Goal: Transaction & Acquisition: Purchase product/service

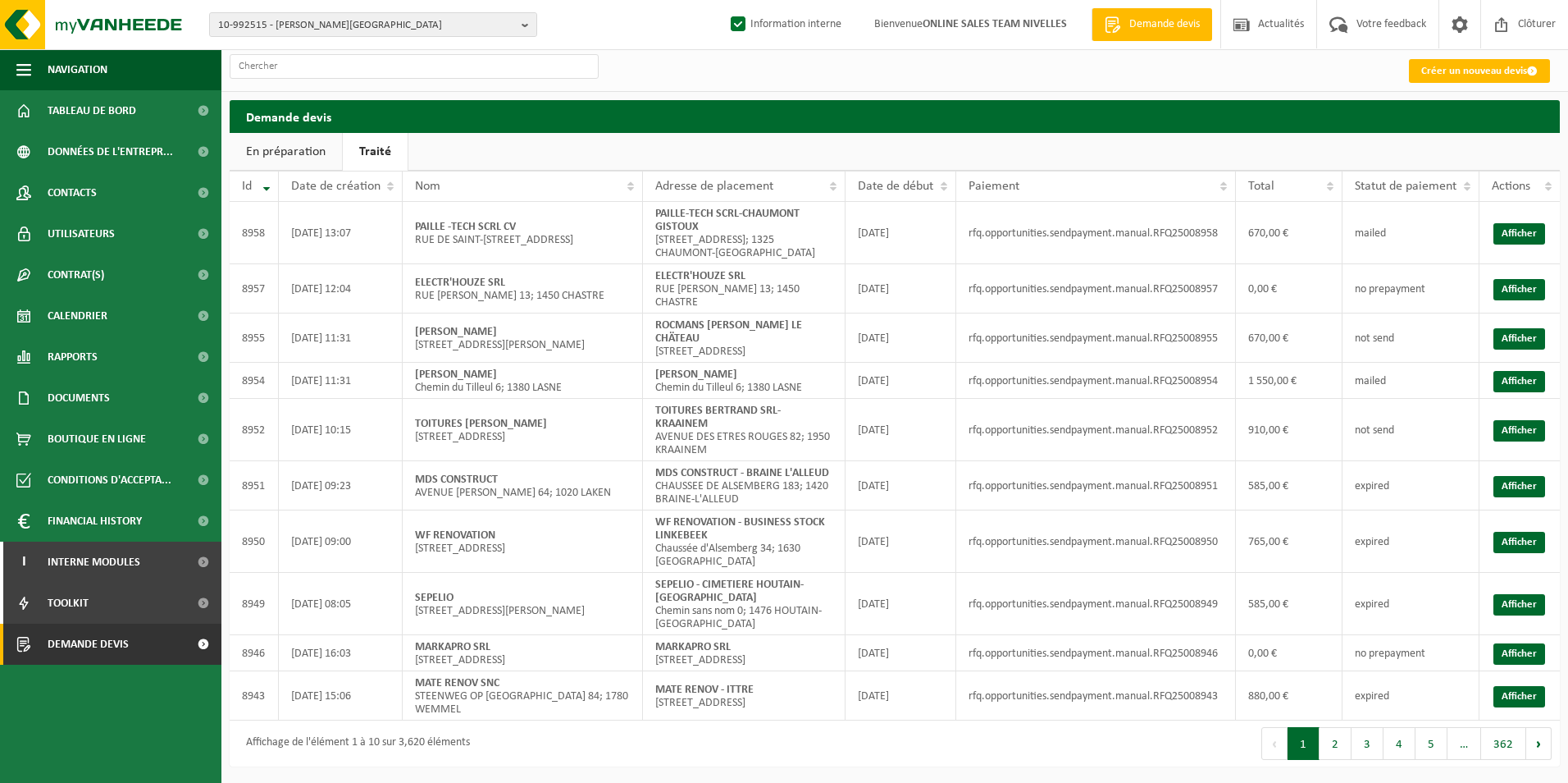
click at [601, 144] on ul "En préparation Traité" at bounding box center [895, 152] width 1331 height 38
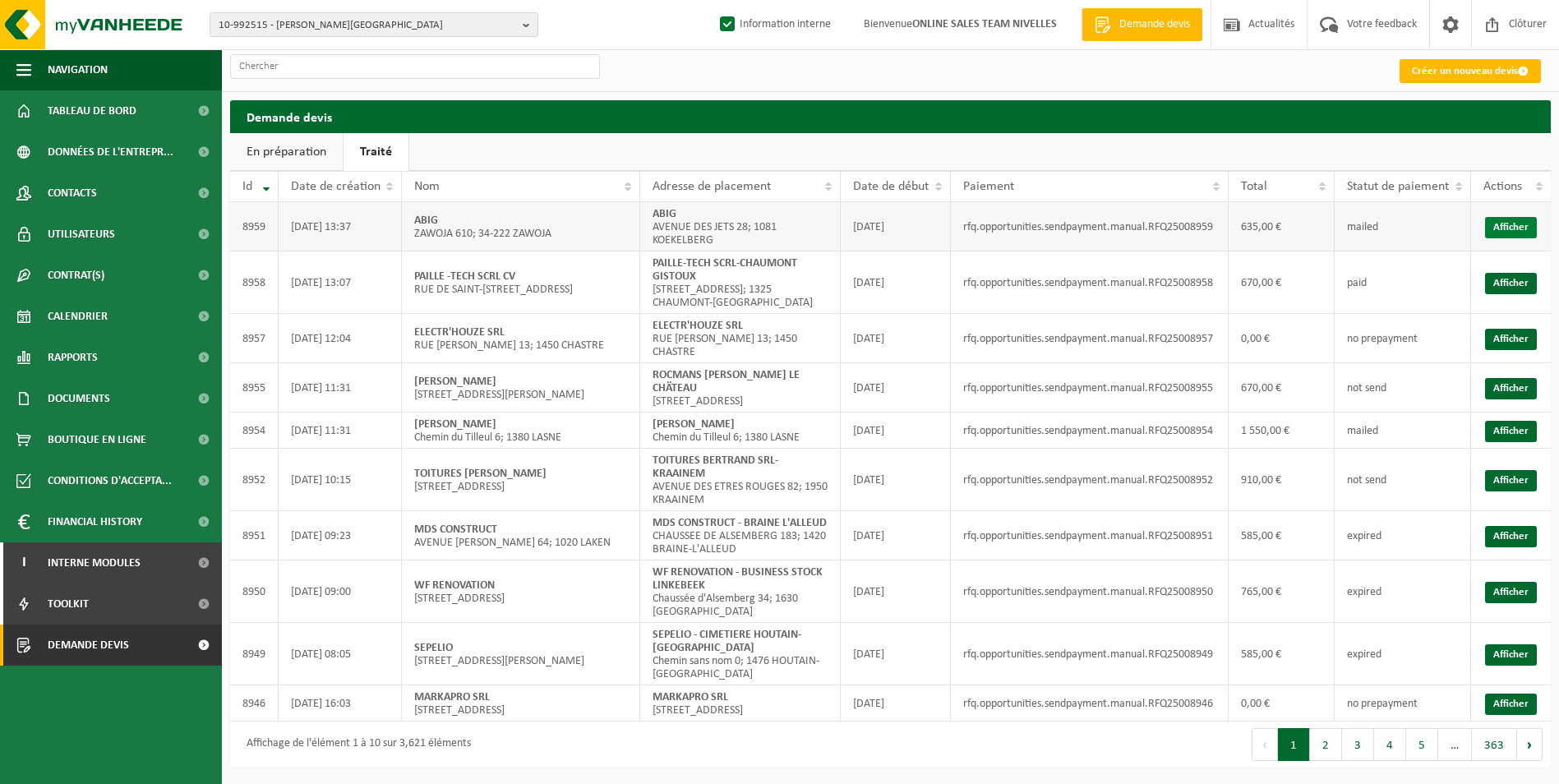
click at [1524, 221] on link "Afficher" at bounding box center [1511, 227] width 52 height 21
click at [627, 24] on div "10-992515 - CONRAD JEAN-MARC - WOLUWE-SAINT-LAMBERT 10-992515 - CONRAD JEAN-MAR…" at bounding box center [780, 25] width 1559 height 50
click at [1494, 71] on link "Créer un nouveau devis" at bounding box center [1470, 71] width 141 height 24
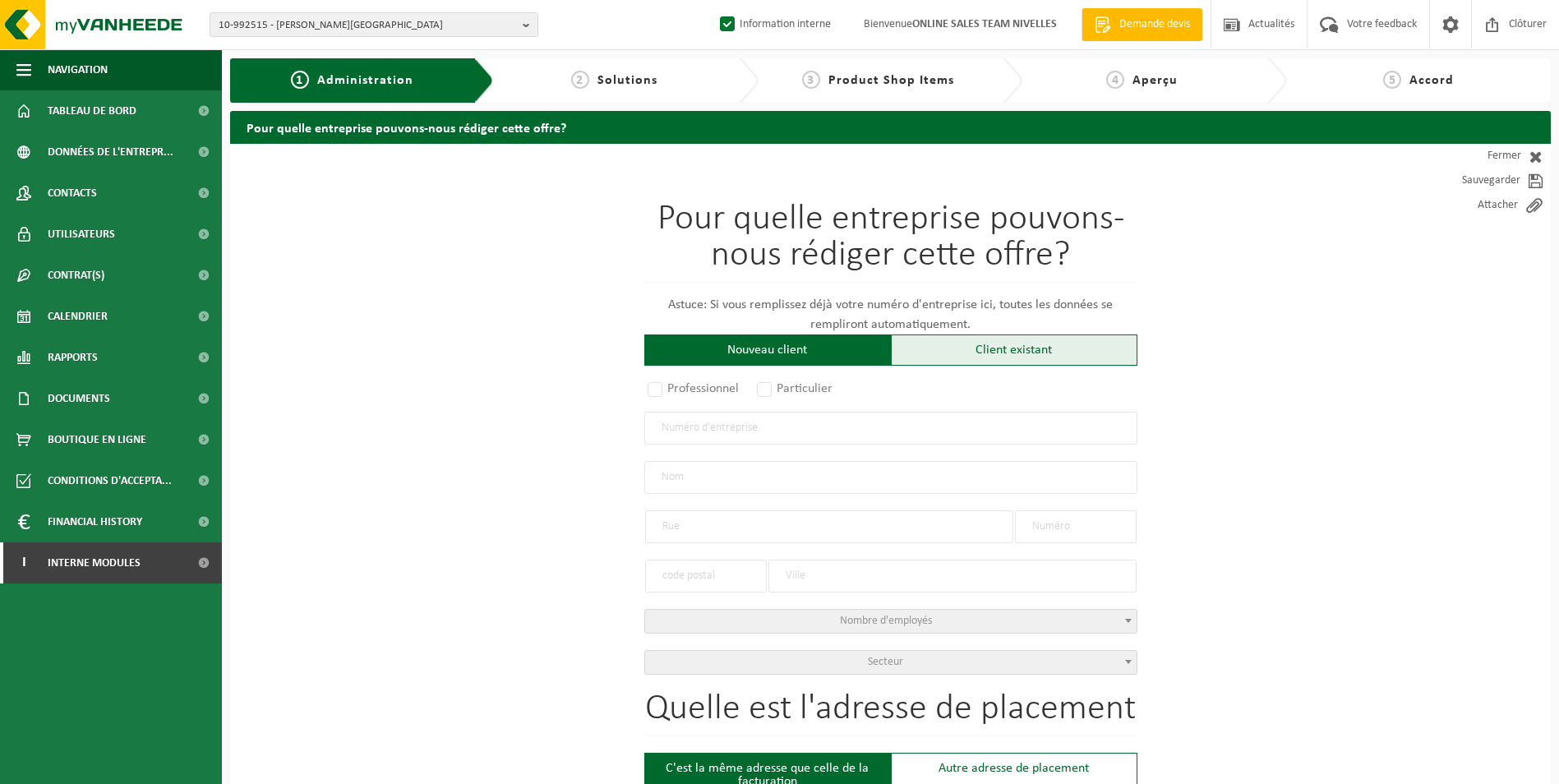
click at [908, 351] on div "Client existant" at bounding box center [1014, 350] width 247 height 31
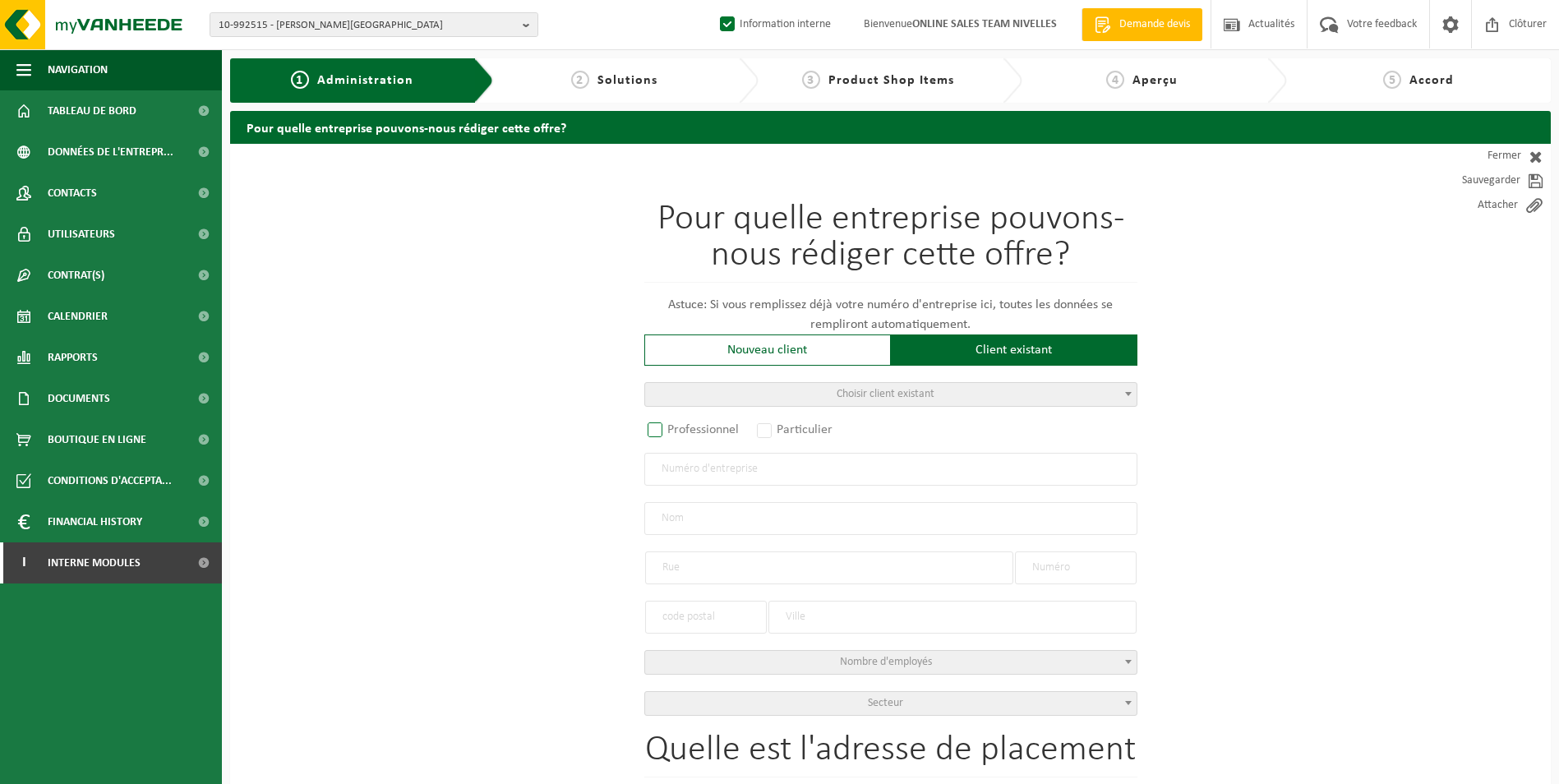
click at [665, 429] on label "Professionnel" at bounding box center [693, 429] width 99 height 23
click at [671, 429] on input "Professionnel" at bounding box center [677, 431] width 11 height 11
radio input "true"
click at [714, 465] on input "text" at bounding box center [890, 469] width 493 height 33
type input "0737606806"
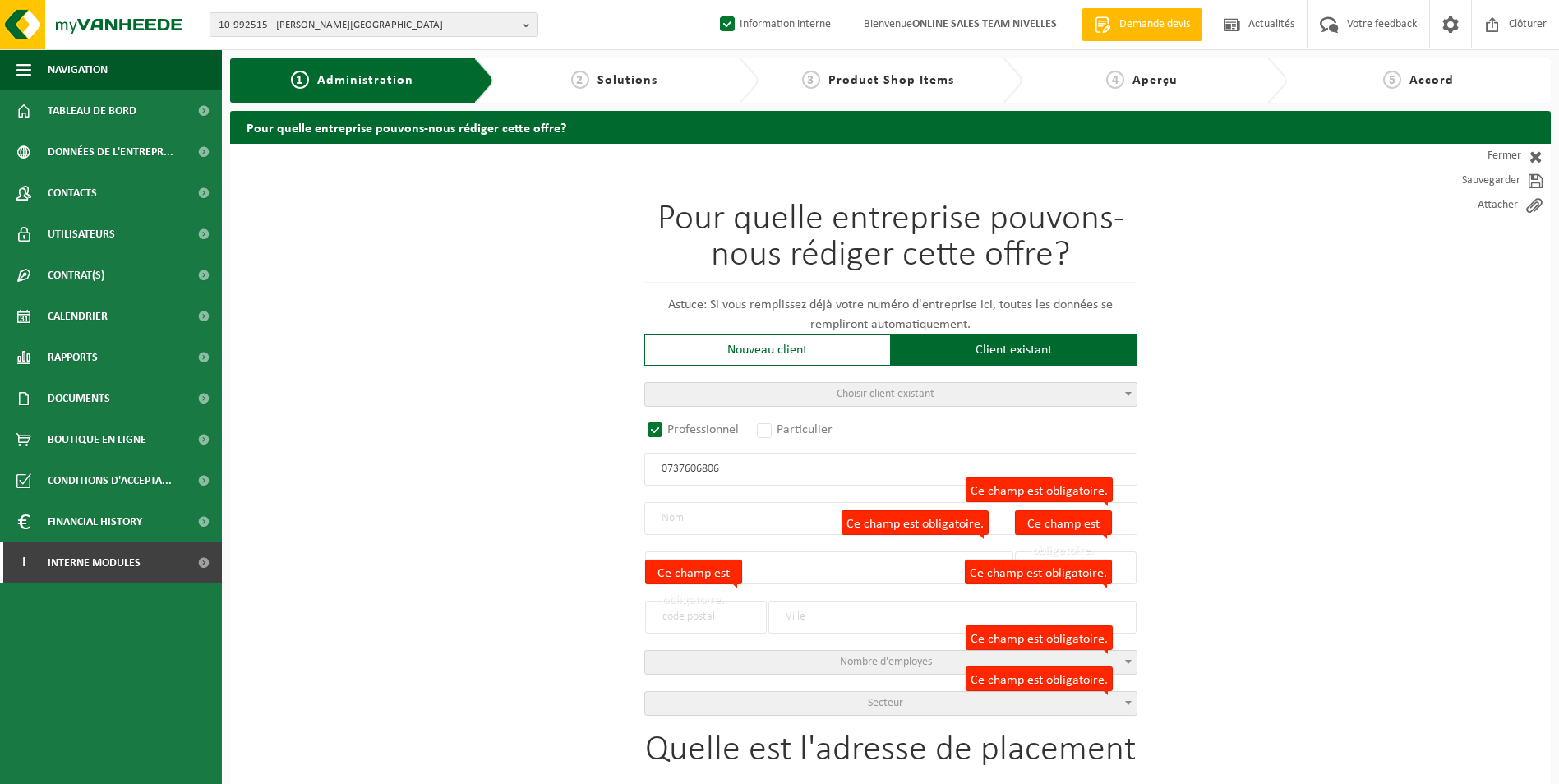
radio input "false"
select select
type input "M&G GROUP BV"
type input "GAINESTRAAT"
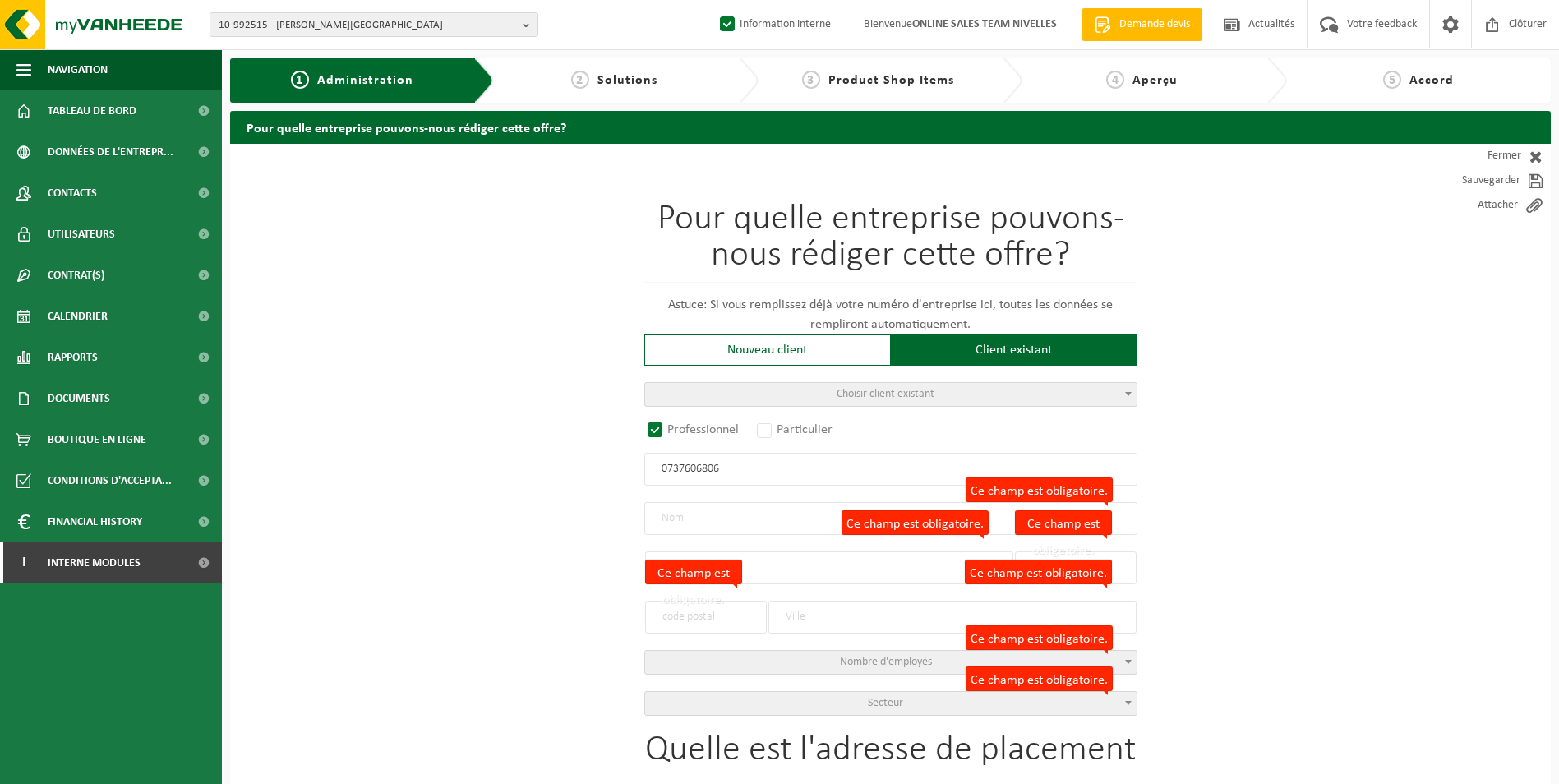
type input "26"
type input "1541"
type input "PAJOTTEGEM"
type input "2296036619"
radio input "true"
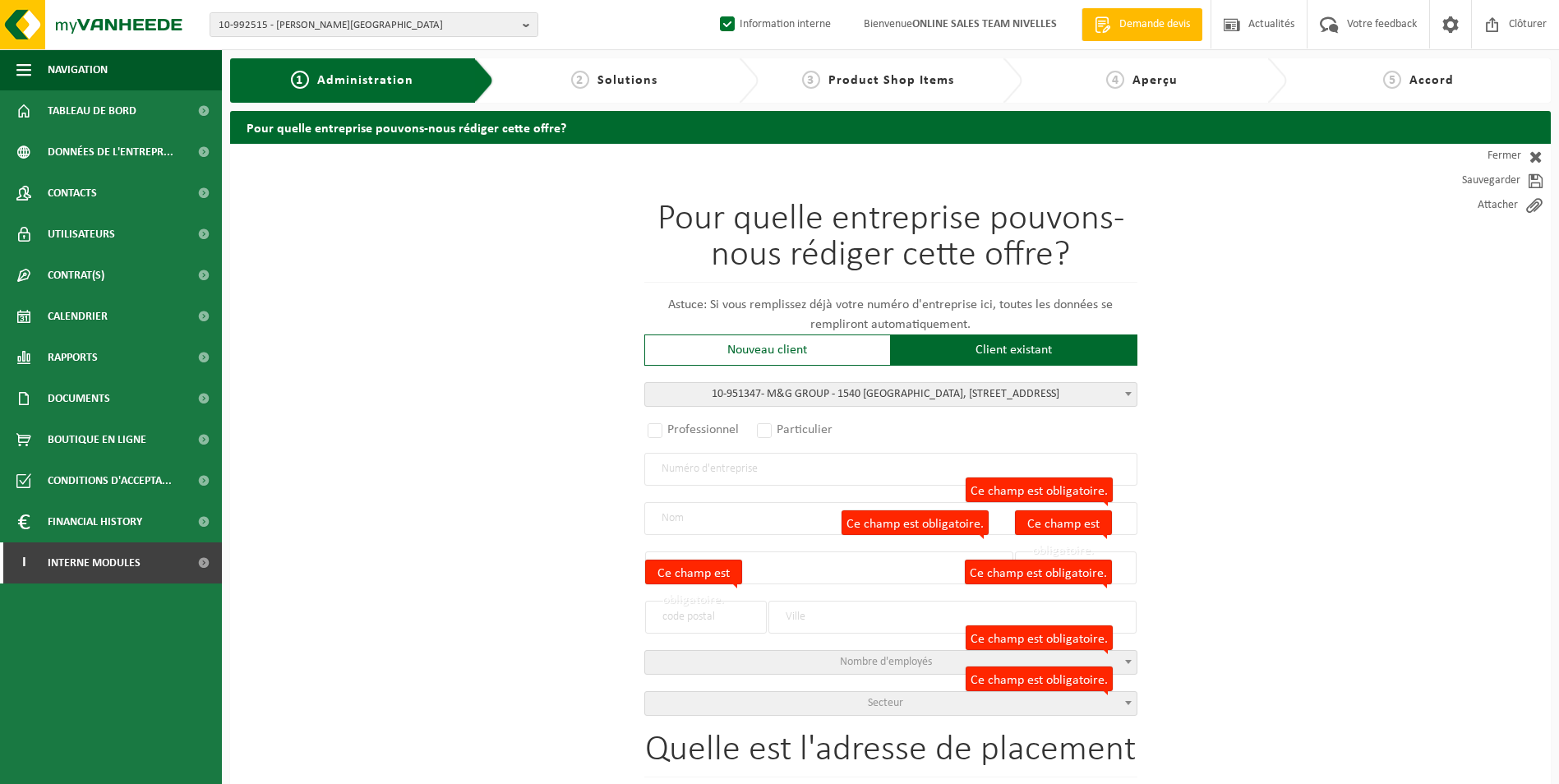
select select "145855"
type input "0737.606.806"
type input "M&G GROUP"
type input "GAINESTRAAT"
type input "26"
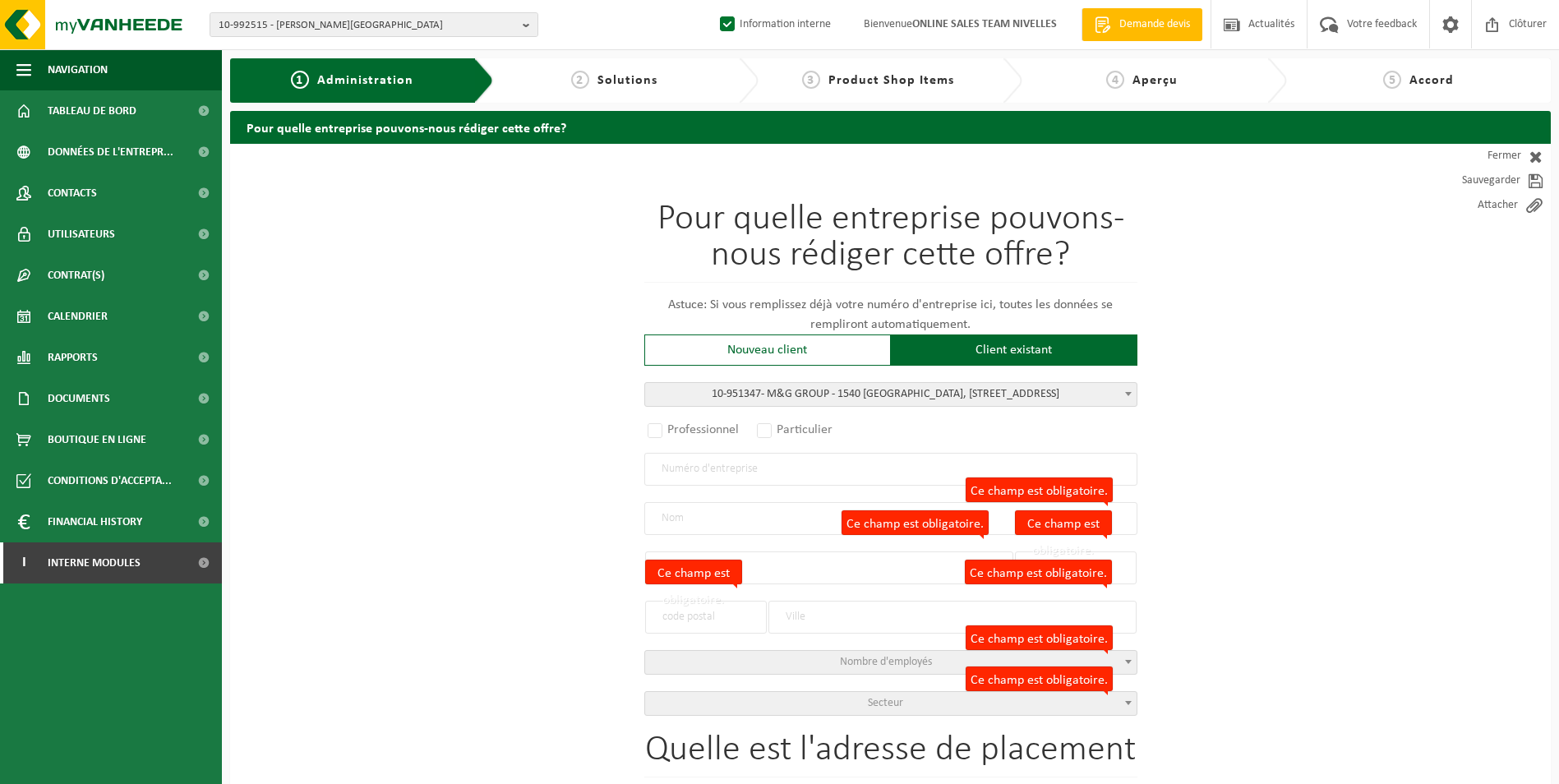
type input "1540"
type input "HERNE"
type input "M&G GROUP"
type input "1540"
type input "HERNE"
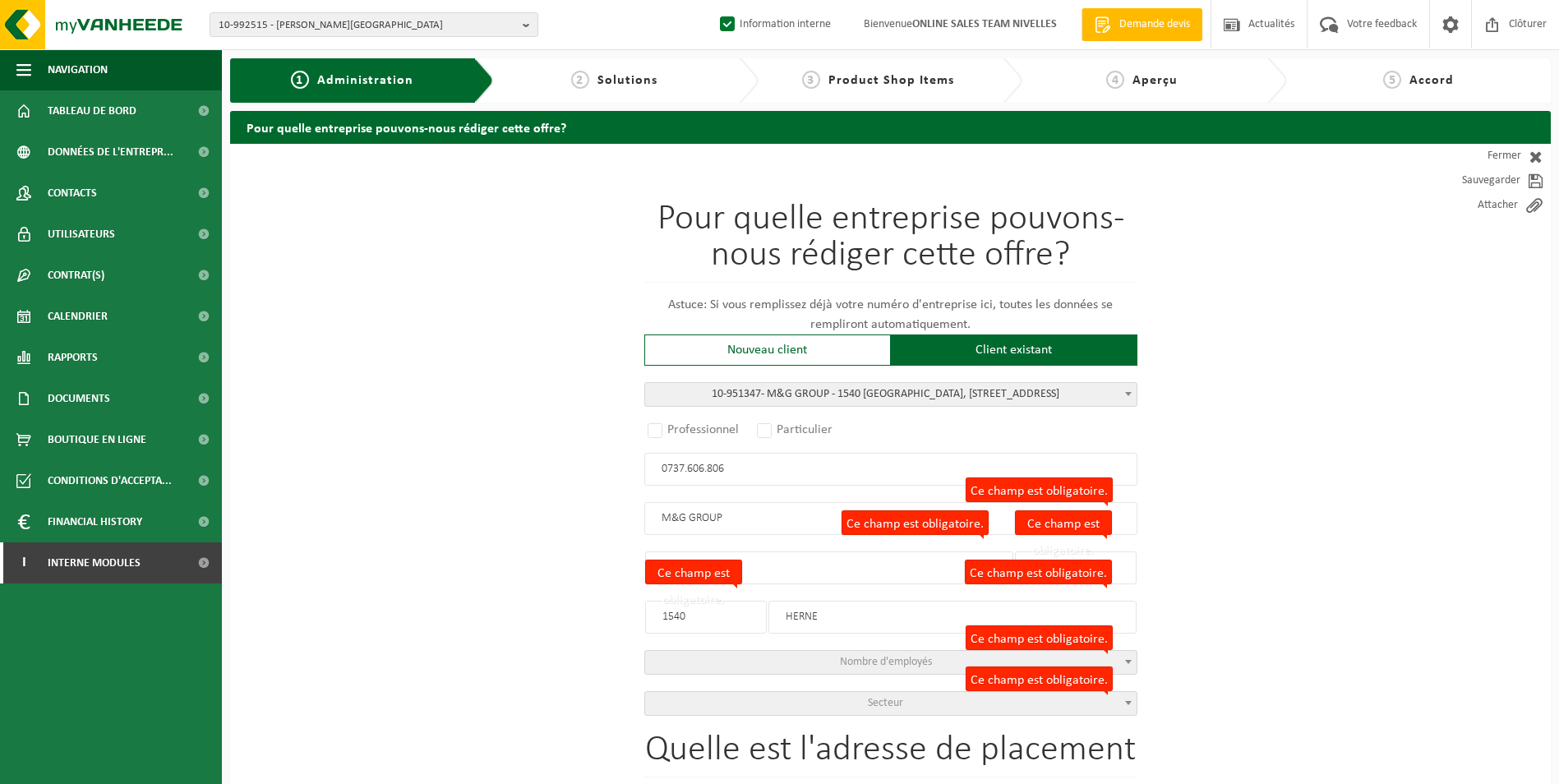
select select
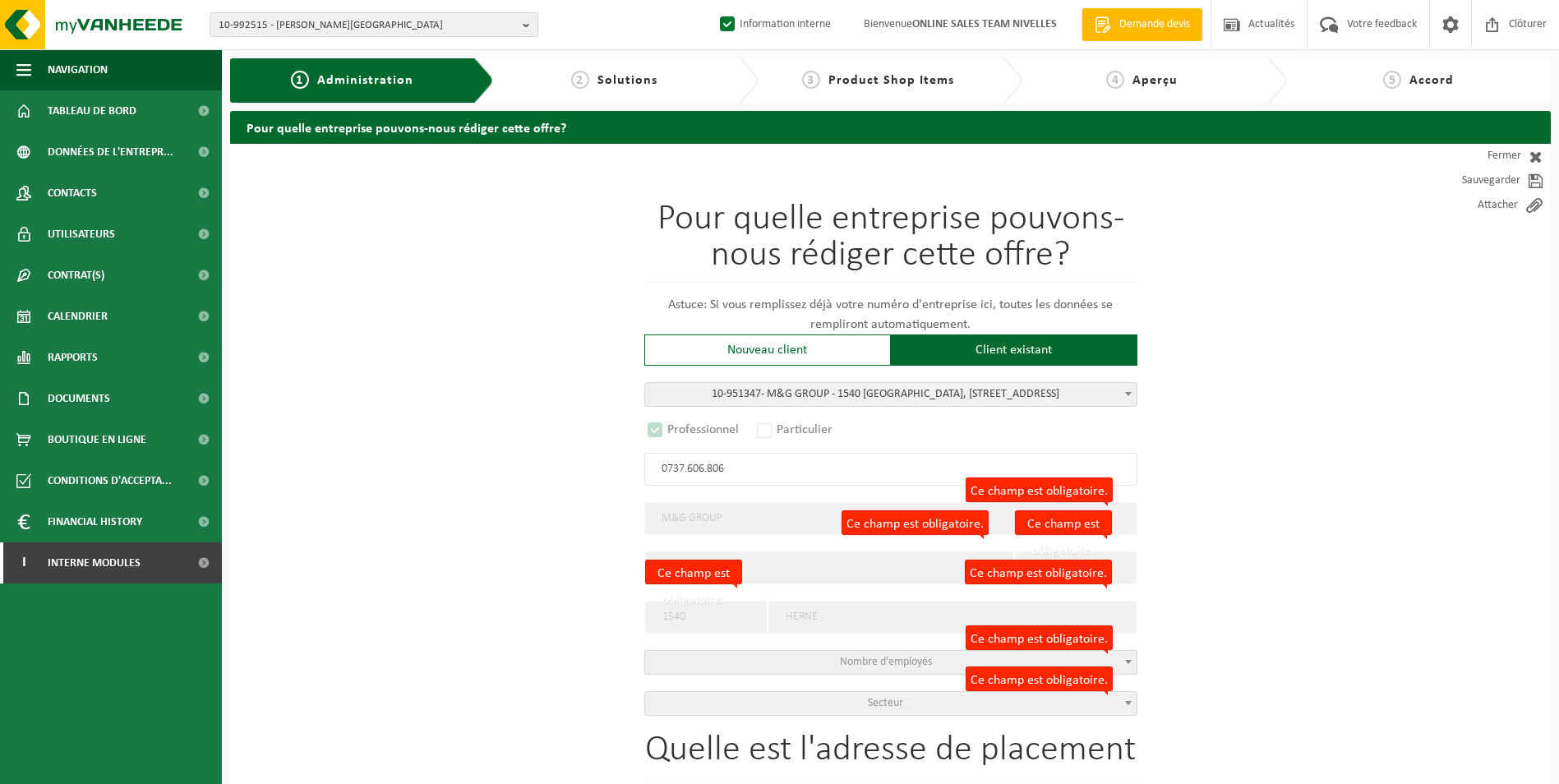
select select "D"
select select
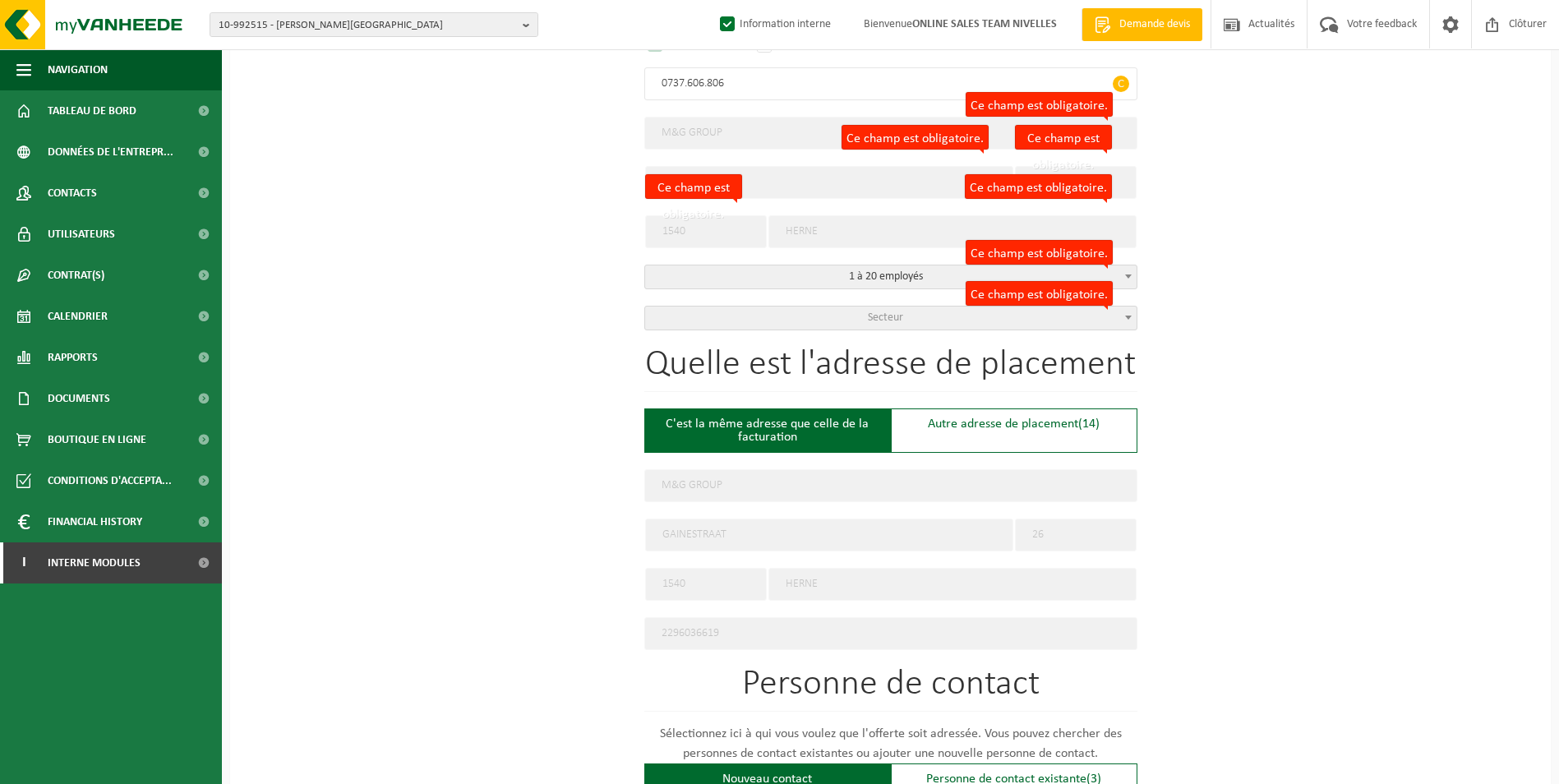
scroll to position [411, 0]
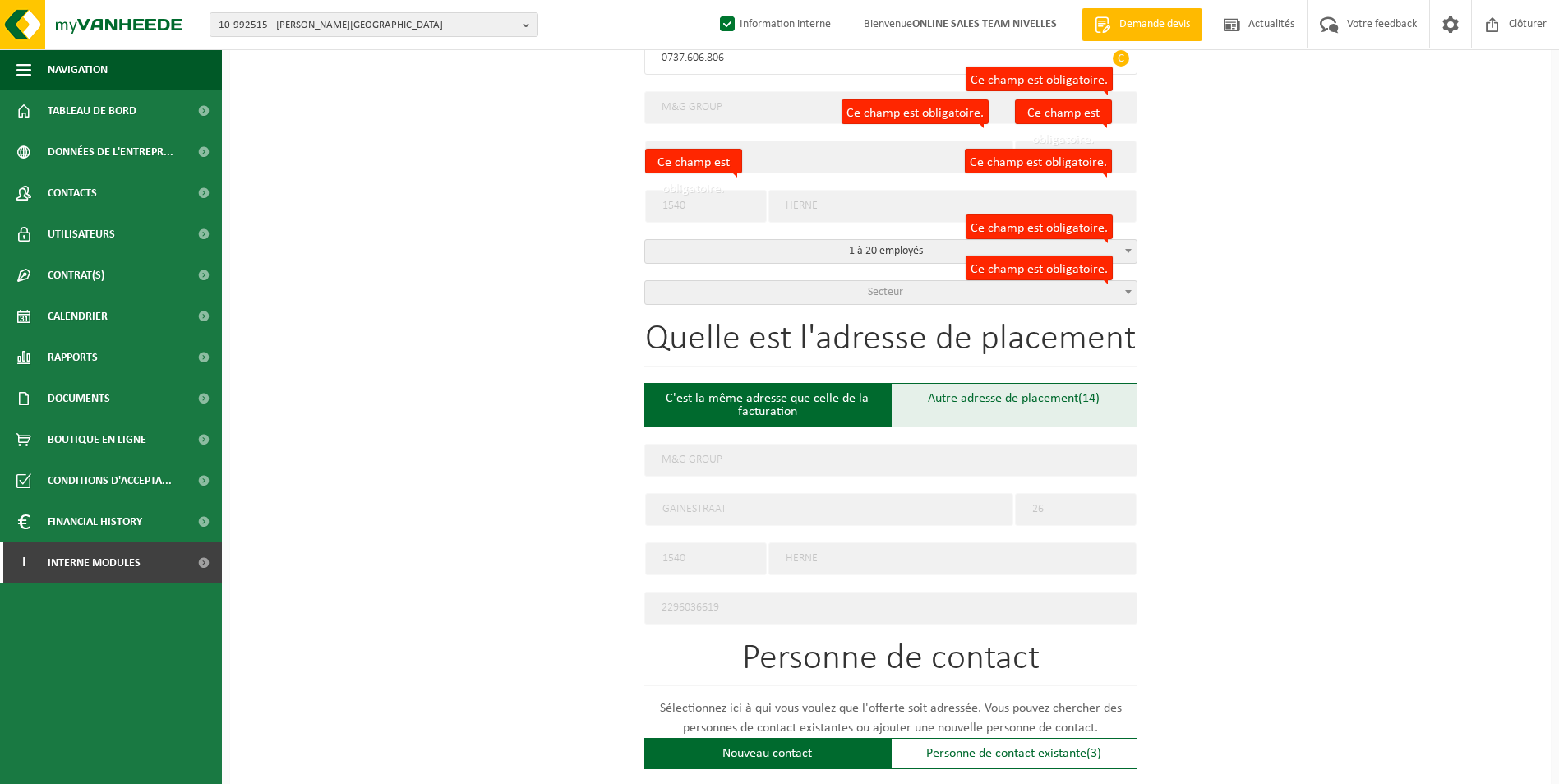
click at [955, 399] on div "Autre adresse de placement (14)" at bounding box center [1014, 405] width 247 height 45
type input "Chantier -"
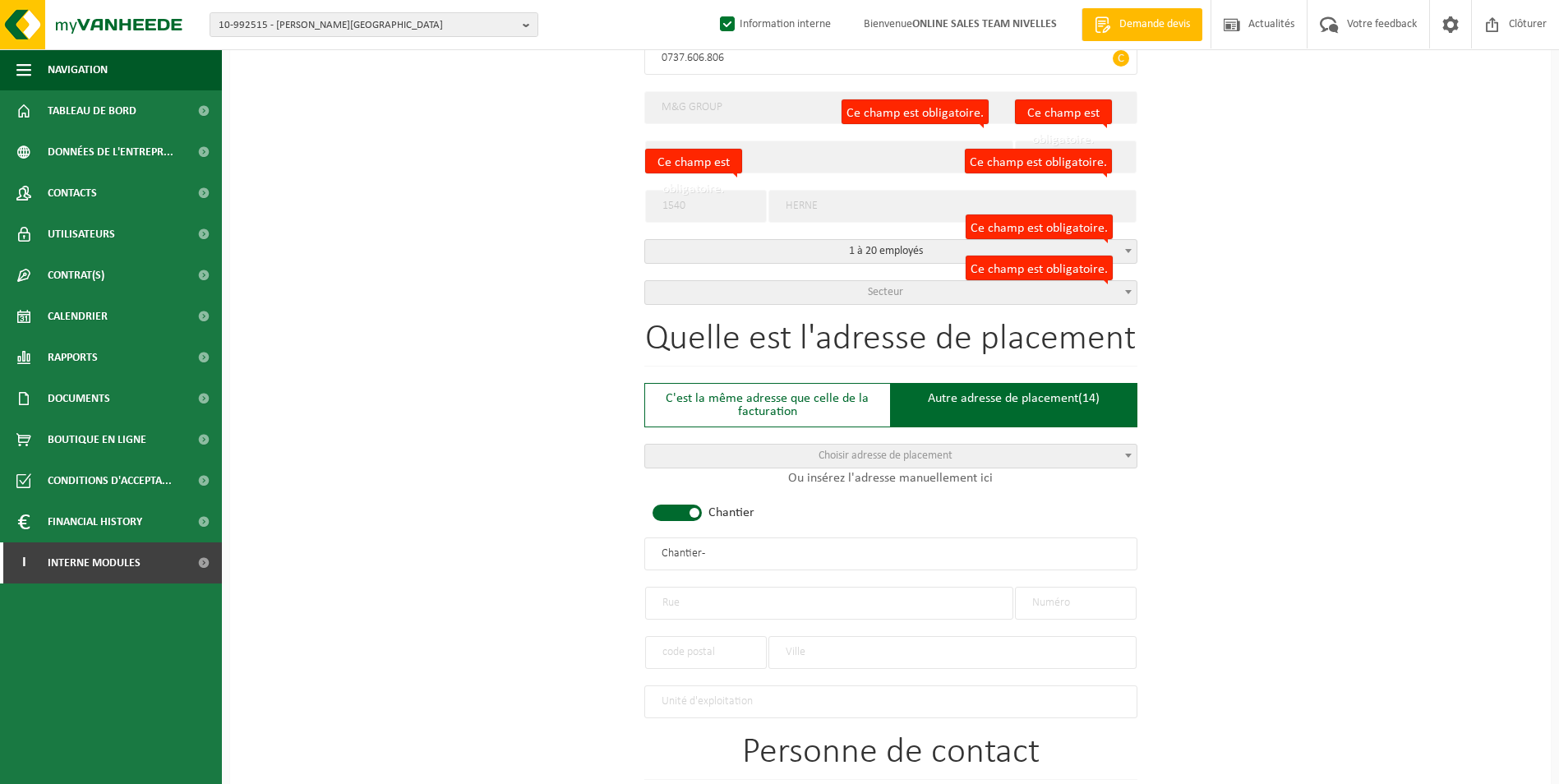
click at [678, 508] on span at bounding box center [677, 513] width 49 height 16
click at [711, 602] on input "text" at bounding box center [829, 603] width 368 height 33
type input "rue de radoux"
click at [1070, 606] on input "text" at bounding box center [1075, 603] width 122 height 33
type input "4"
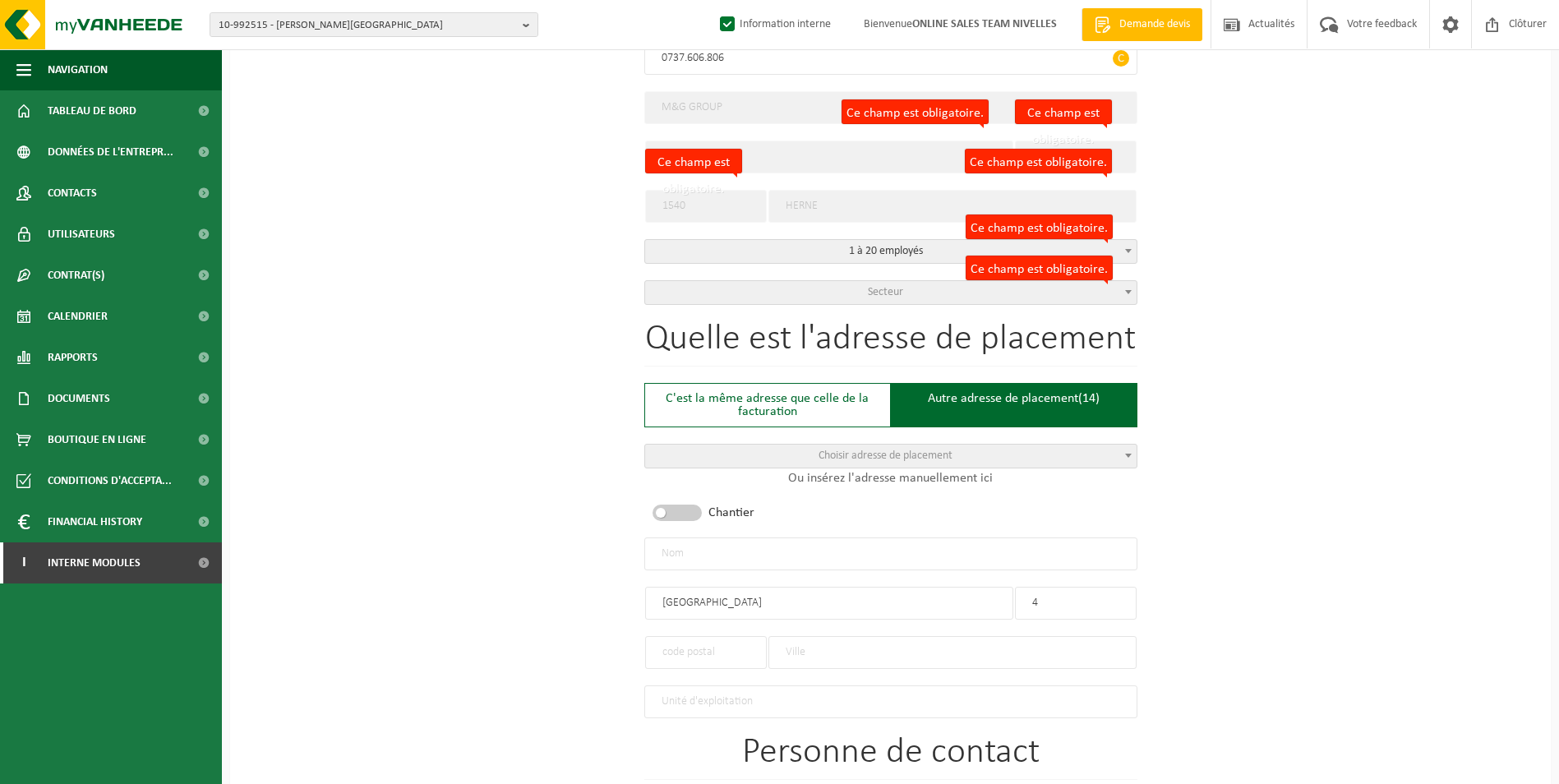
click at [794, 642] on input "text" at bounding box center [953, 652] width 368 height 33
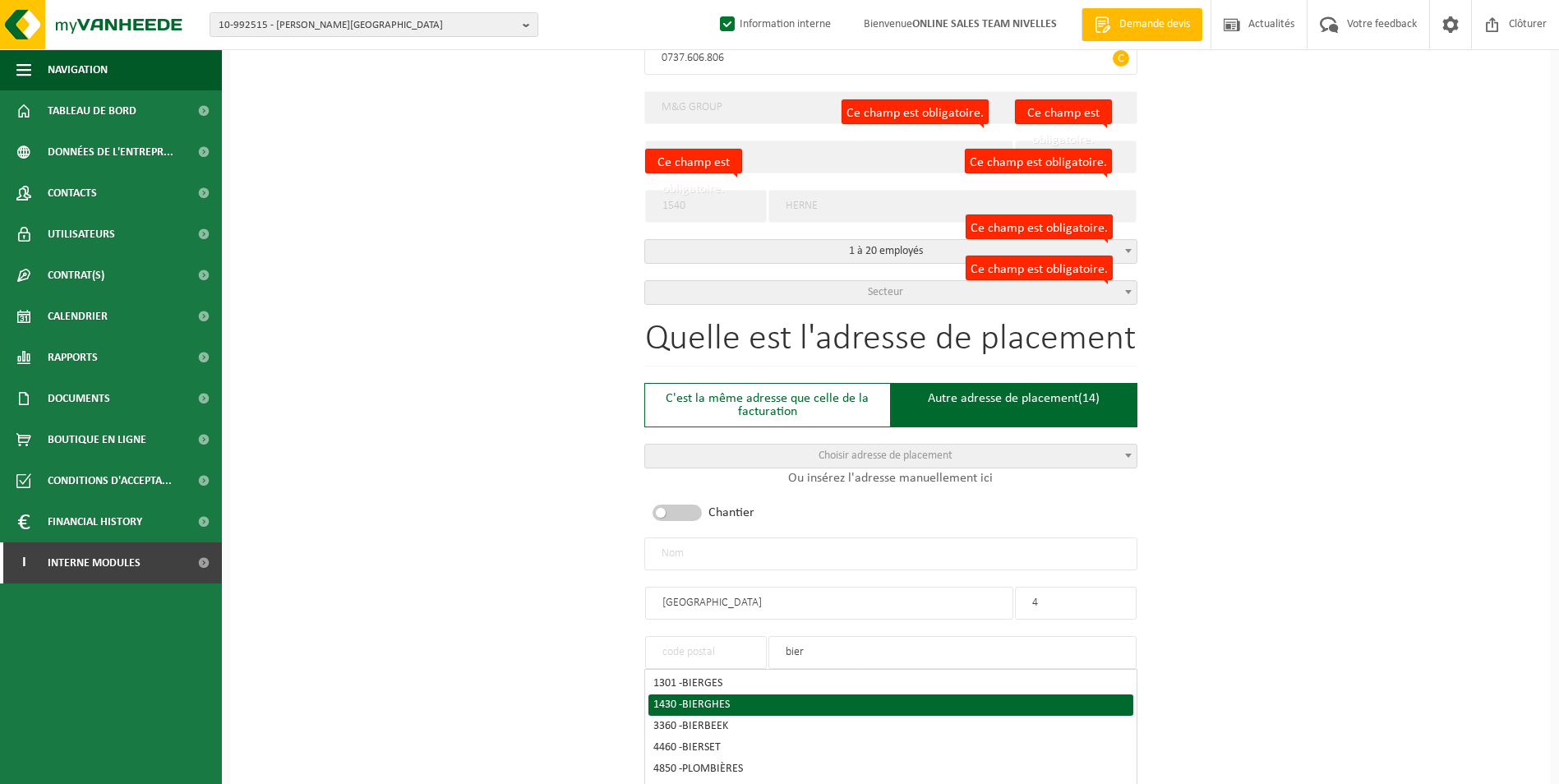
type input "bier"
click at [737, 699] on div "1430 - BIERGHES" at bounding box center [891, 705] width 475 height 12
type input "1430"
type input "BIERGHES"
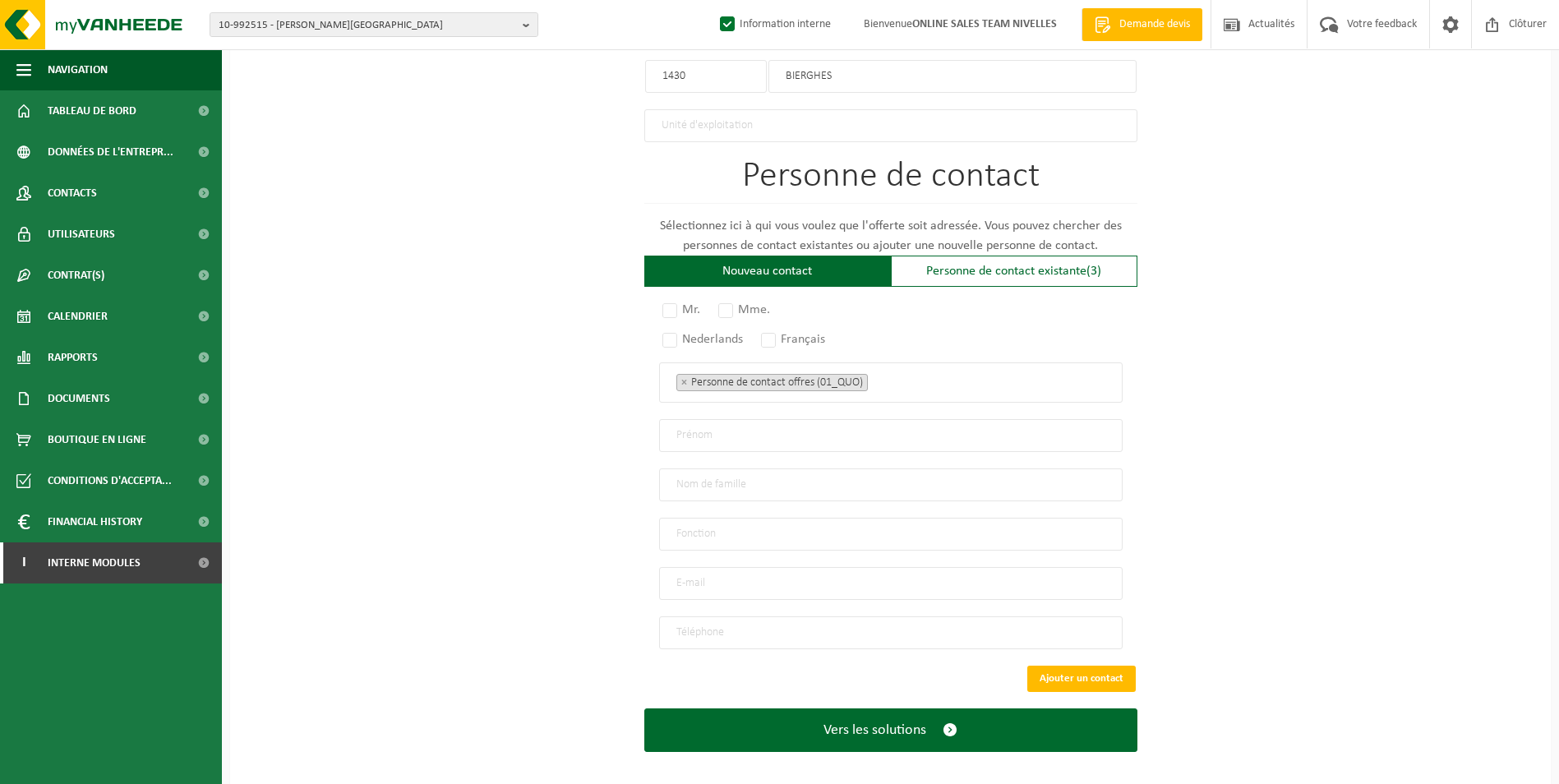
scroll to position [992, 0]
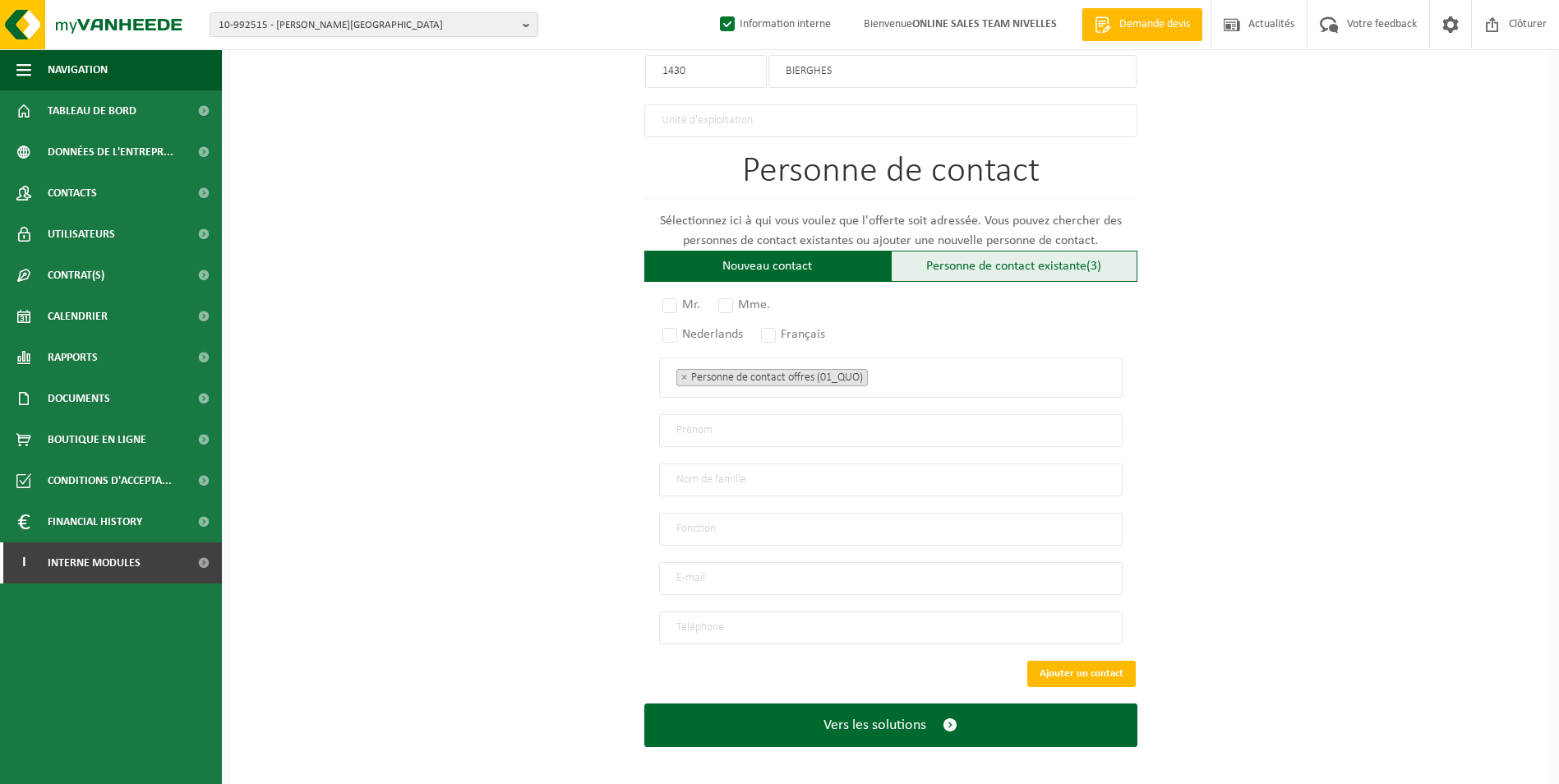
click at [939, 267] on div "Personne de contact existante (3)" at bounding box center [1014, 266] width 247 height 31
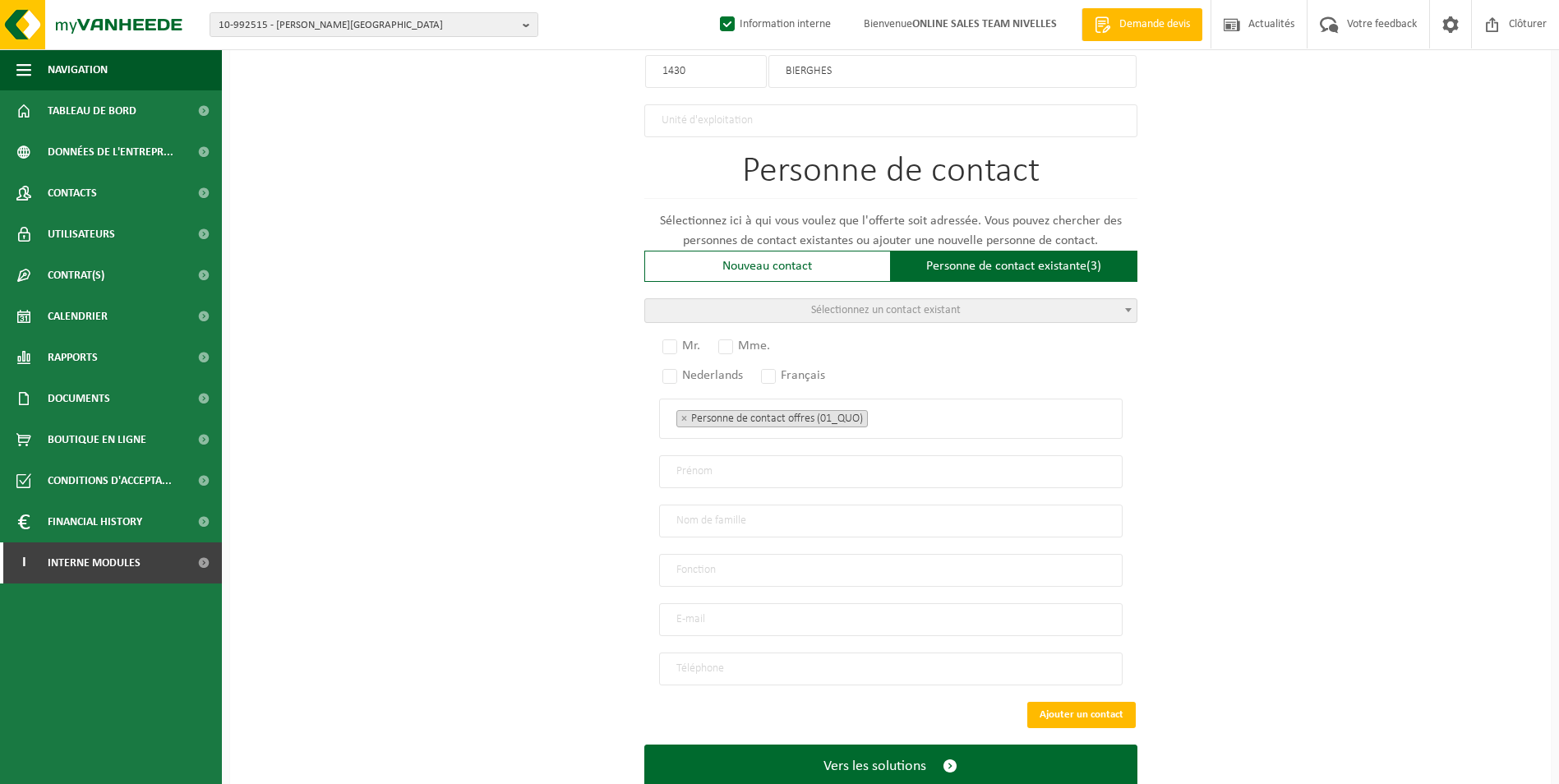
click at [844, 309] on span "Sélectionnez un contact existant" at bounding box center [886, 311] width 149 height 13
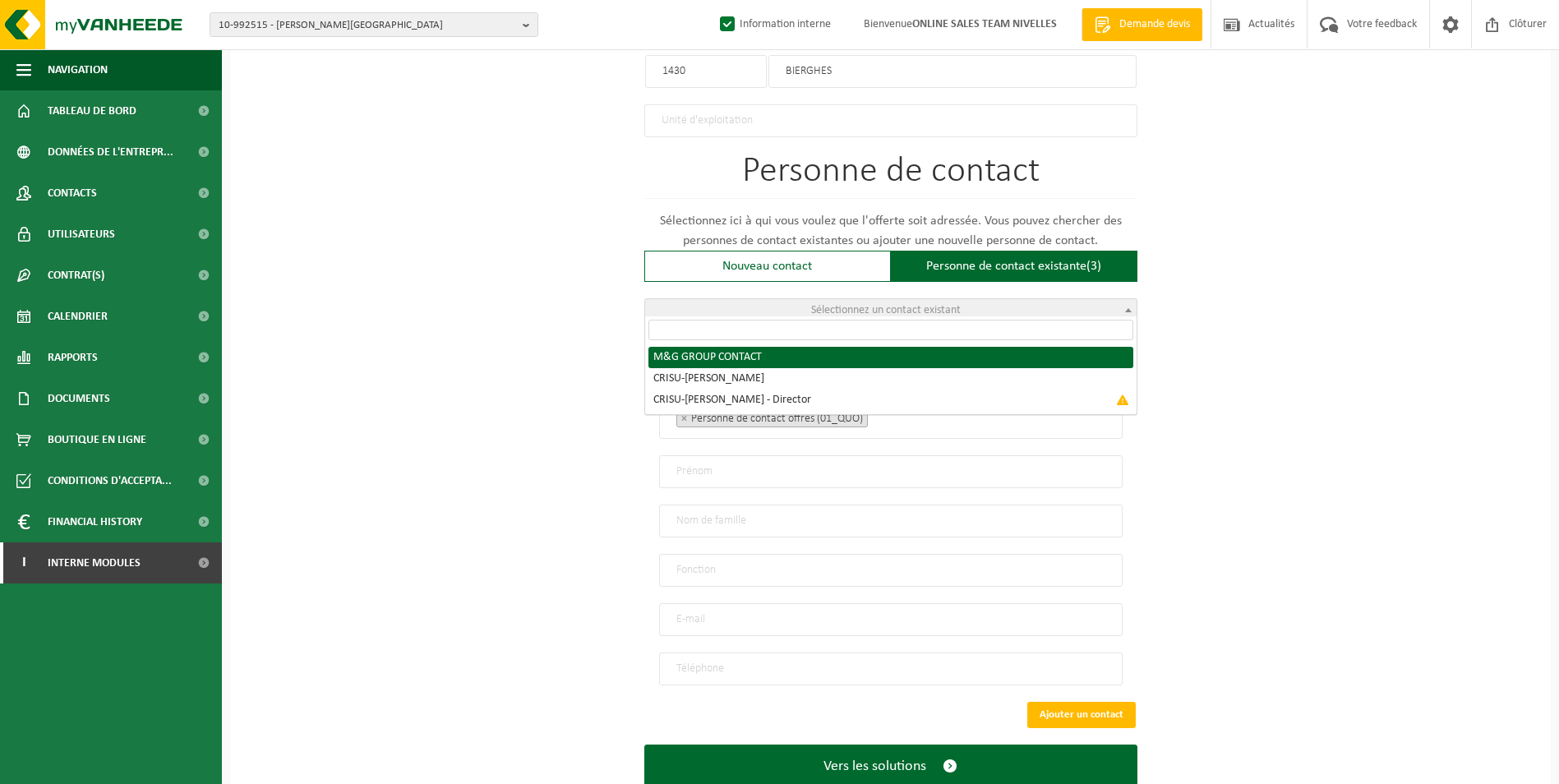
radio input "true"
select select "{"code":"10-951348","firstname":"CONTACT","surname":"M&G GROUP","gender":"Unkno…"
type input "CONTACT"
type input "M&G GROUP"
type input "bvba.mggroup@gmail.com"
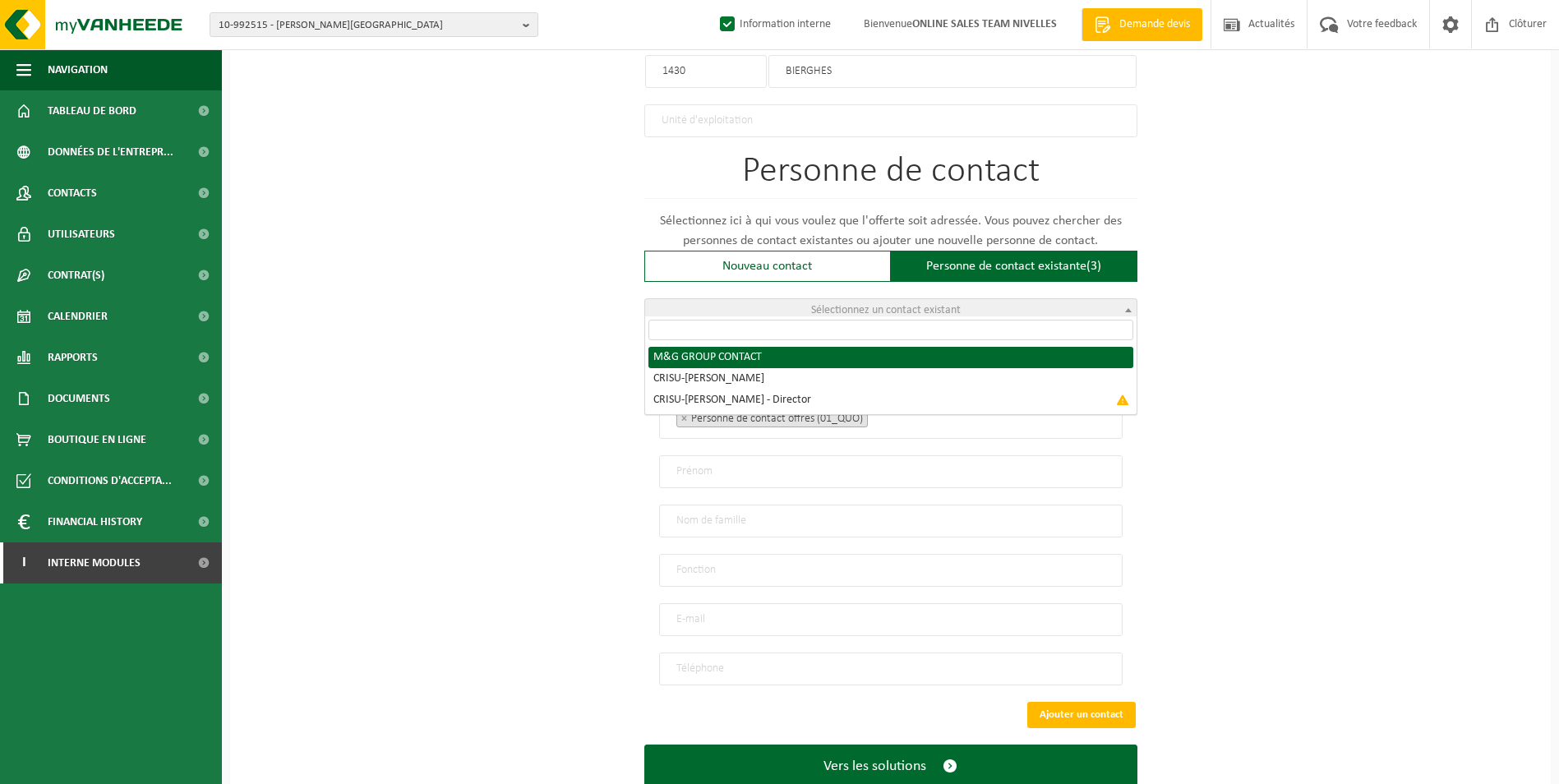
type input "0485/974.032"
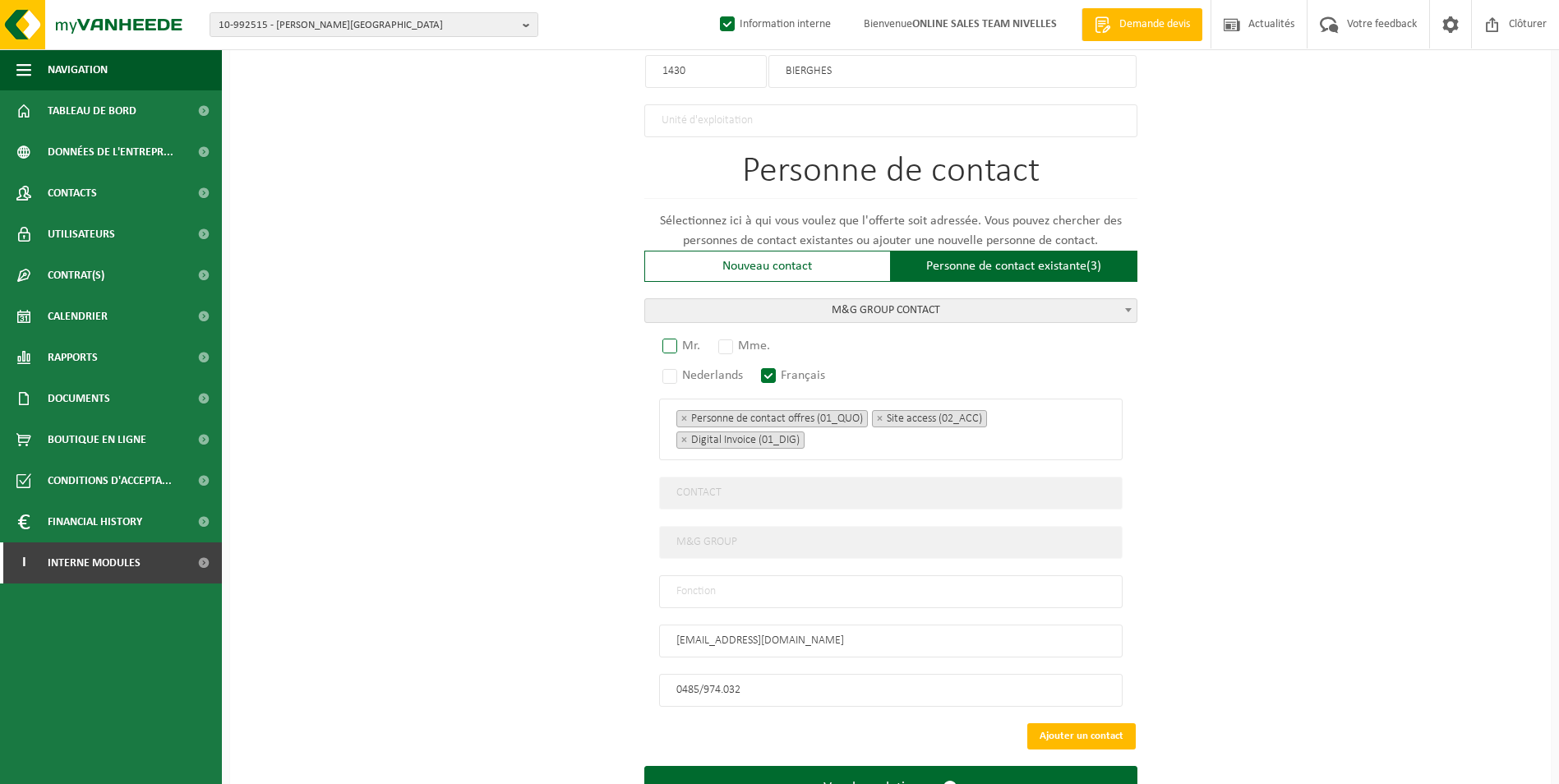
click at [674, 342] on label "Mr." at bounding box center [682, 345] width 46 height 23
radio input "true"
click at [837, 581] on input "text" at bounding box center [891, 592] width 464 height 33
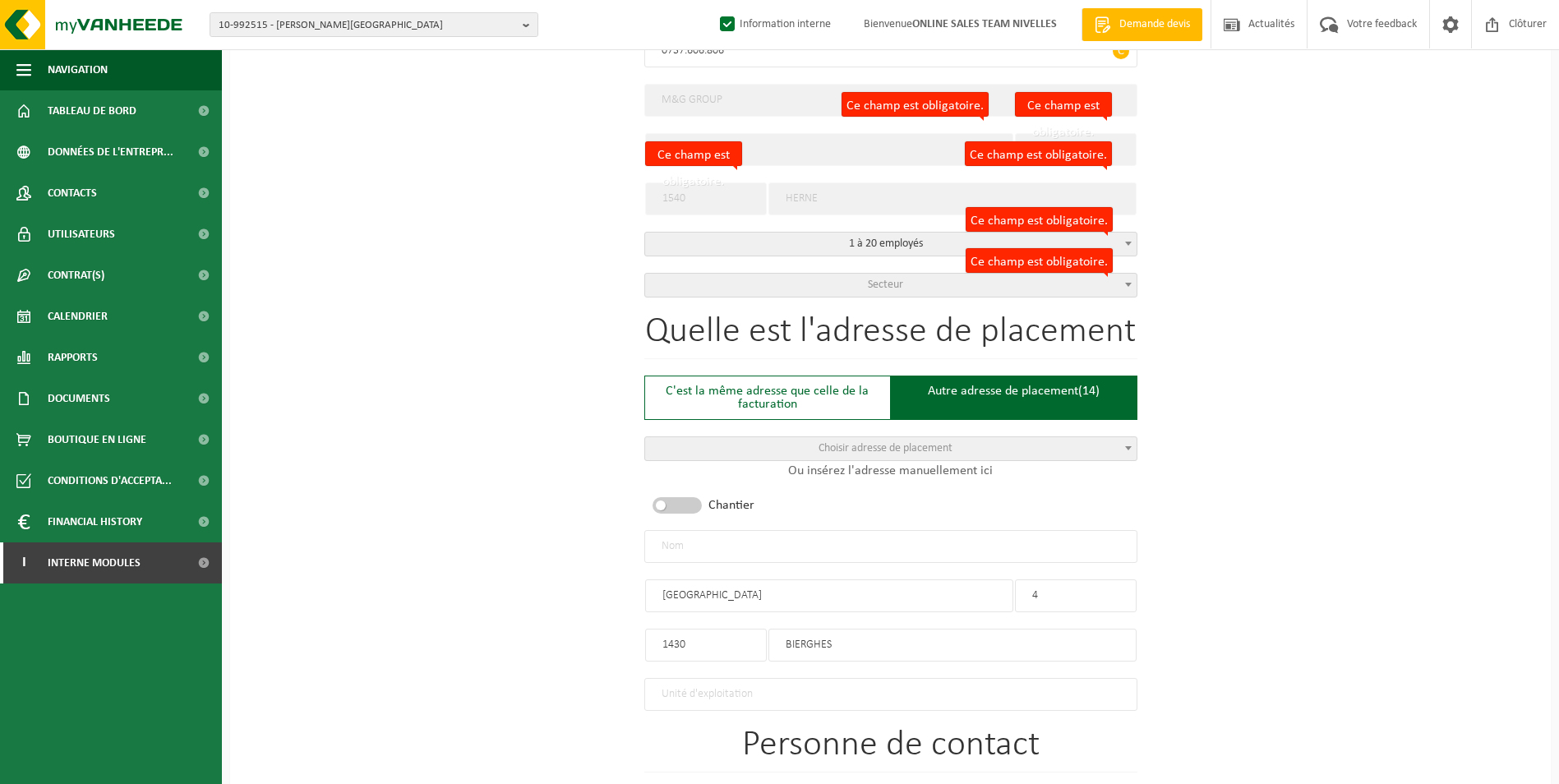
scroll to position [417, 0]
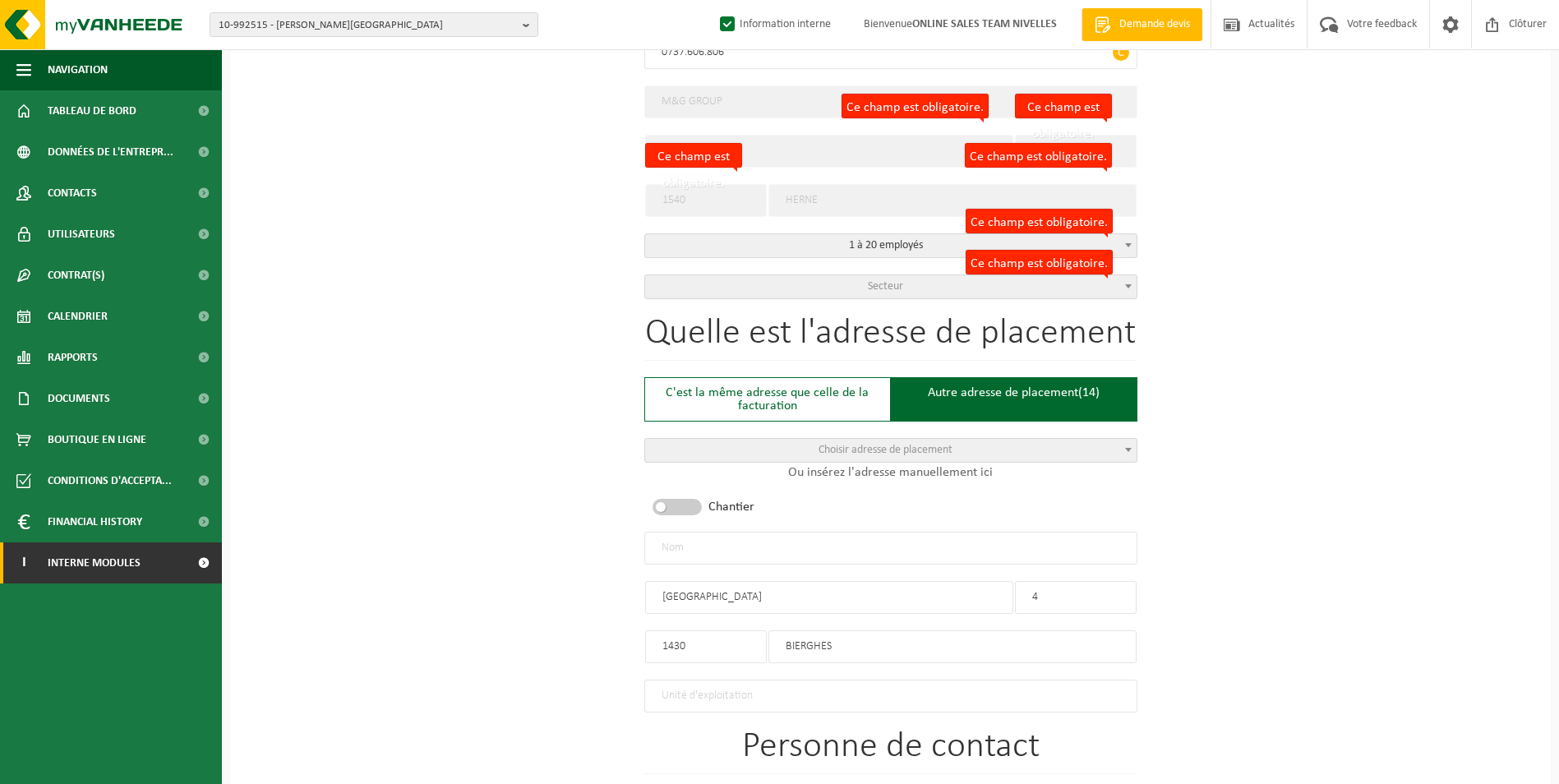
type input "contact"
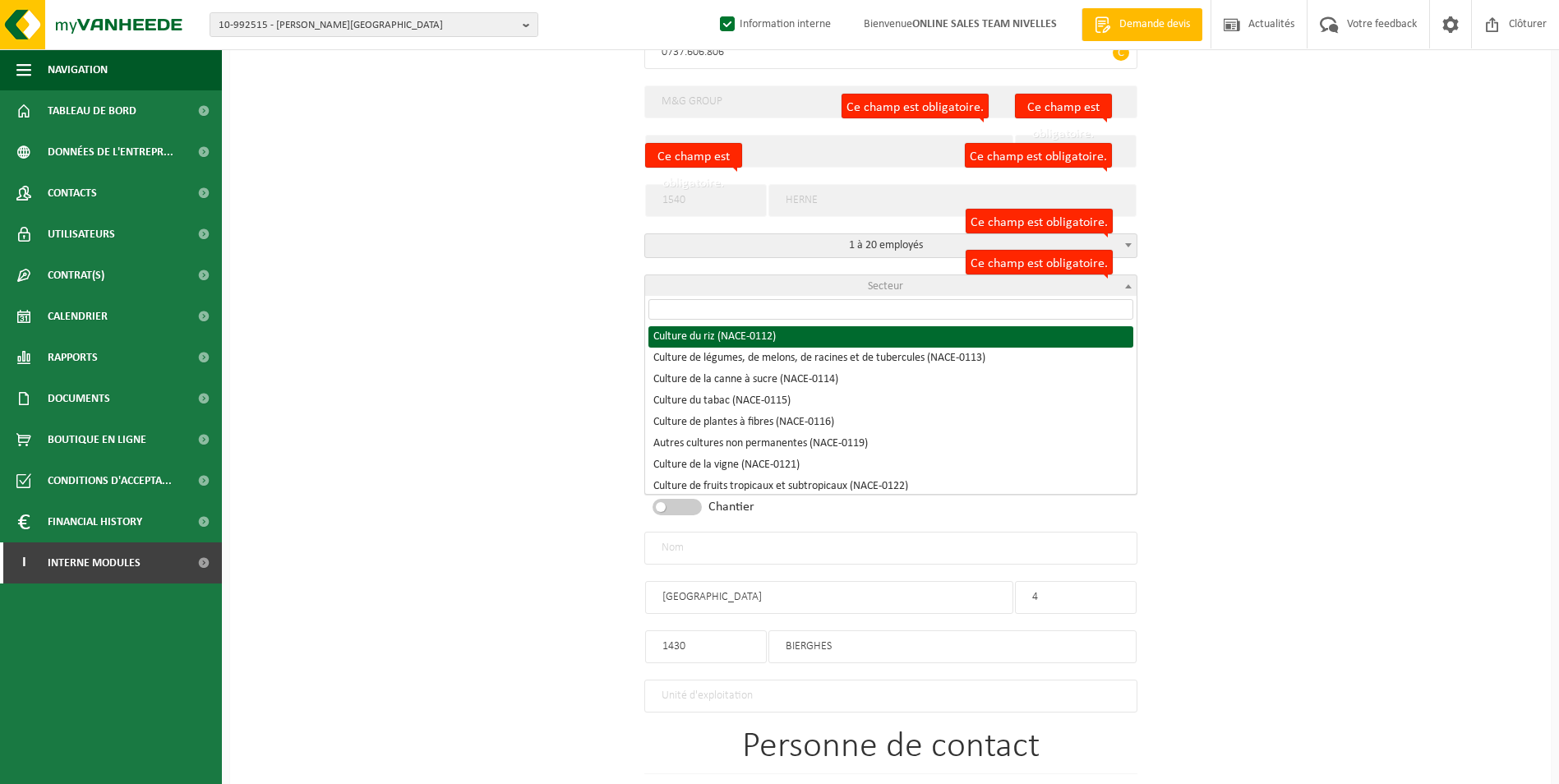
click at [827, 288] on span "Secteur" at bounding box center [891, 286] width 492 height 23
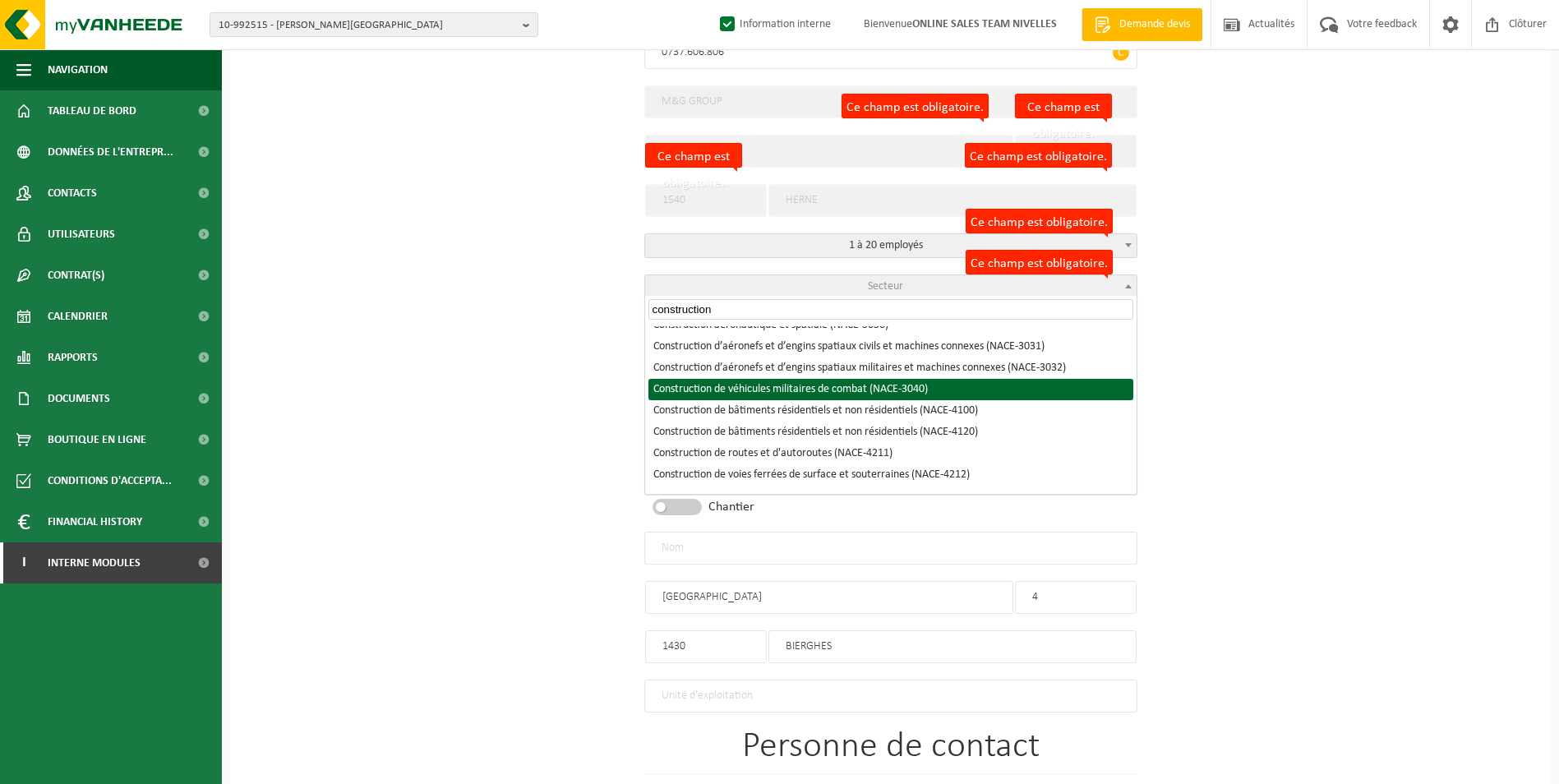
scroll to position [329, 0]
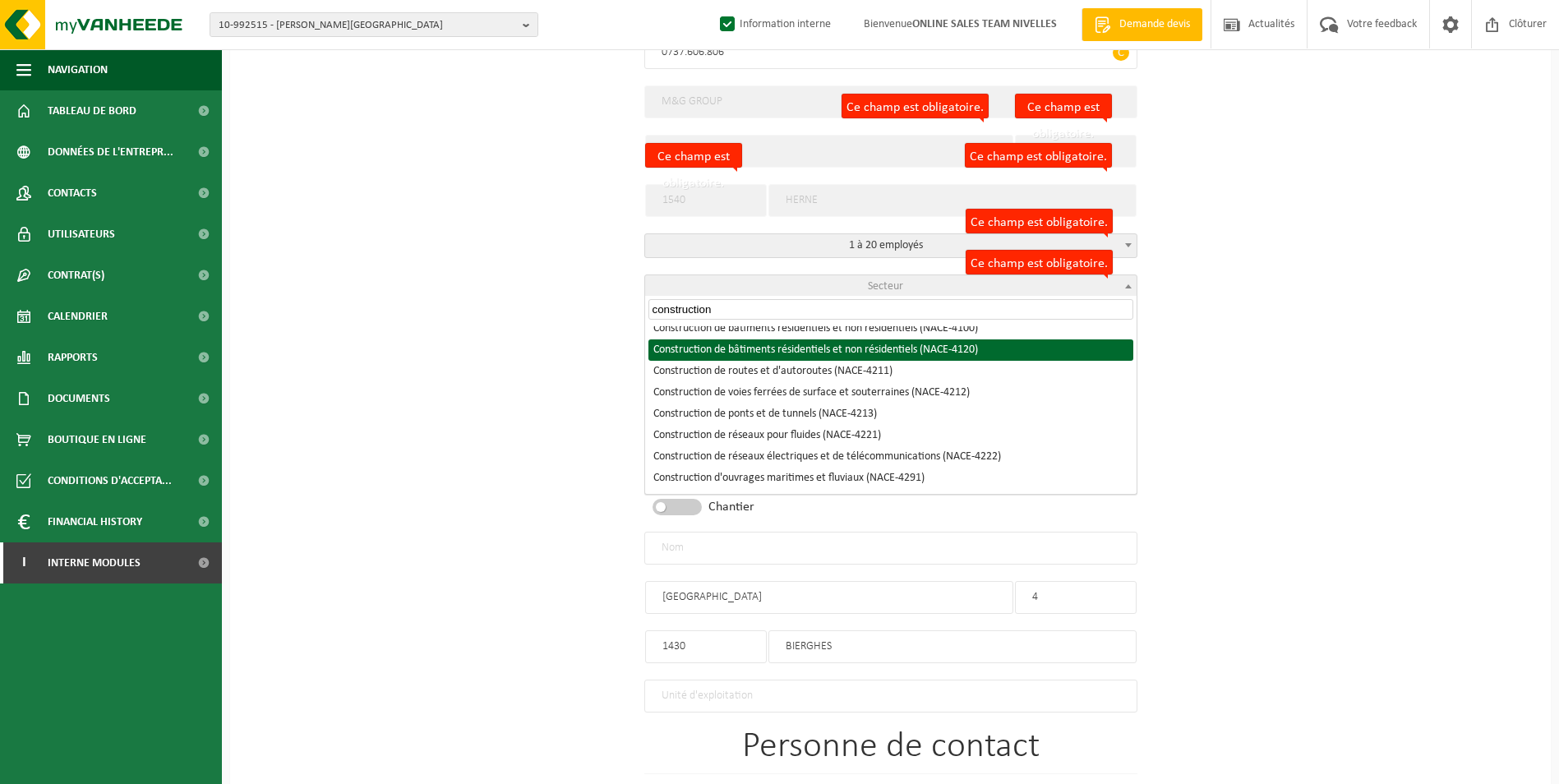
type input "construction"
select select "NACE_4120"
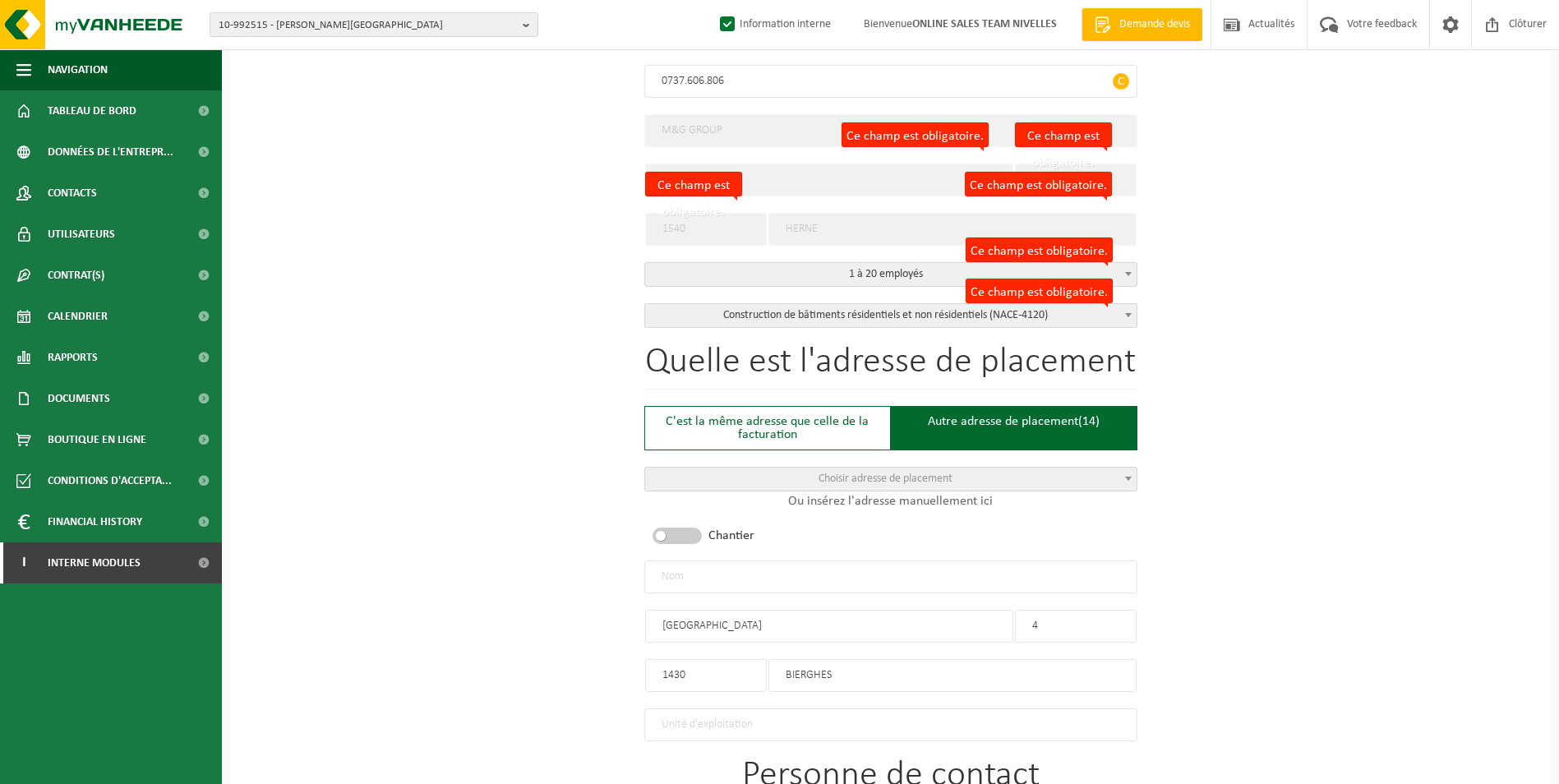
scroll to position [417, 0]
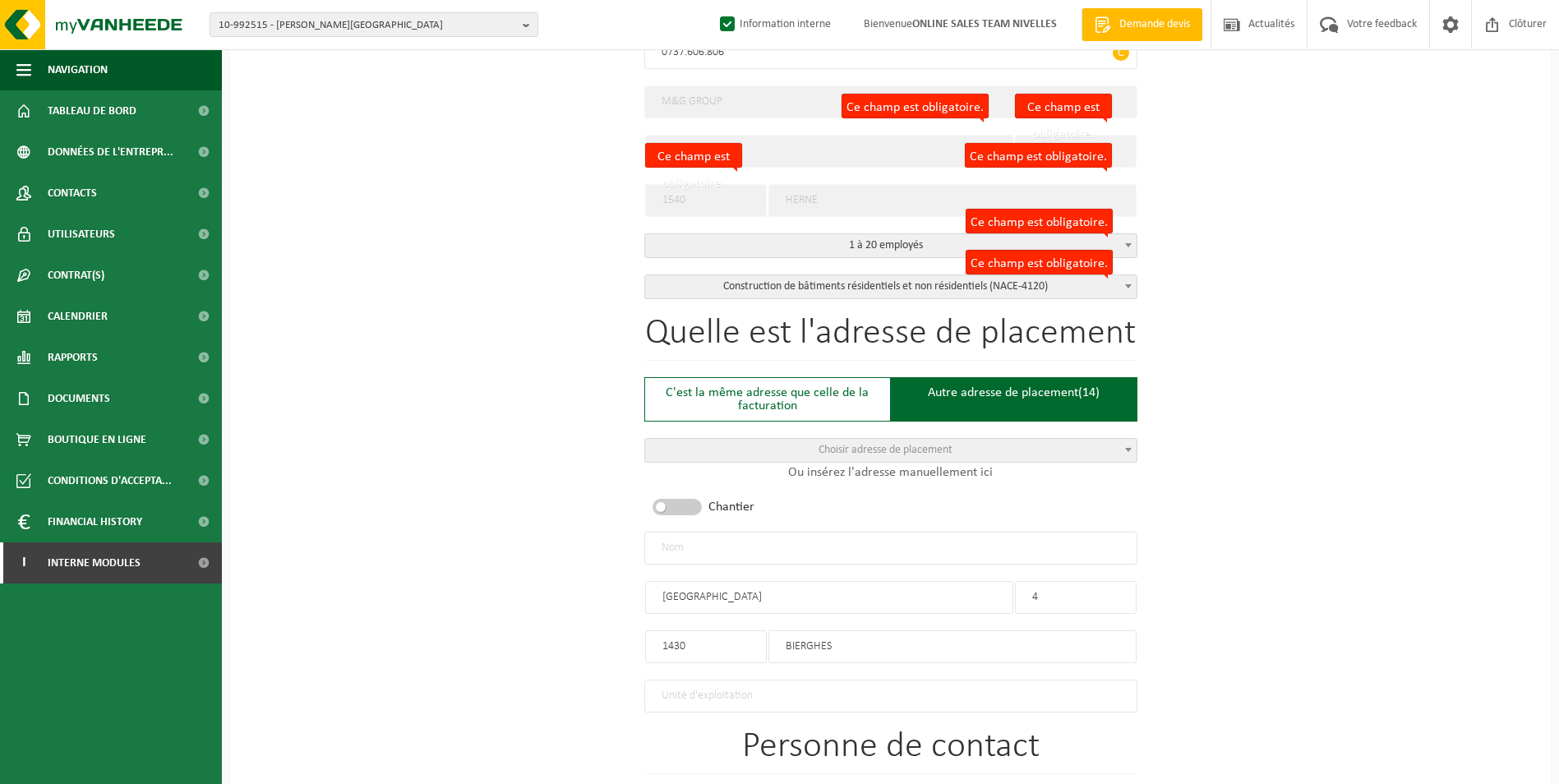
click at [748, 547] on input "text" at bounding box center [890, 548] width 493 height 33
type input "m"
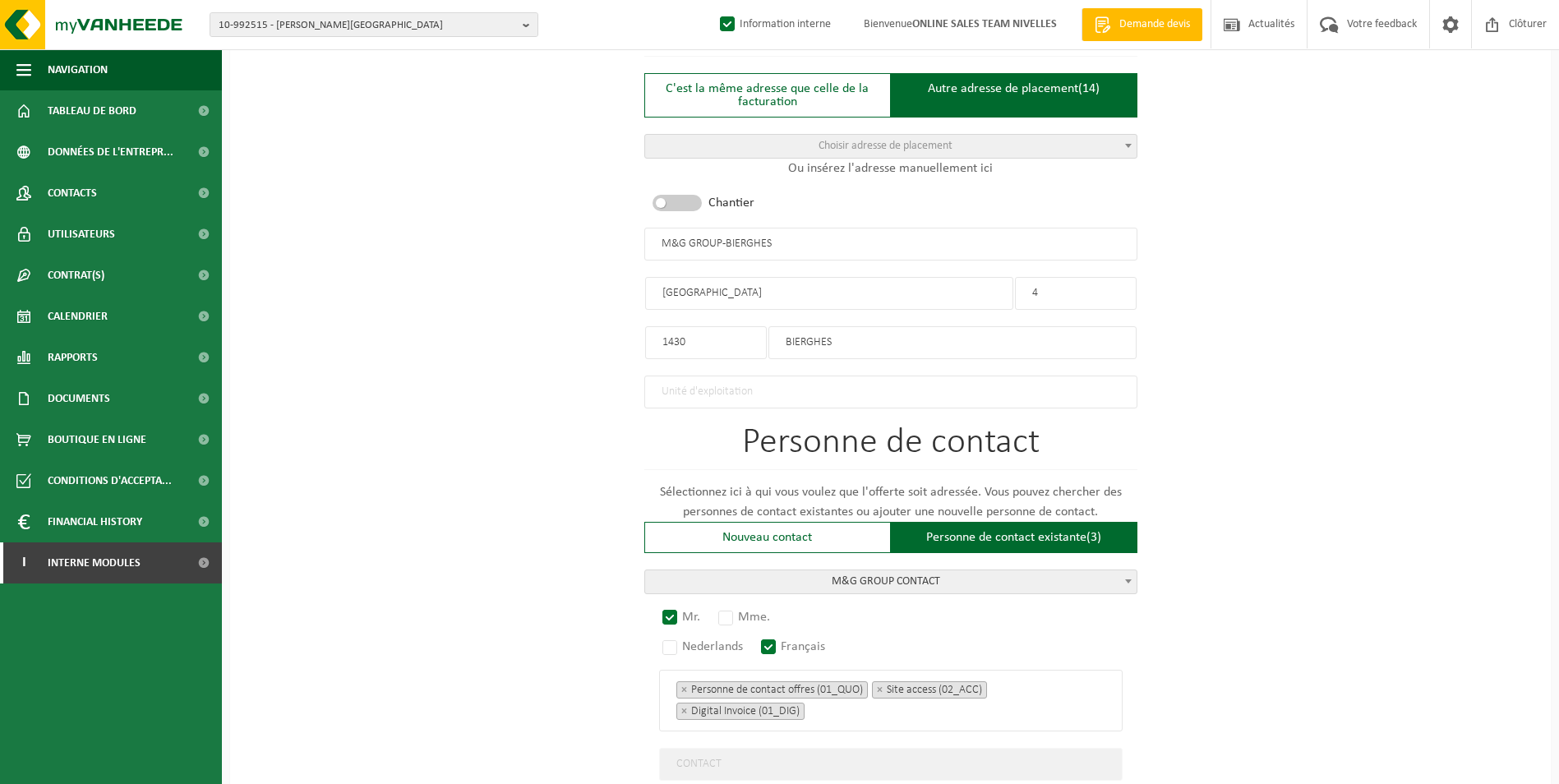
scroll to position [828, 0]
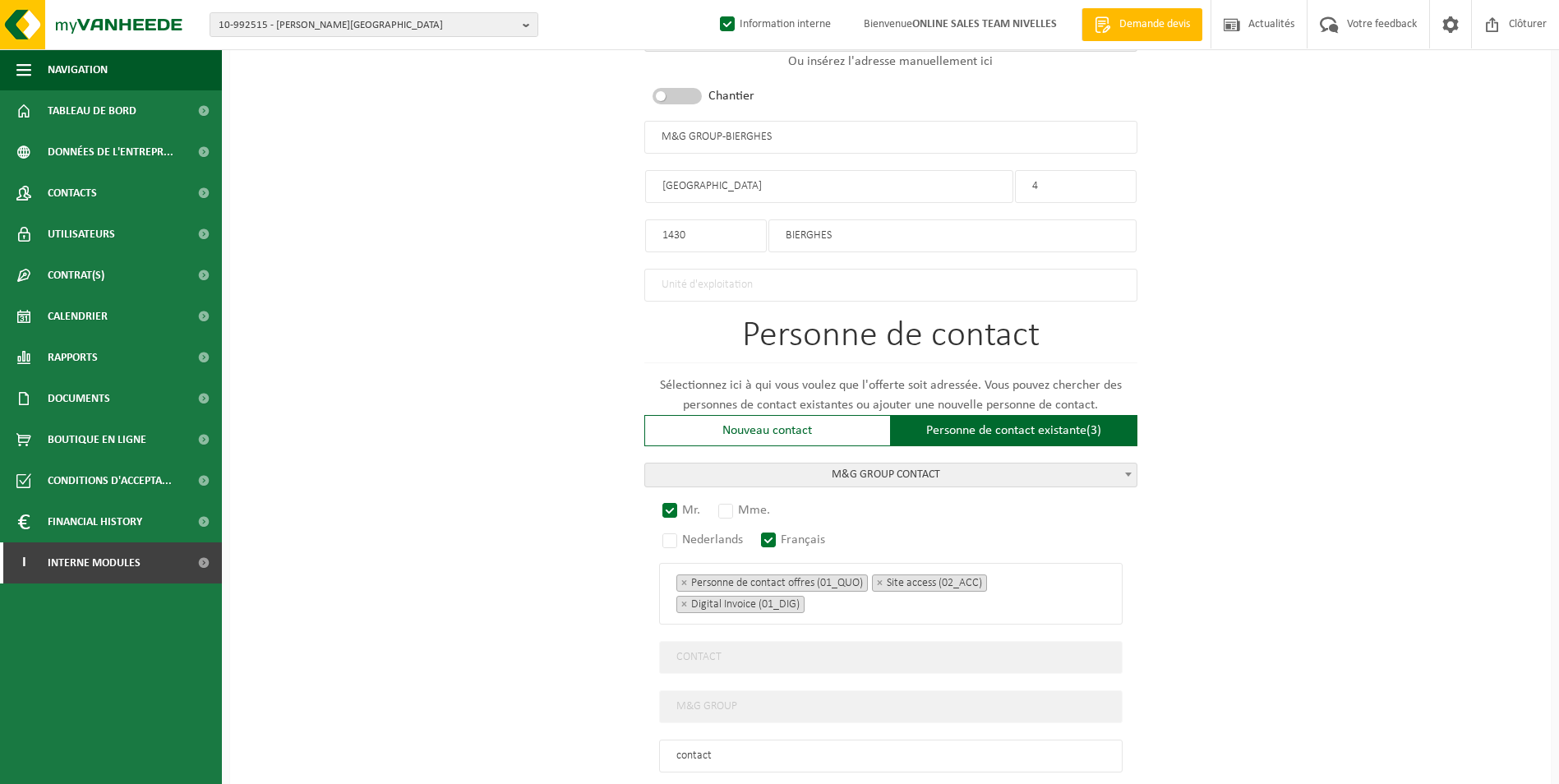
type input "M&G GROUP-BIERGHES"
click at [667, 181] on input "rue de radoux" at bounding box center [829, 187] width 368 height 33
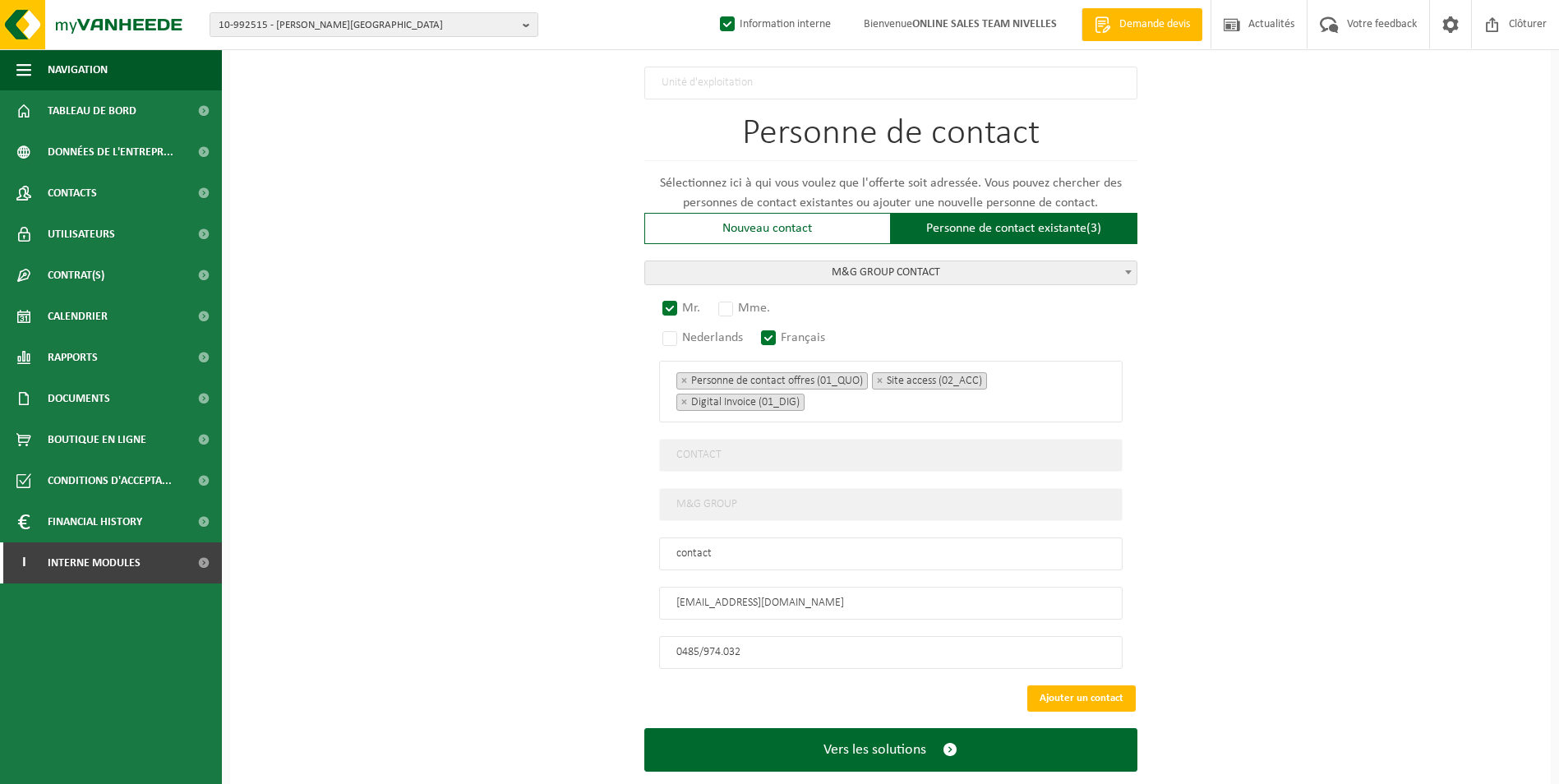
scroll to position [1054, 0]
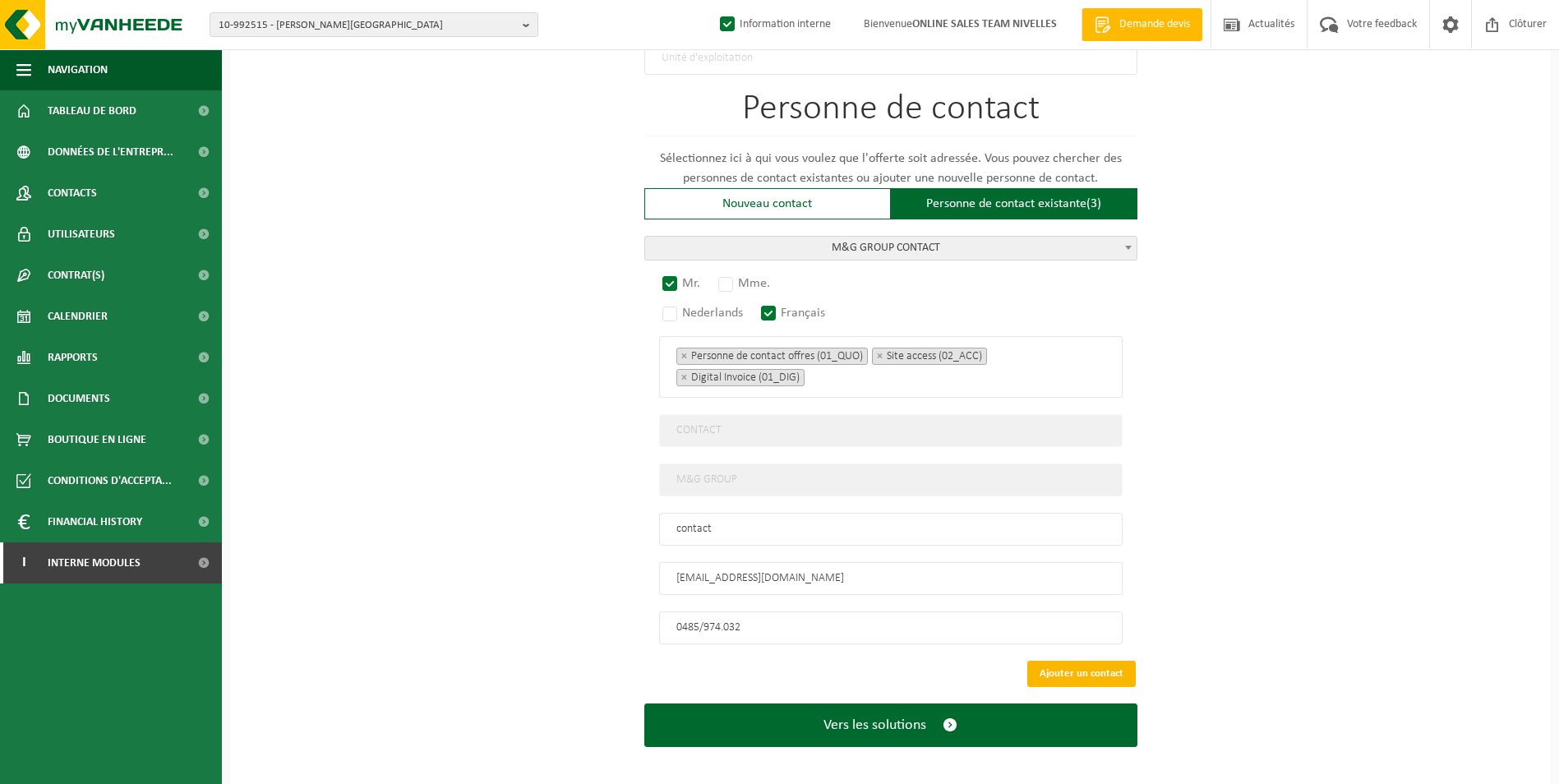
type input "Rue de radoux"
click at [1080, 661] on button "Ajouter un contact" at bounding box center [1081, 674] width 108 height 26
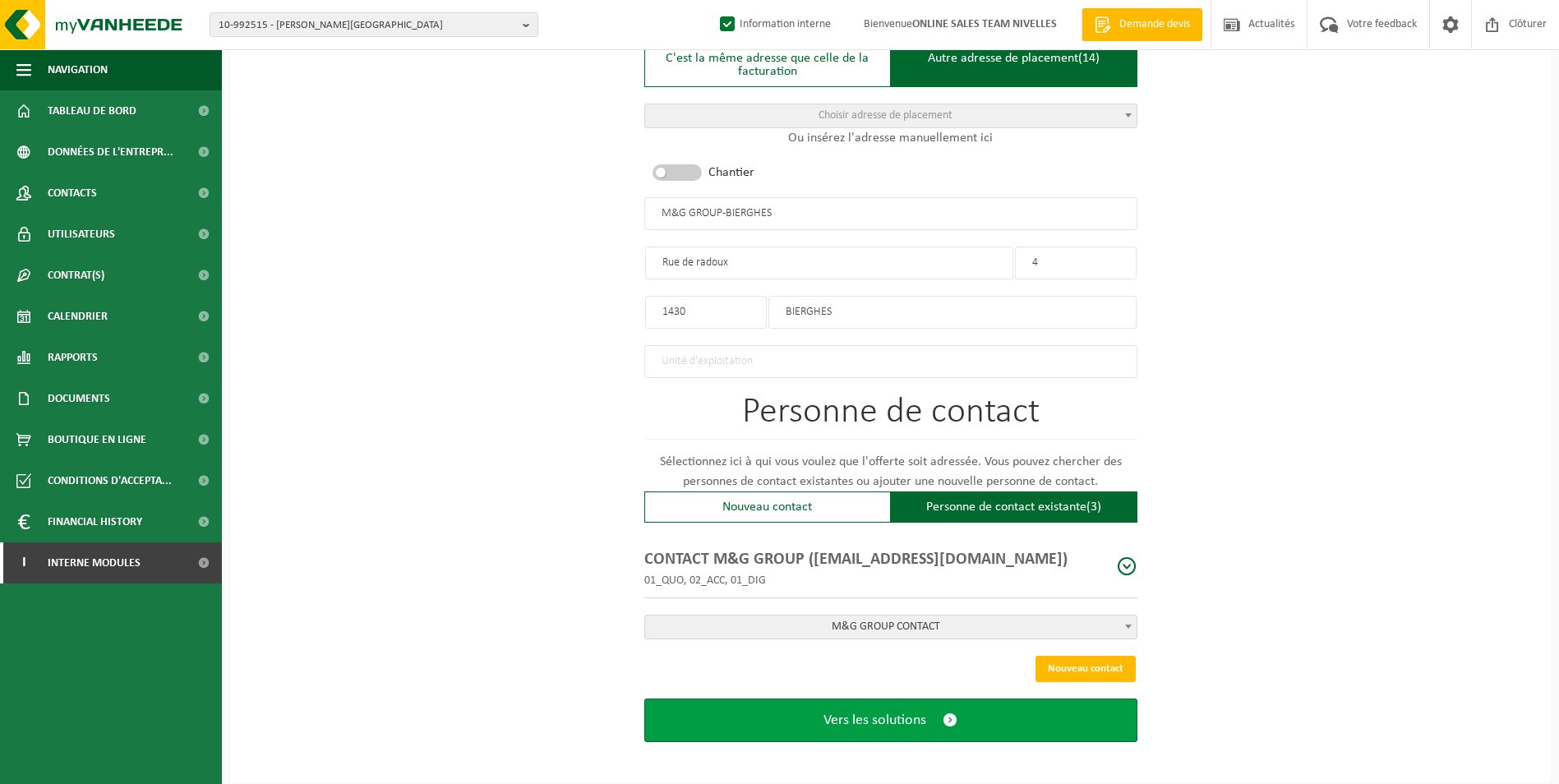
click at [883, 711] on span "Vers les solutions" at bounding box center [874, 719] width 103 height 17
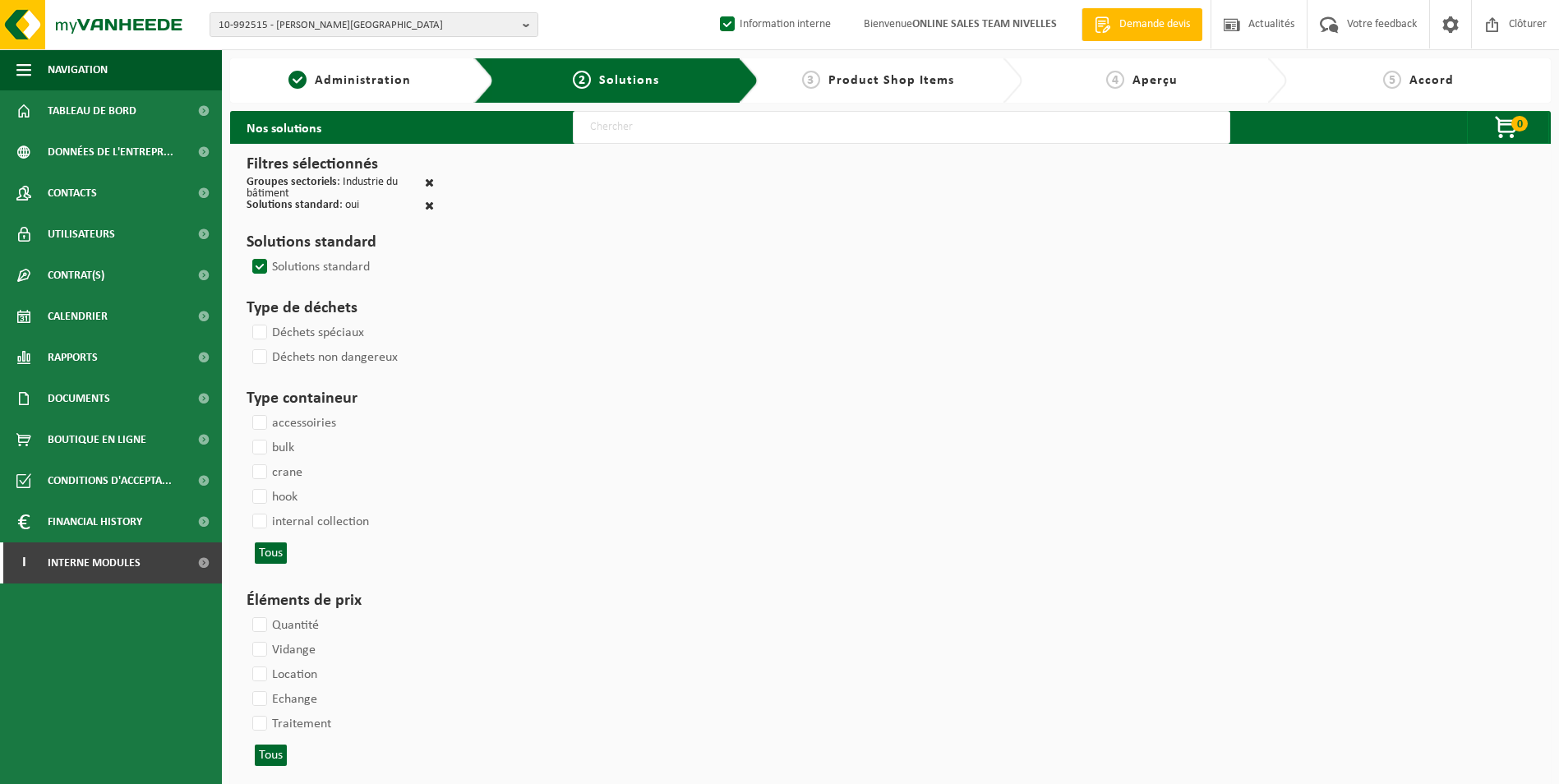
select select
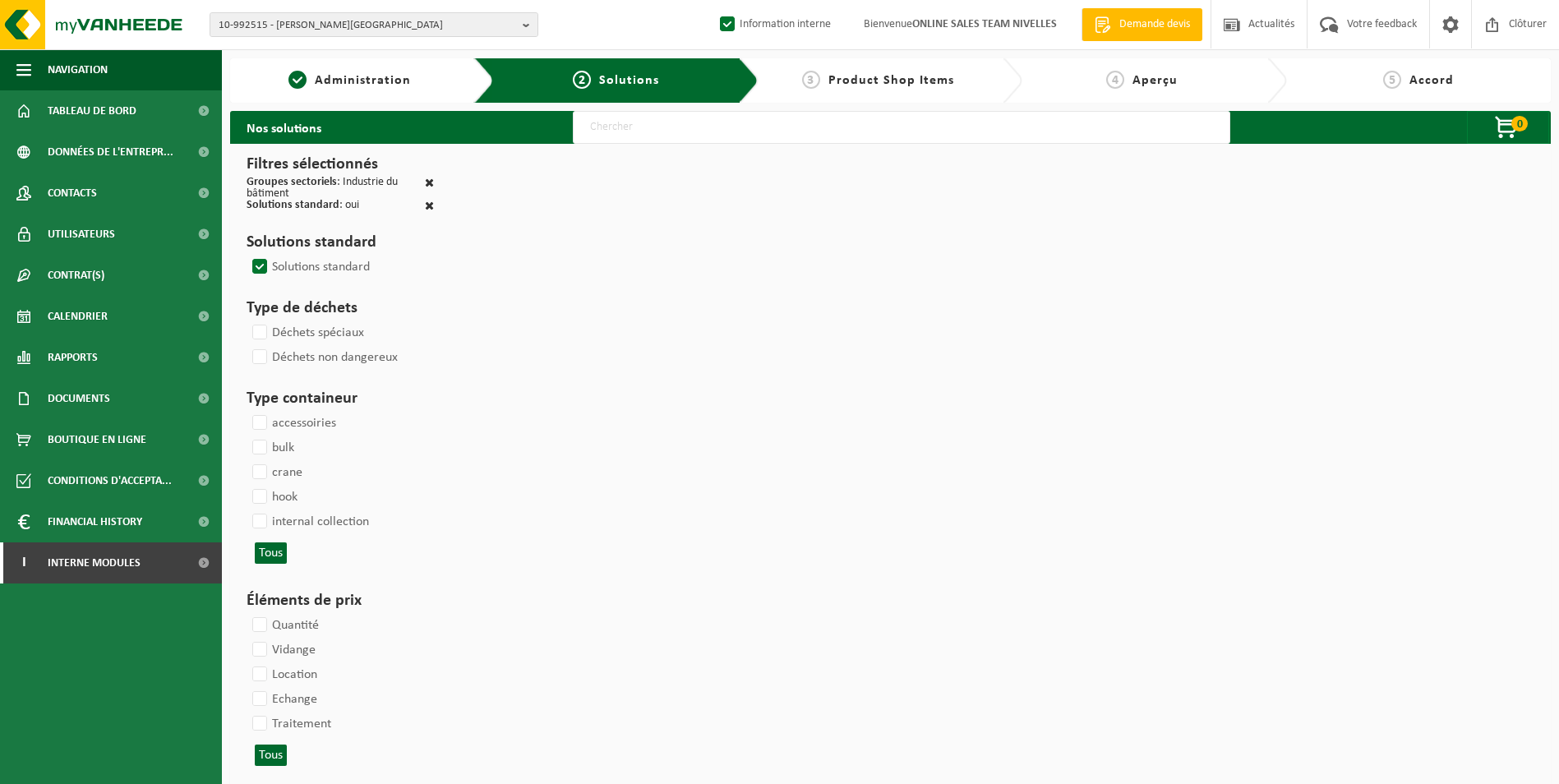
select select
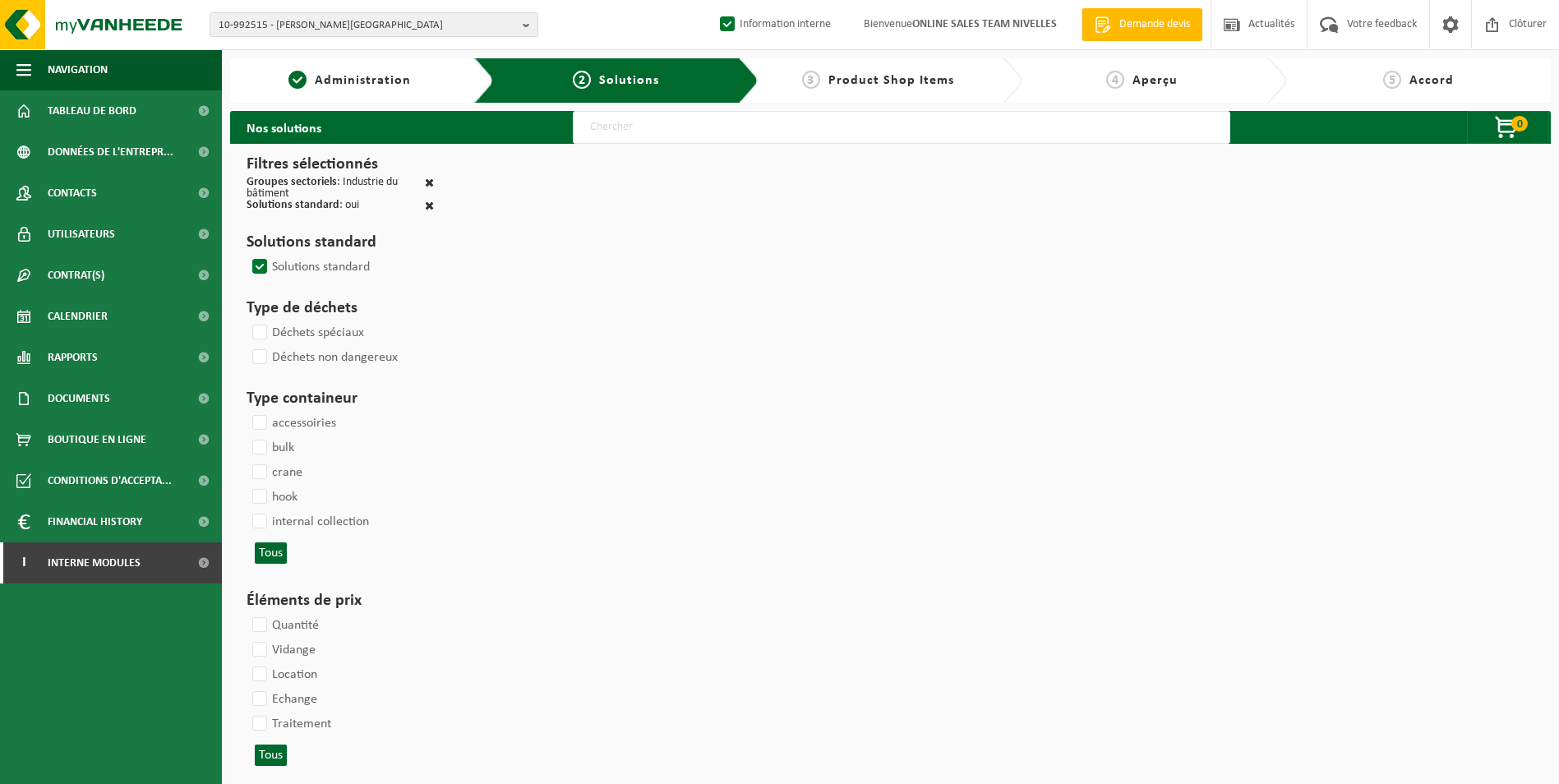
select select
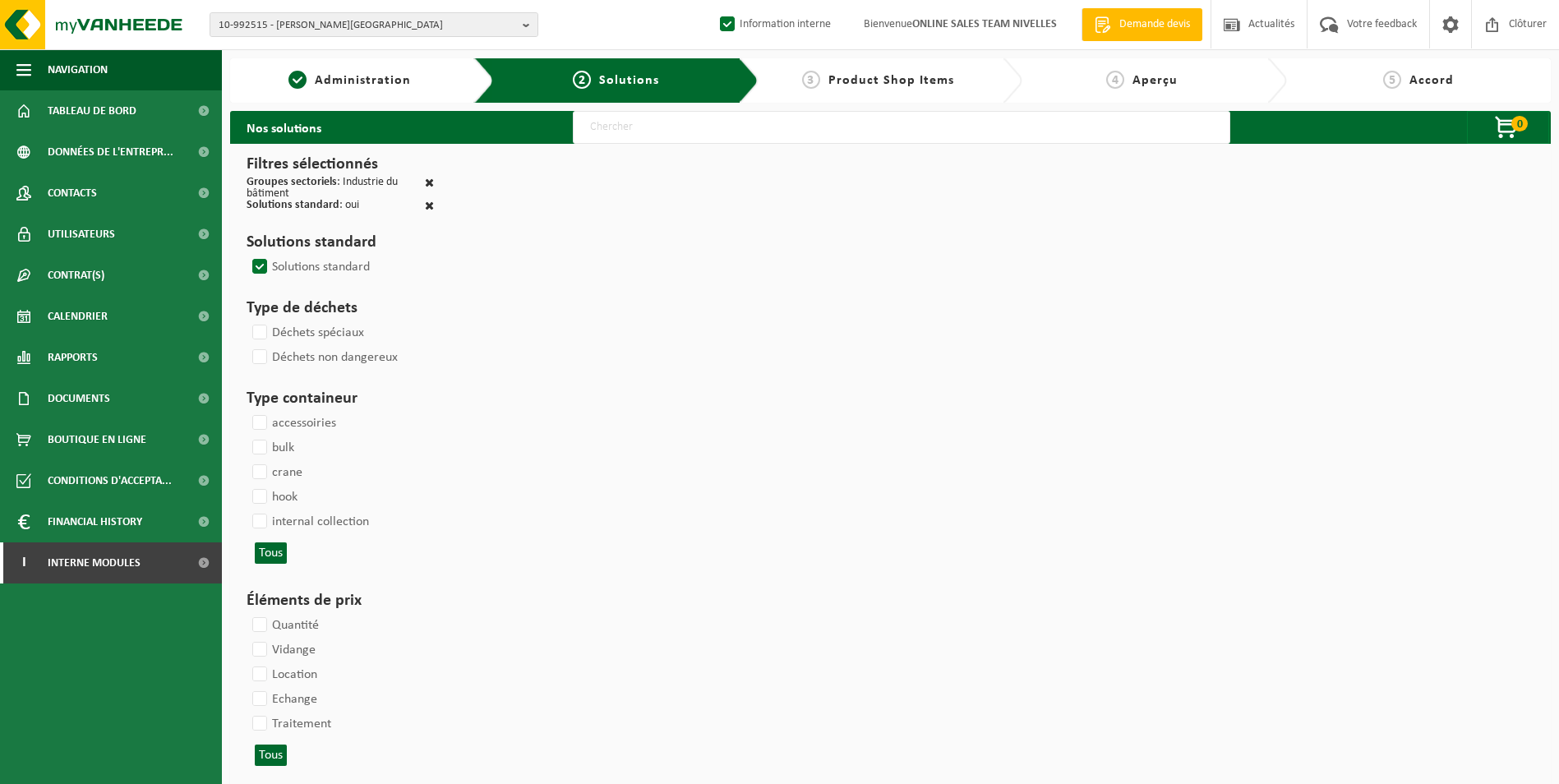
select select
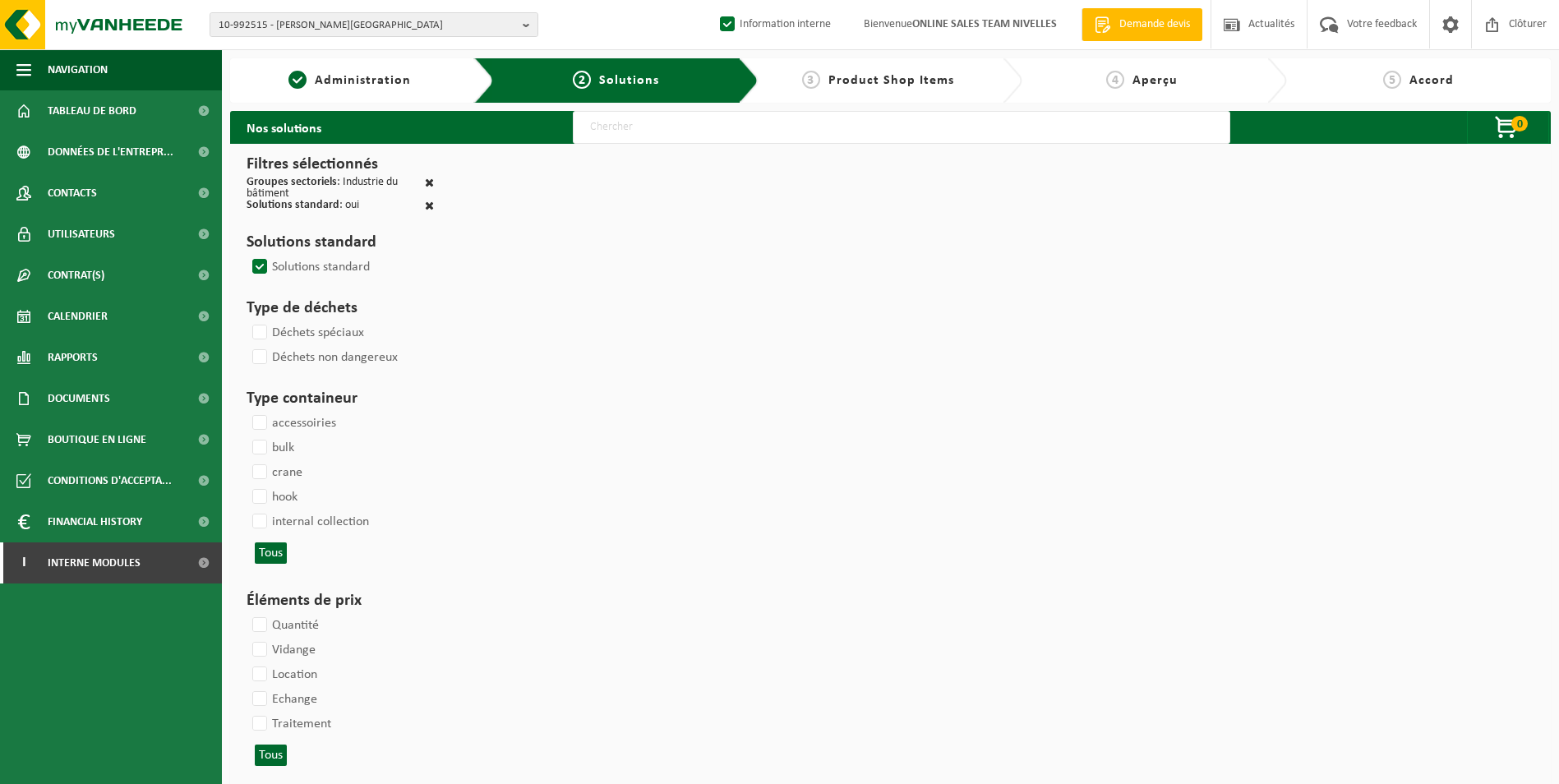
select select
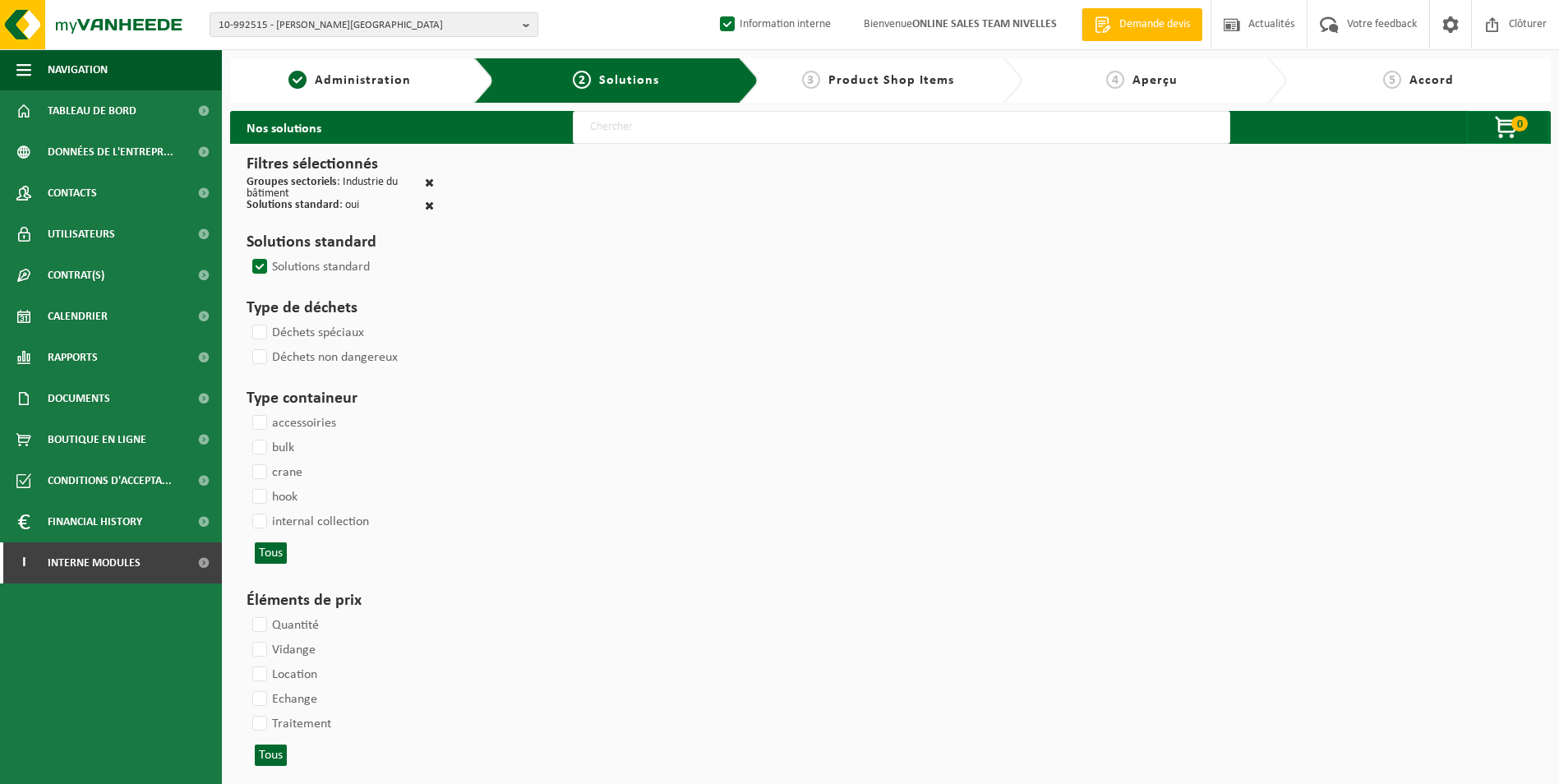
select select
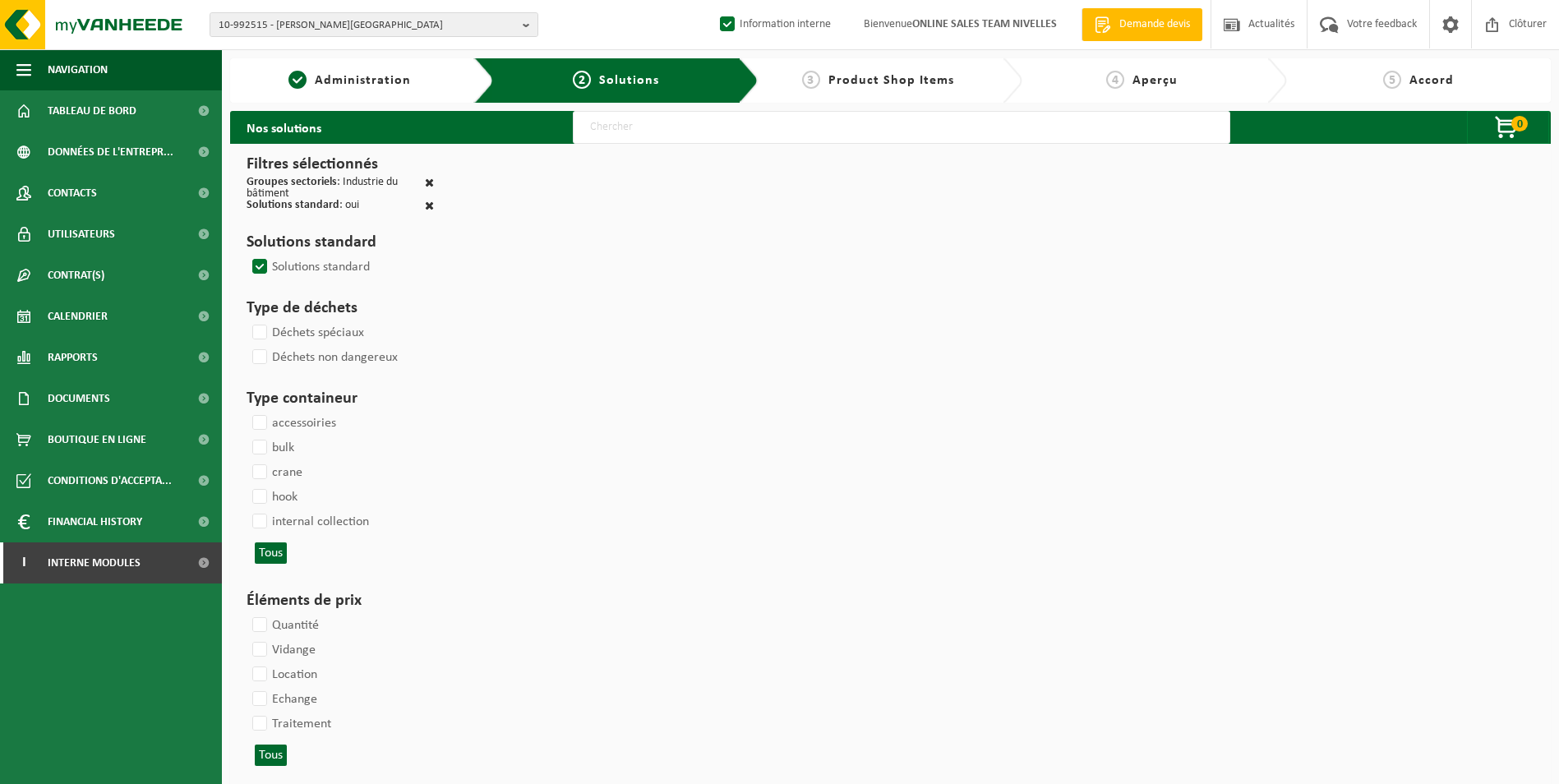
select select
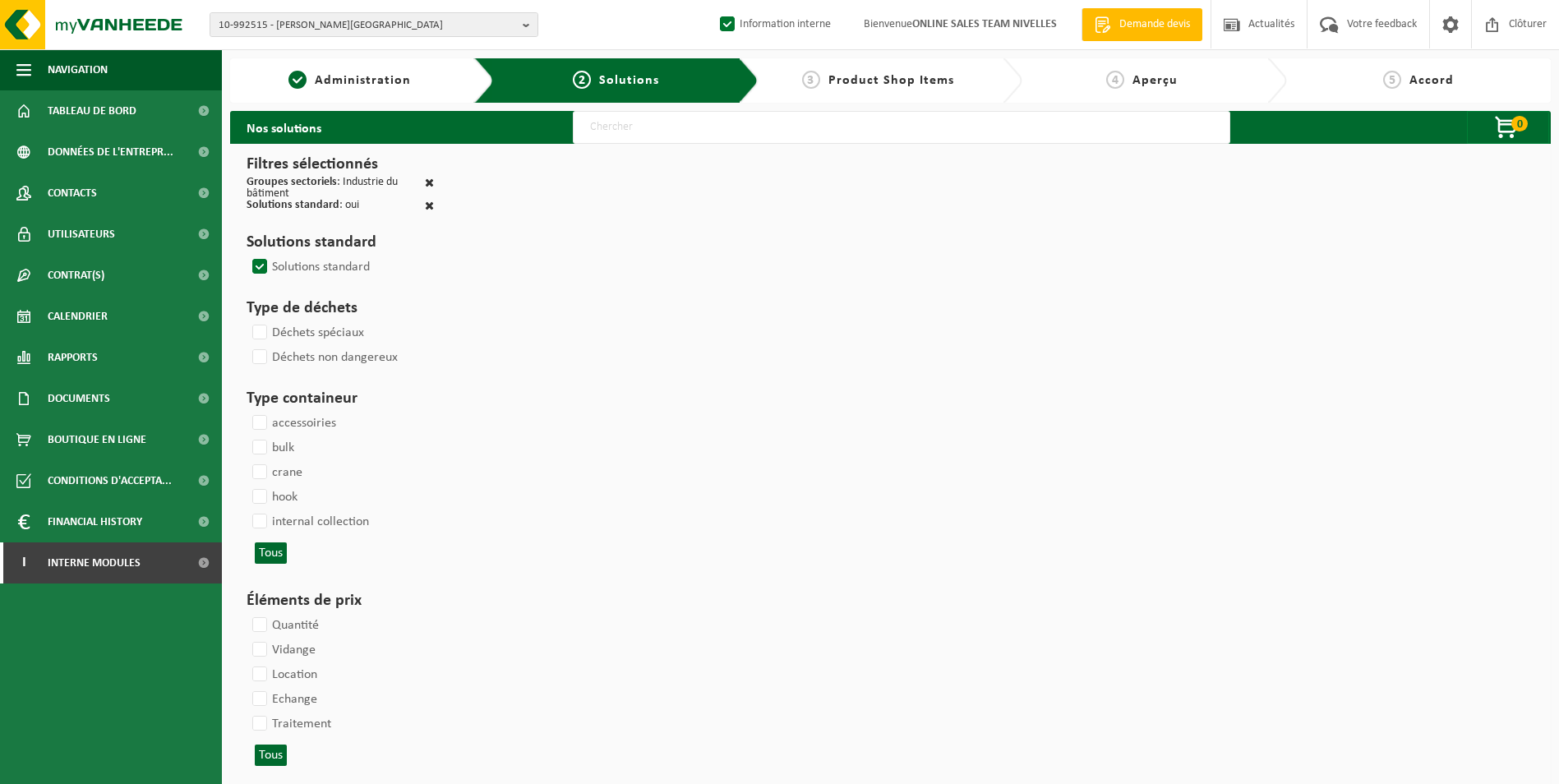
select select
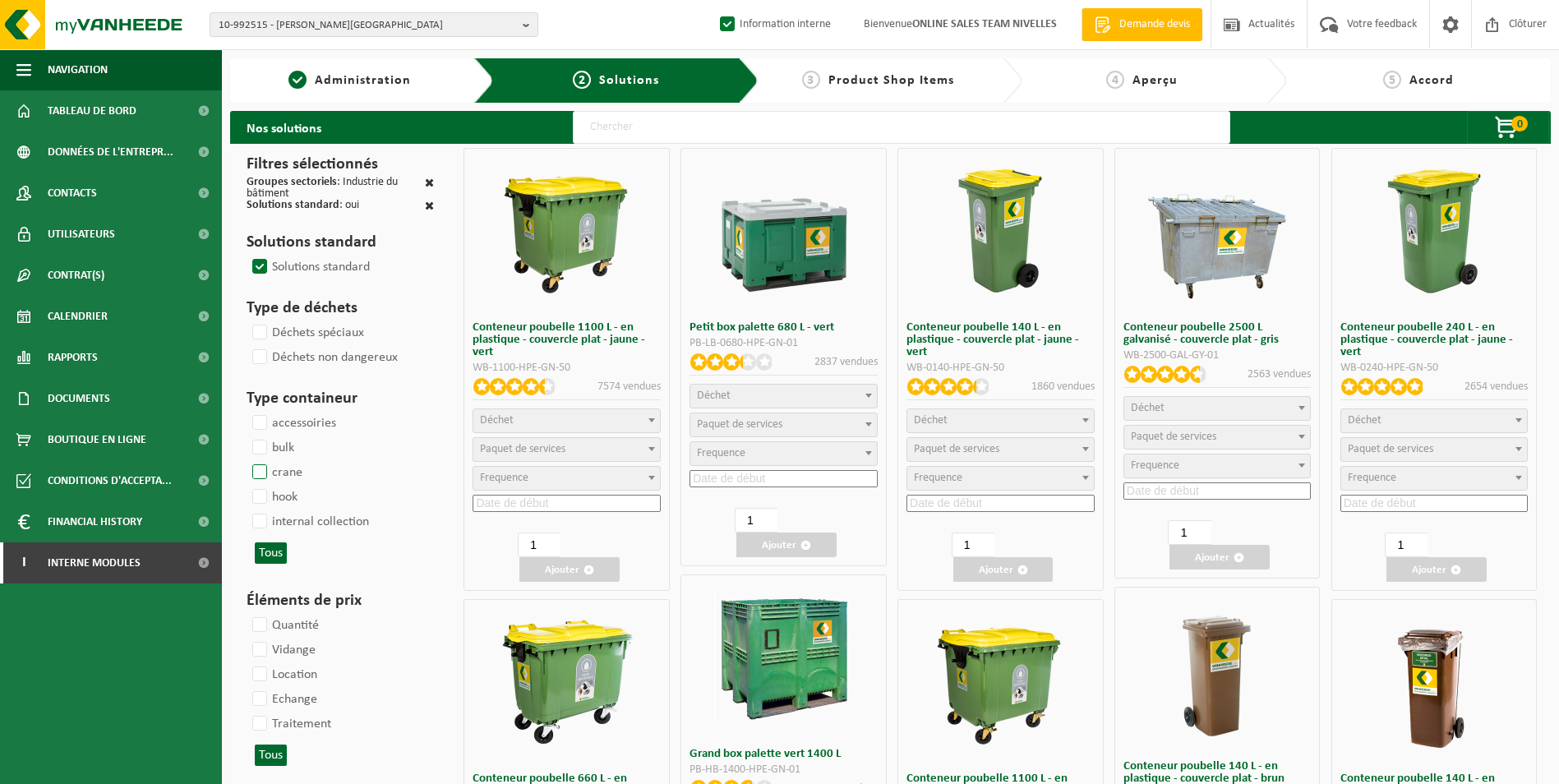
click at [263, 464] on label "crane" at bounding box center [275, 472] width 54 height 25
click at [247, 460] on input "crane" at bounding box center [246, 459] width 1 height 1
checkbox input "true"
select select
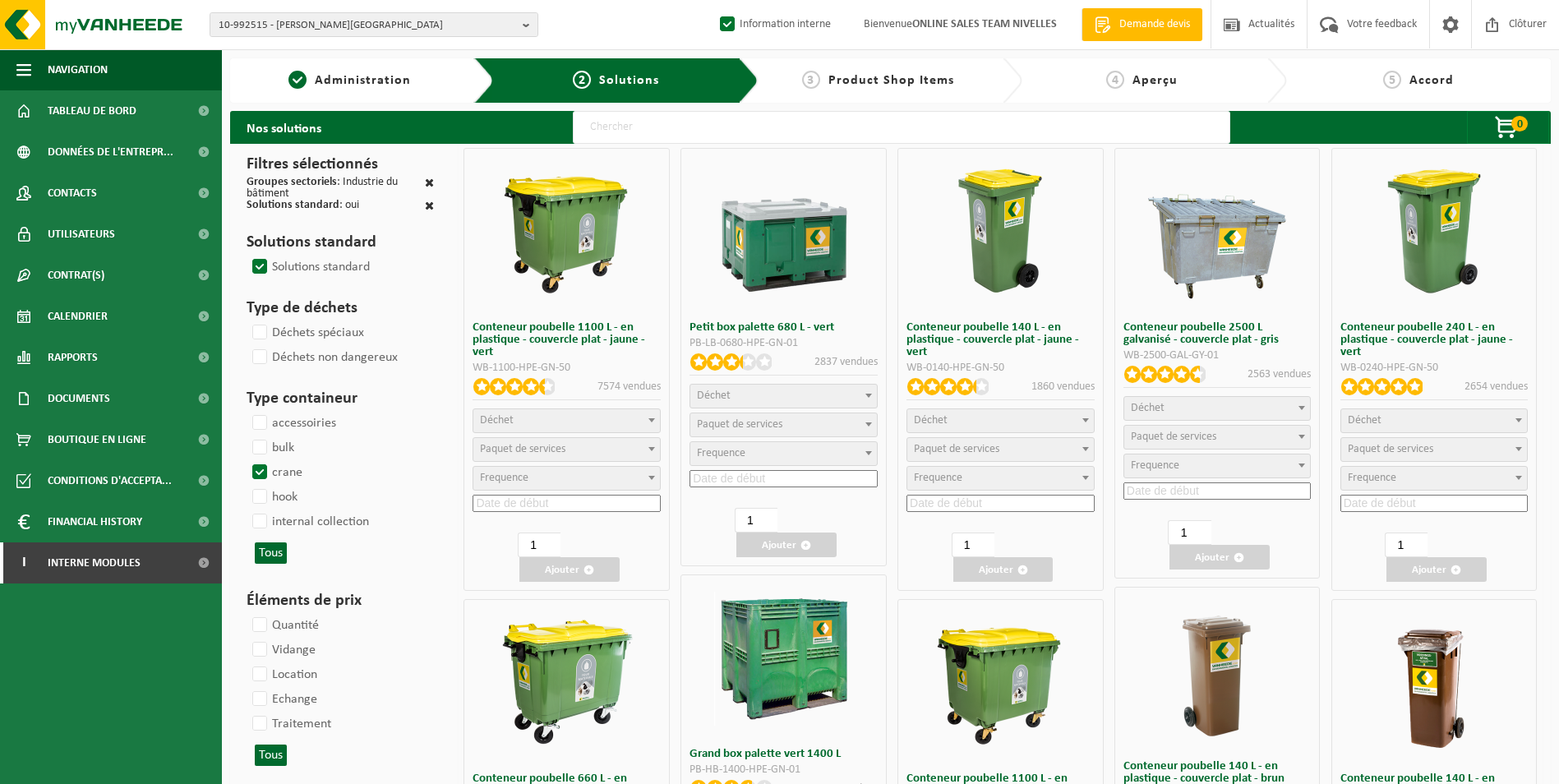
select select
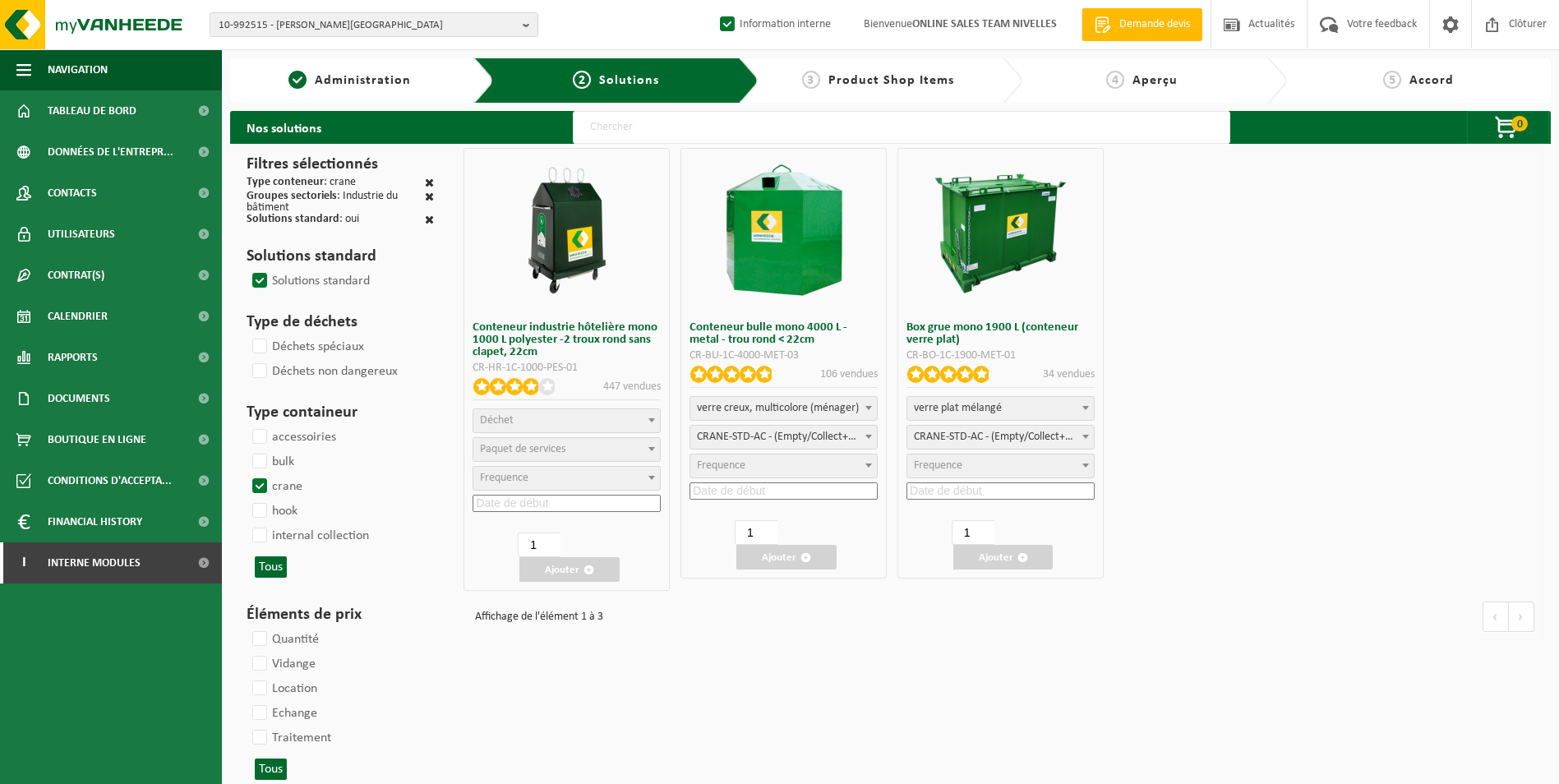
select select
click at [261, 510] on label "hook" at bounding box center [272, 511] width 48 height 25
click at [247, 499] on input "hook" at bounding box center [246, 498] width 1 height 1
checkbox input "true"
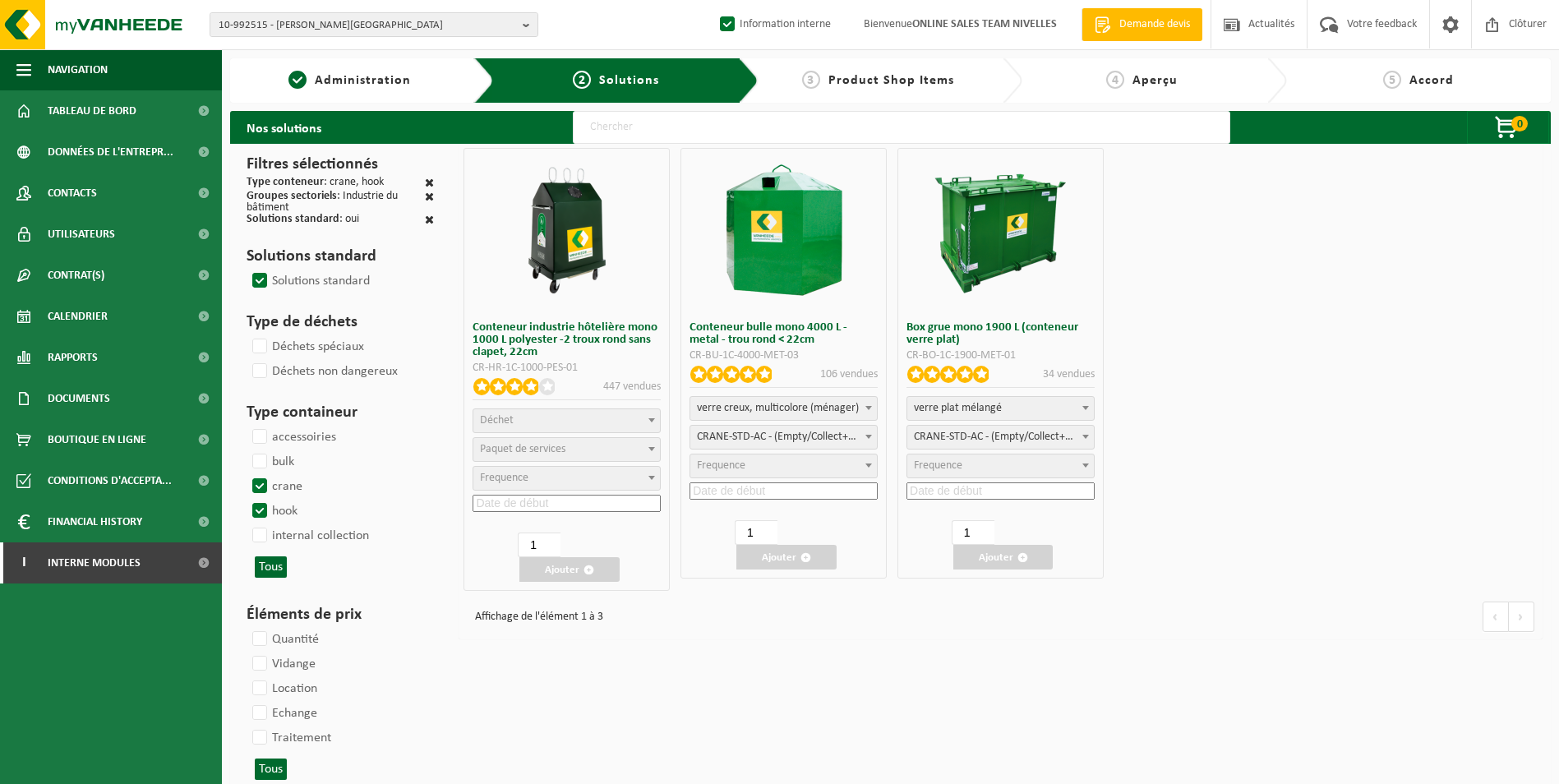
select select
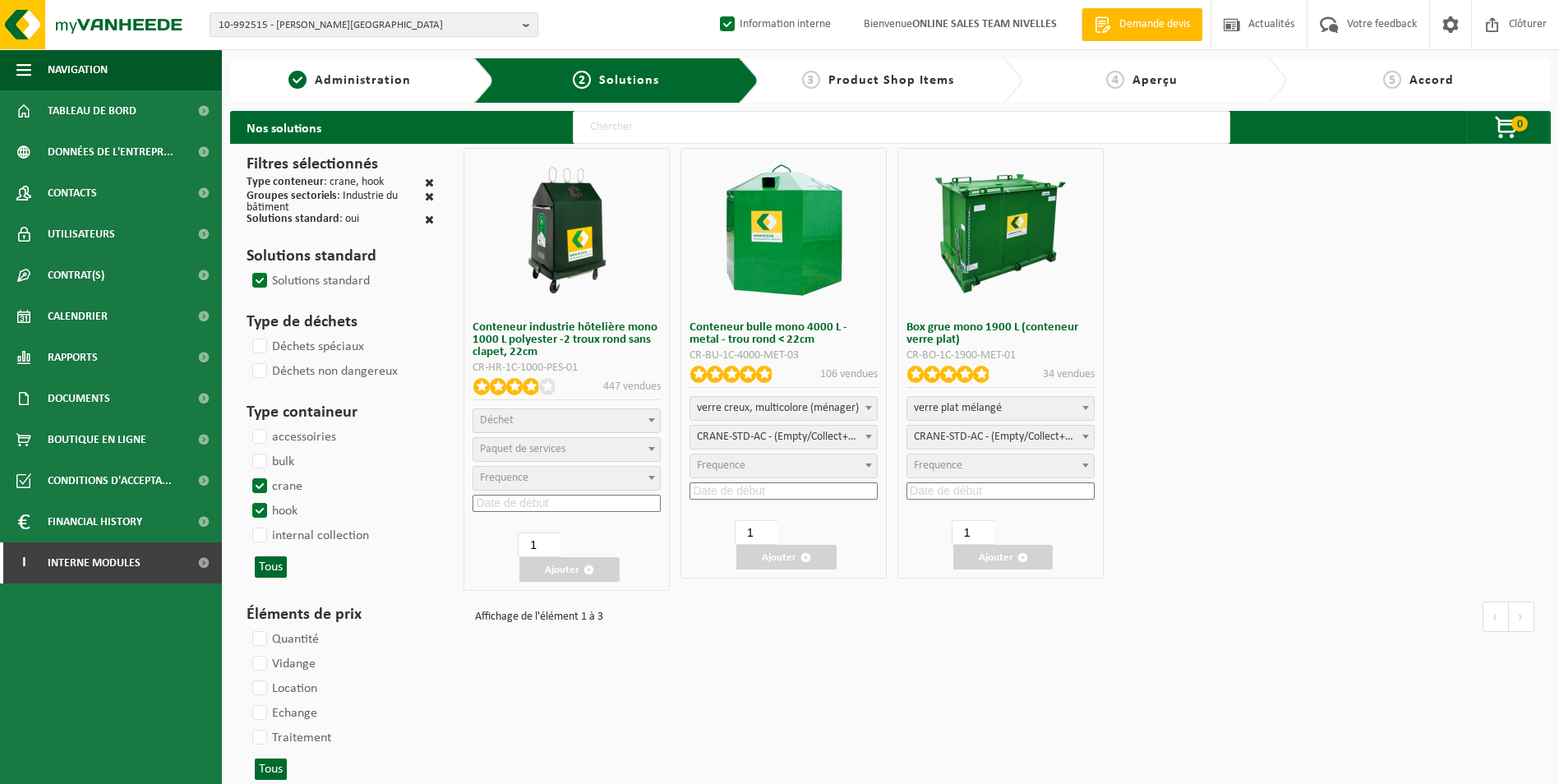
select select
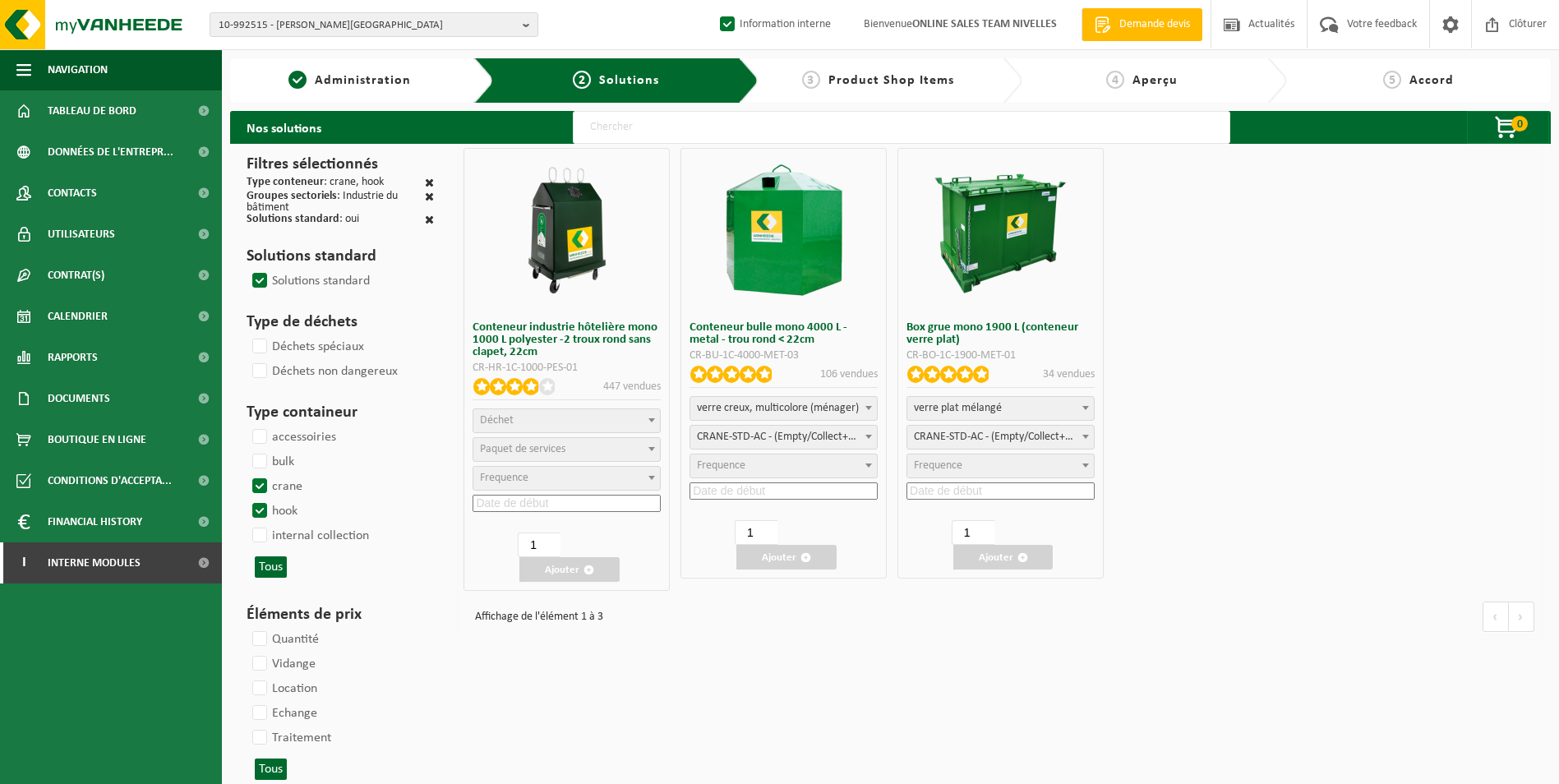
select select
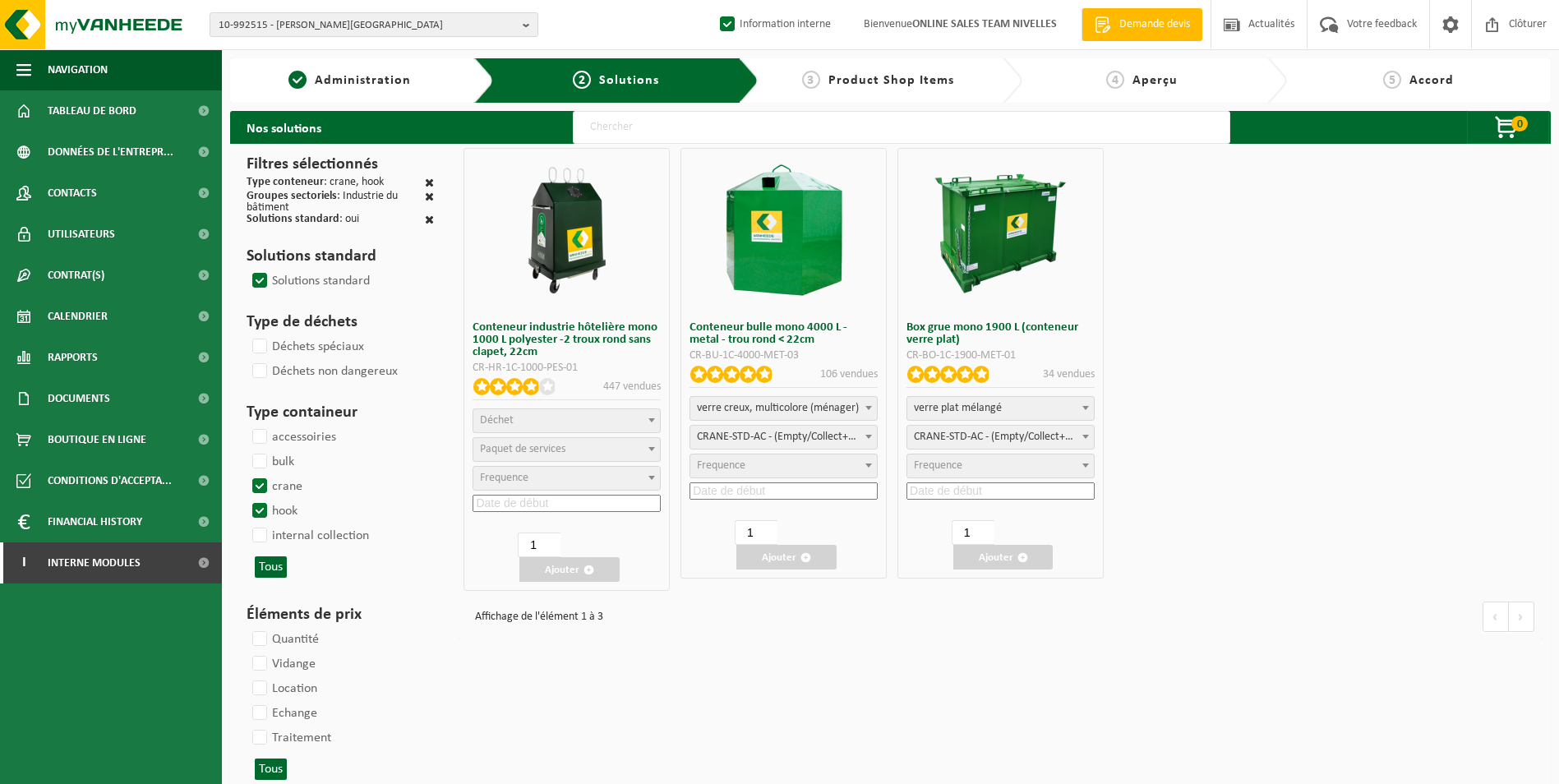
select select
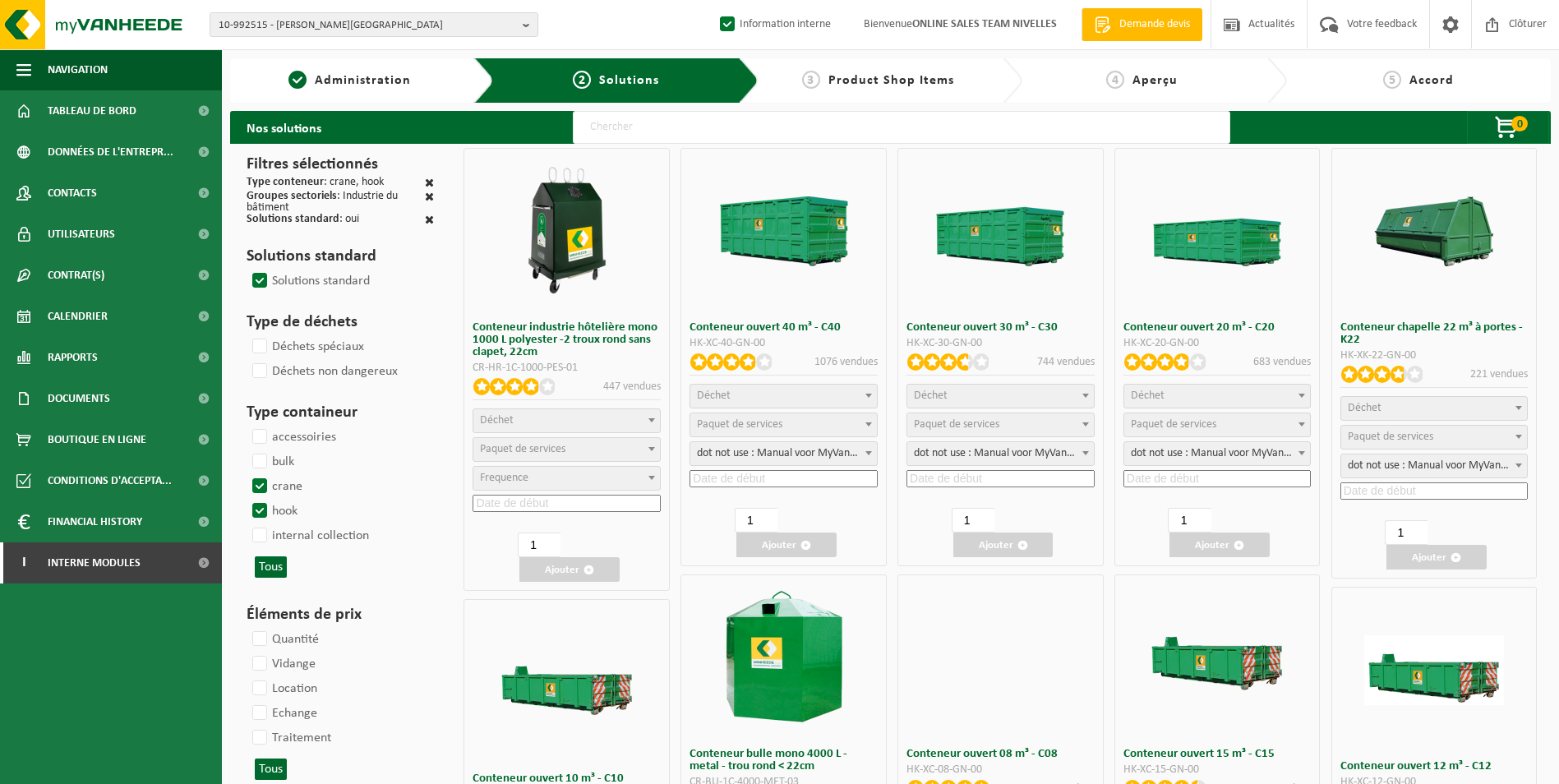
select select
select select "18"
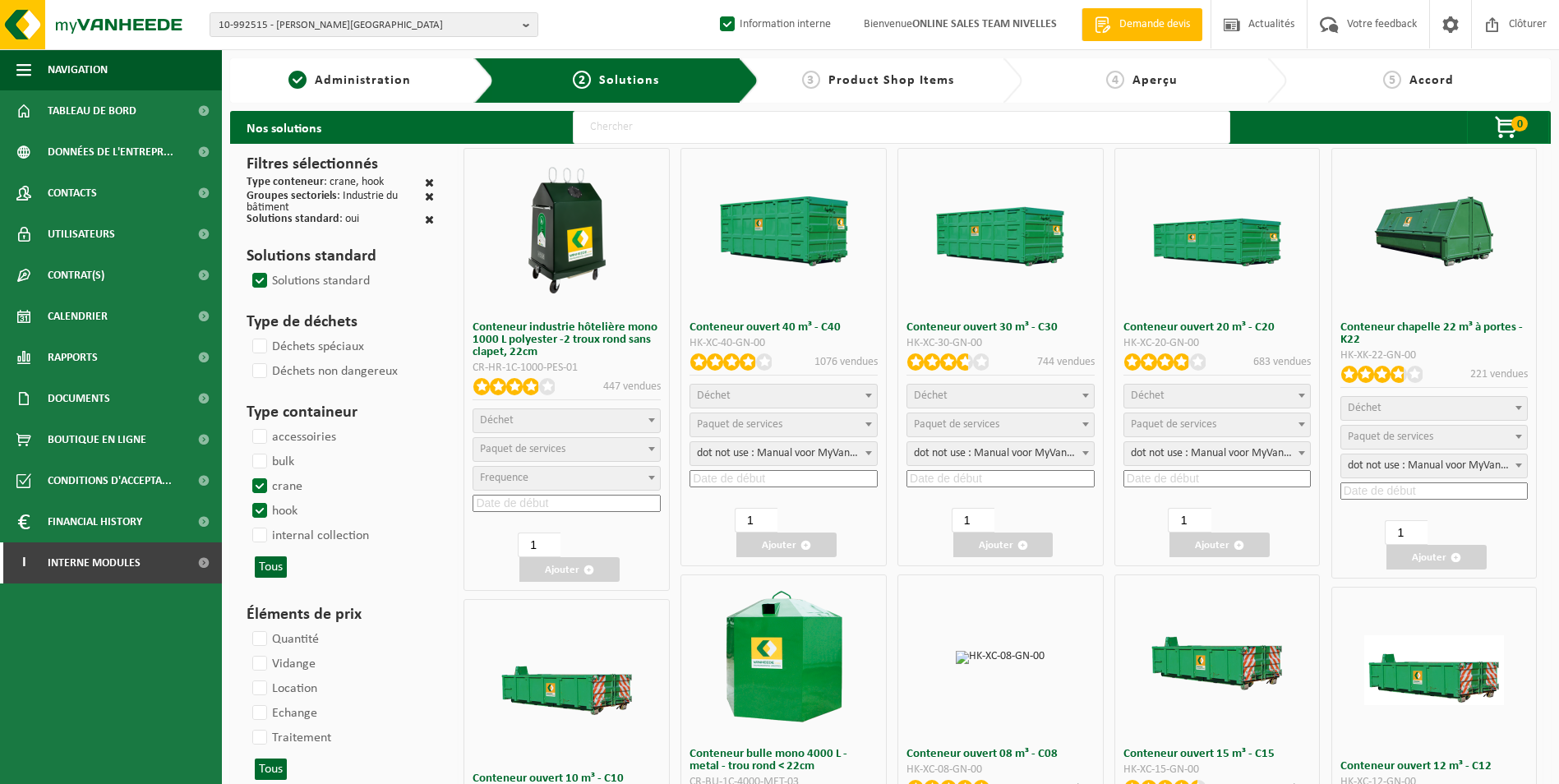
select select
select select "197"
select select
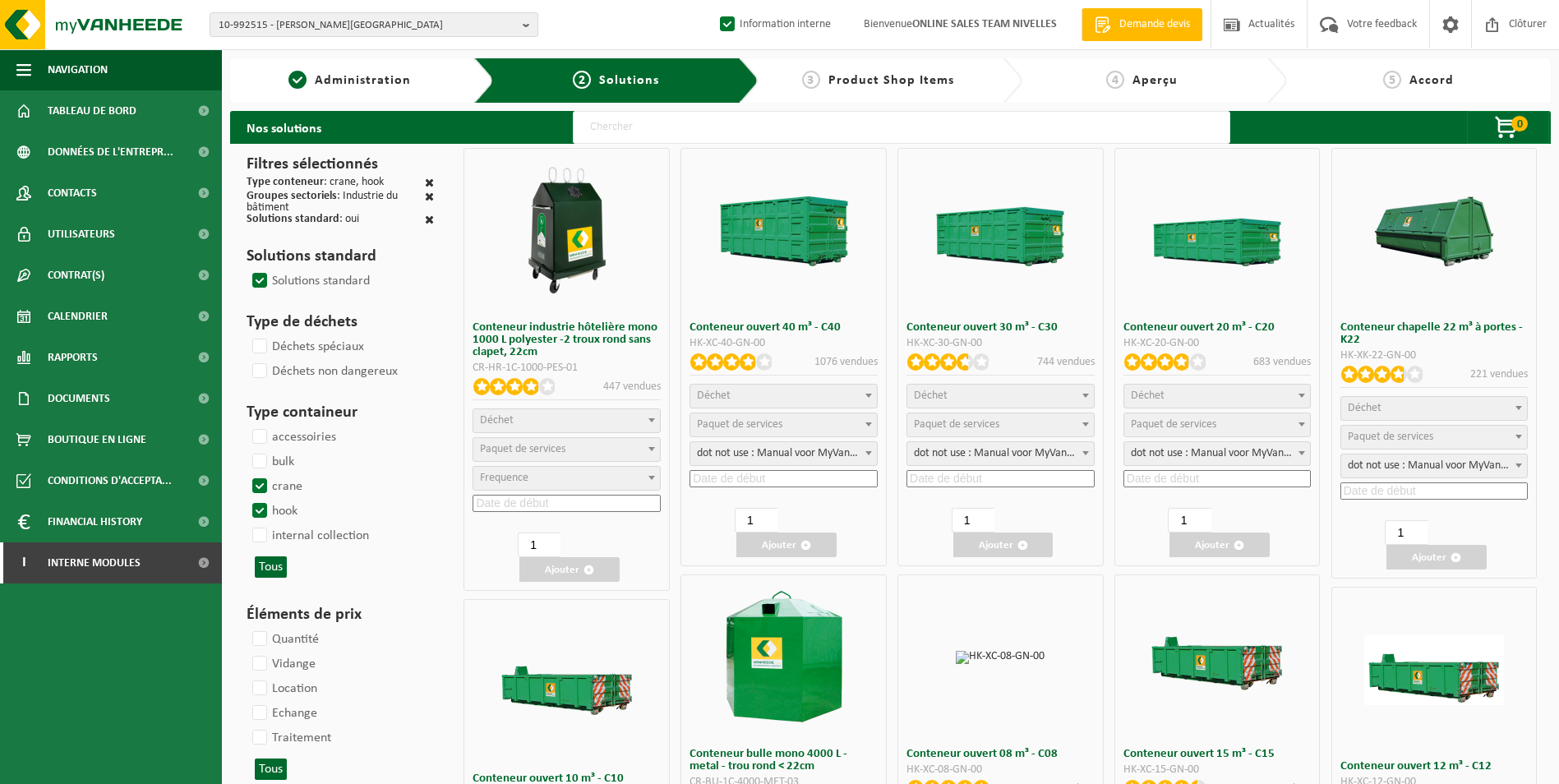
select select "18"
select select
select select "197"
select select
select select "8"
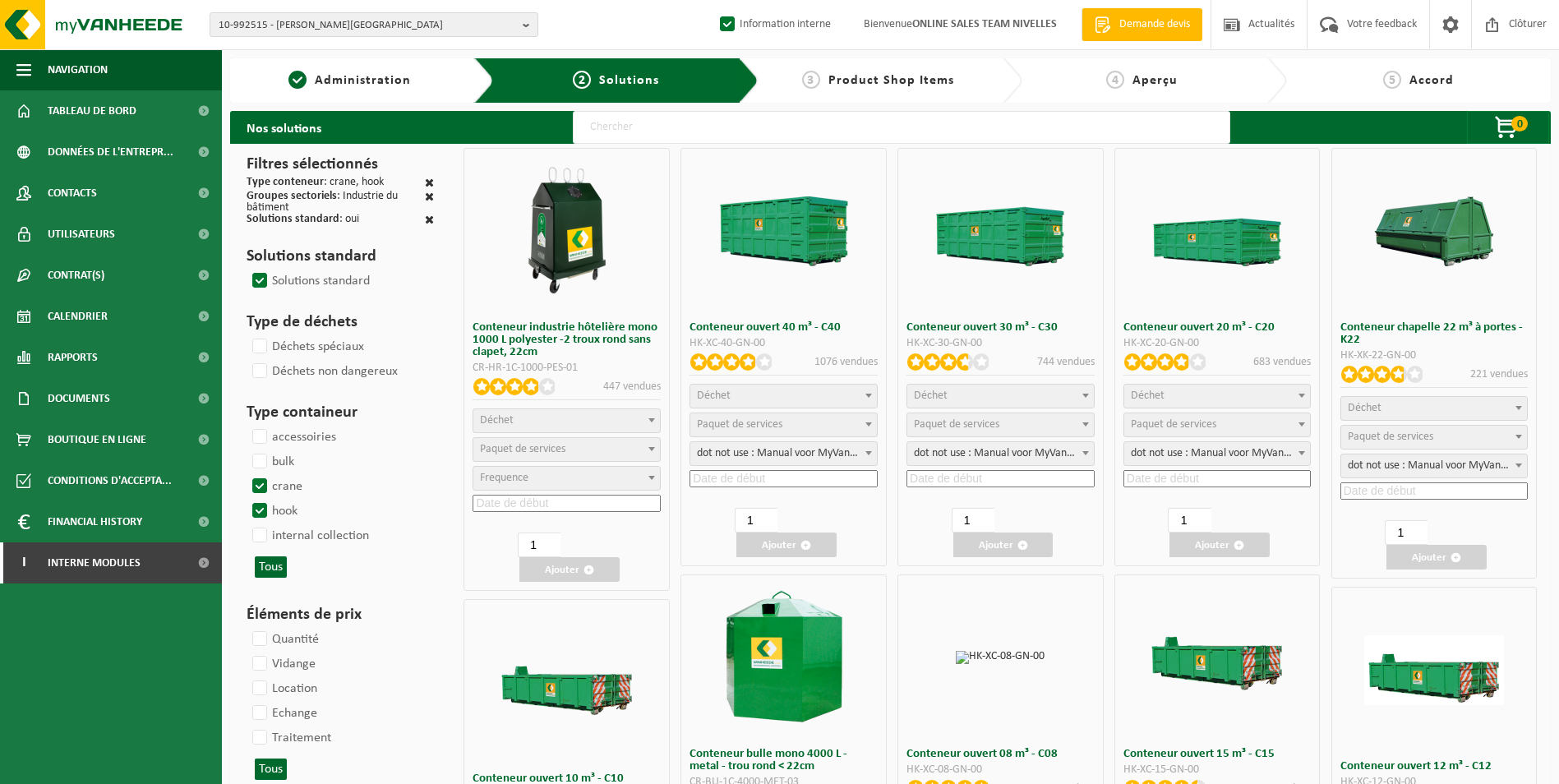
select select
select select "7"
select select
select select "7"
select select
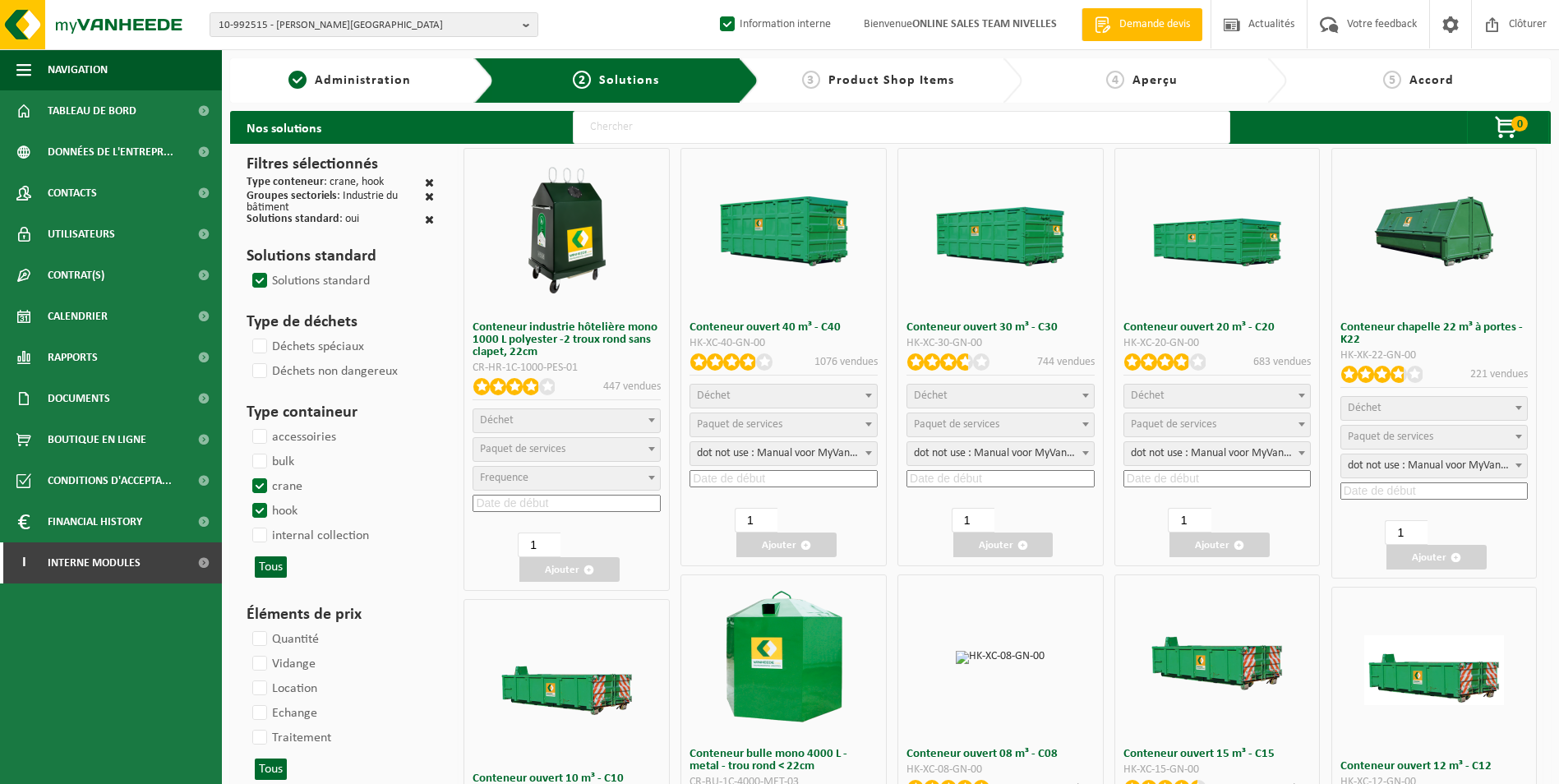
select select
select select "25"
select select
select select "25"
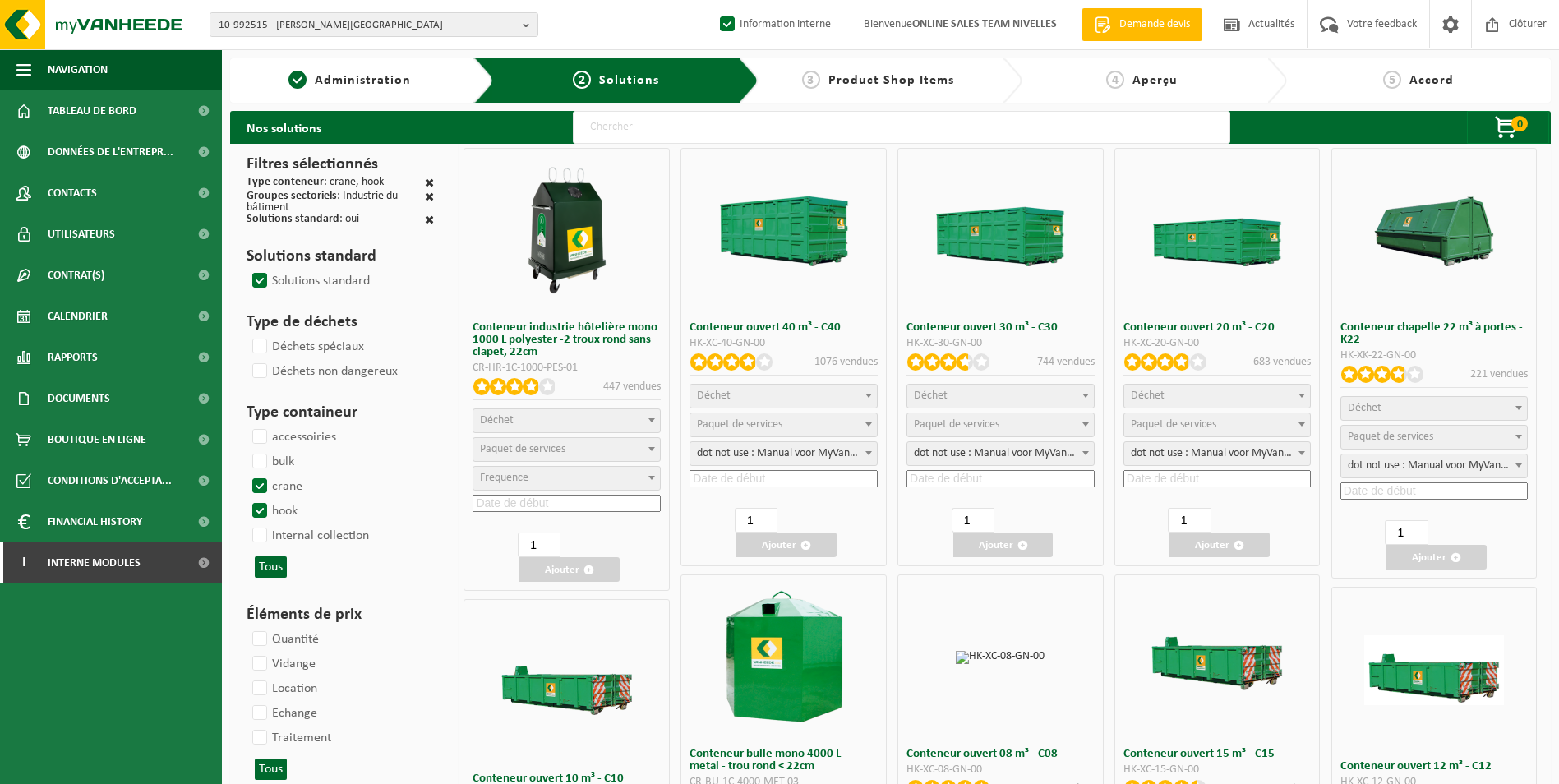
select select "25"
click at [251, 487] on label "crane" at bounding box center [275, 486] width 54 height 25
click at [247, 474] on input "crane" at bounding box center [246, 473] width 1 height 1
checkbox input "false"
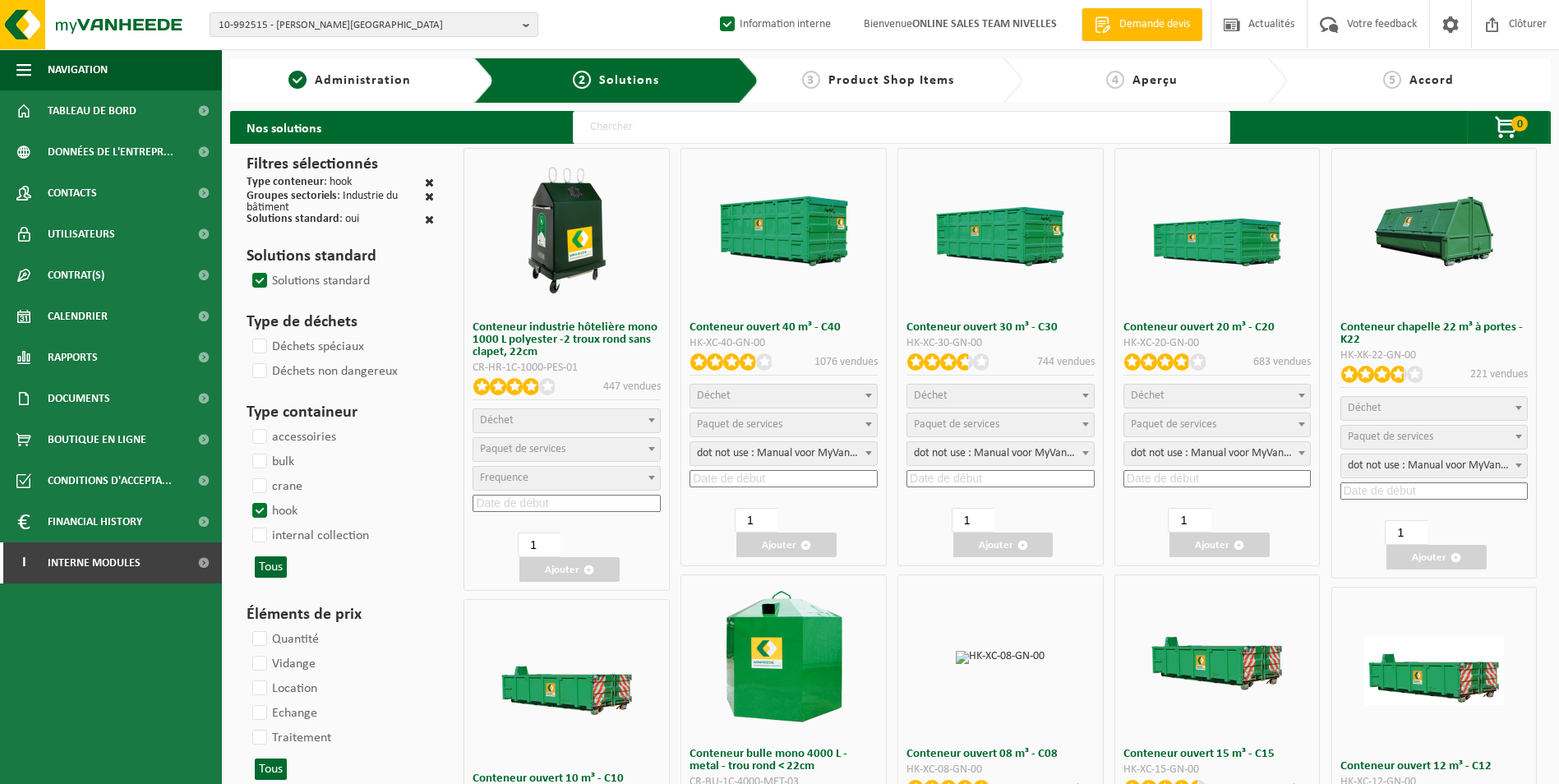
select select
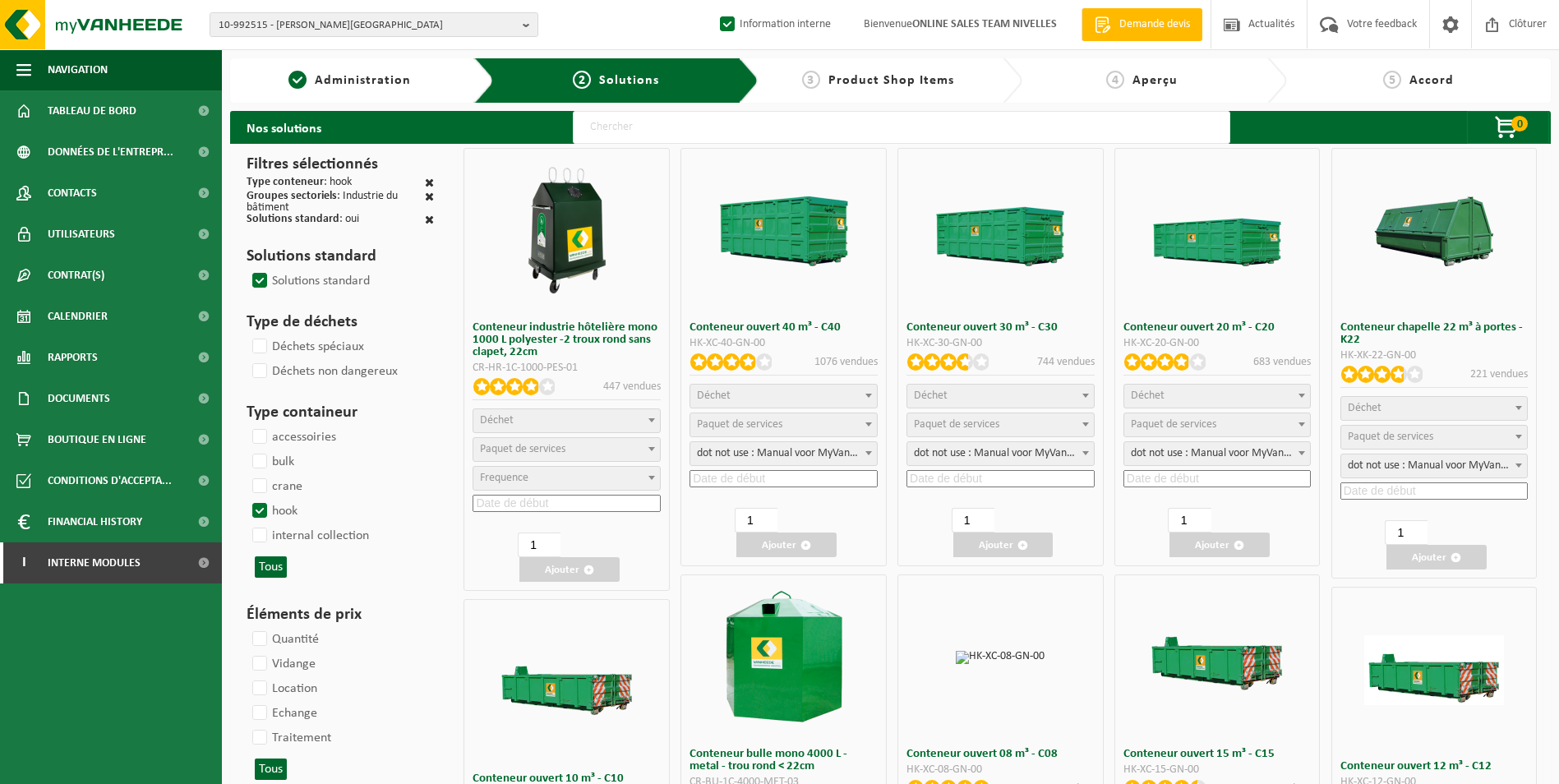
select select
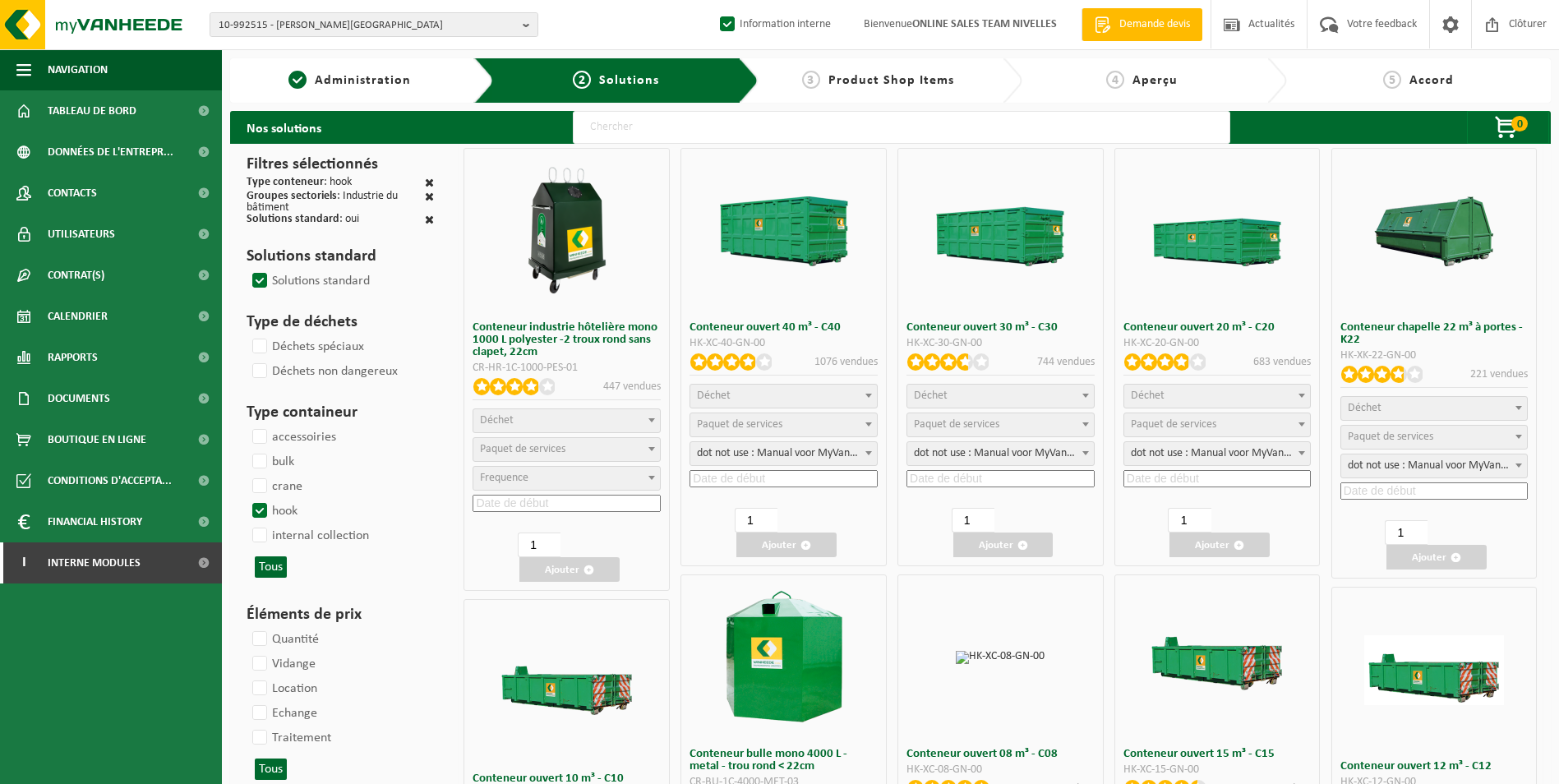
select select
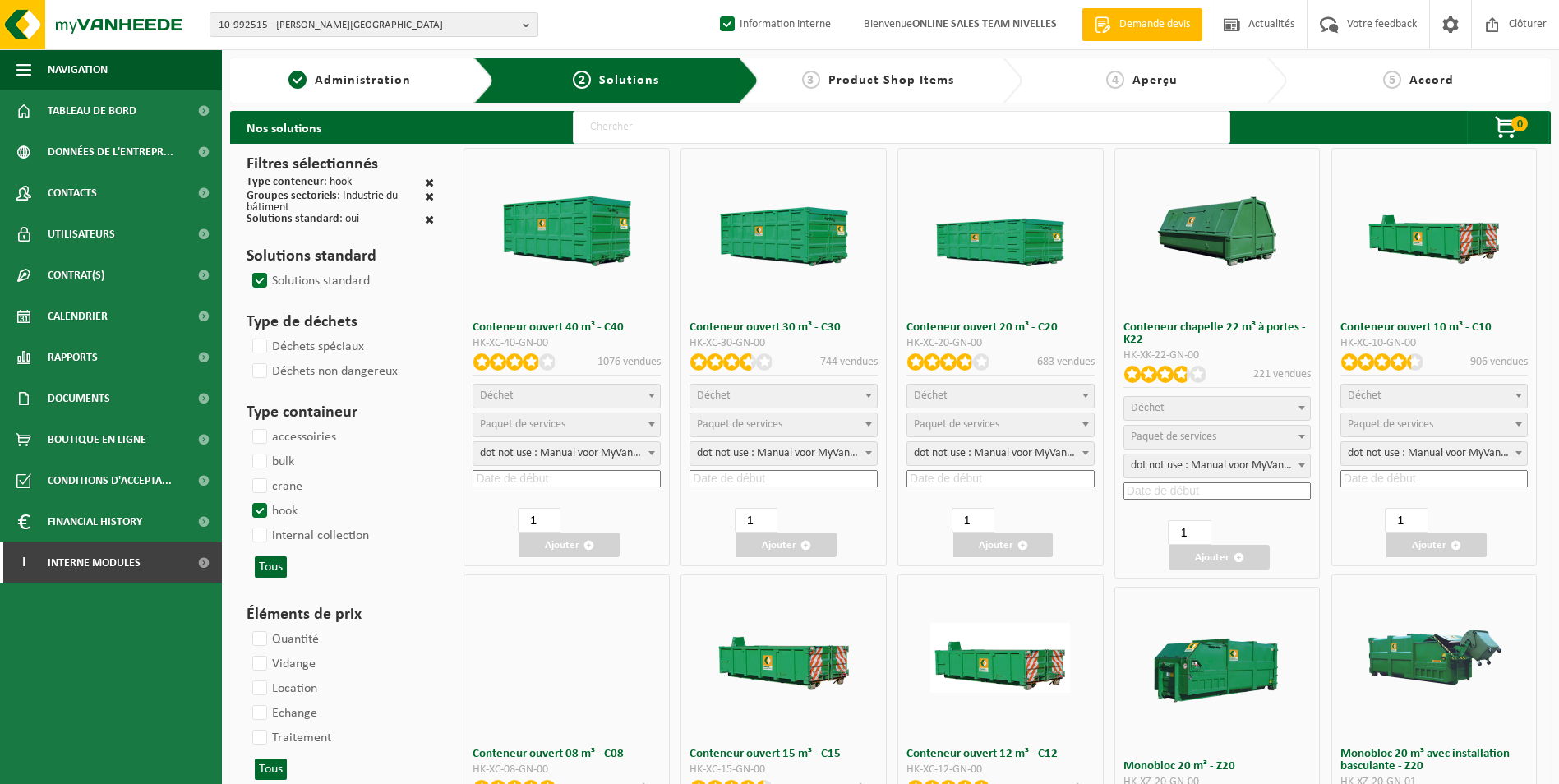
select select
select select "197"
select select
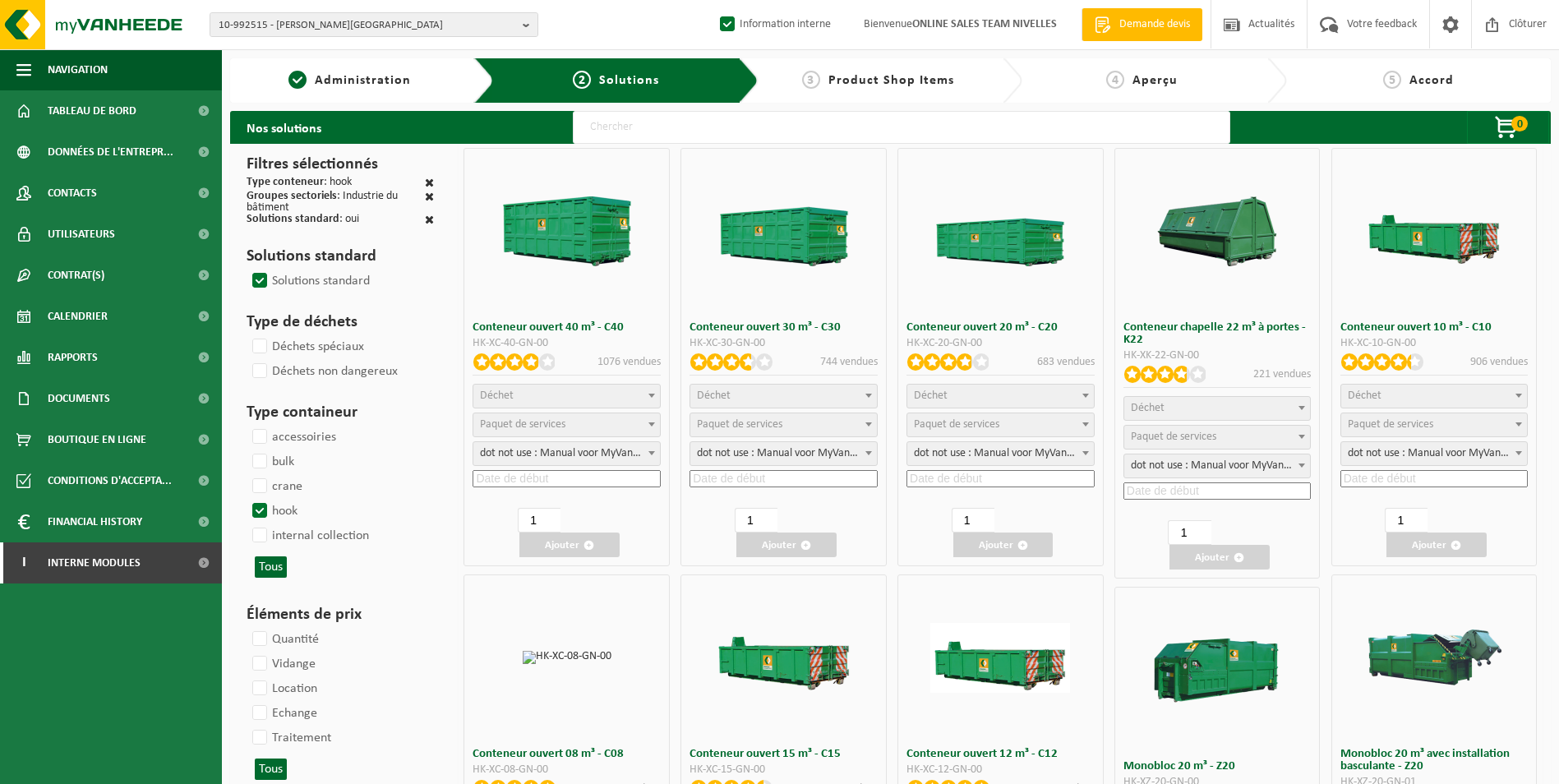
select select
select select "25"
select select "197"
select select "25"
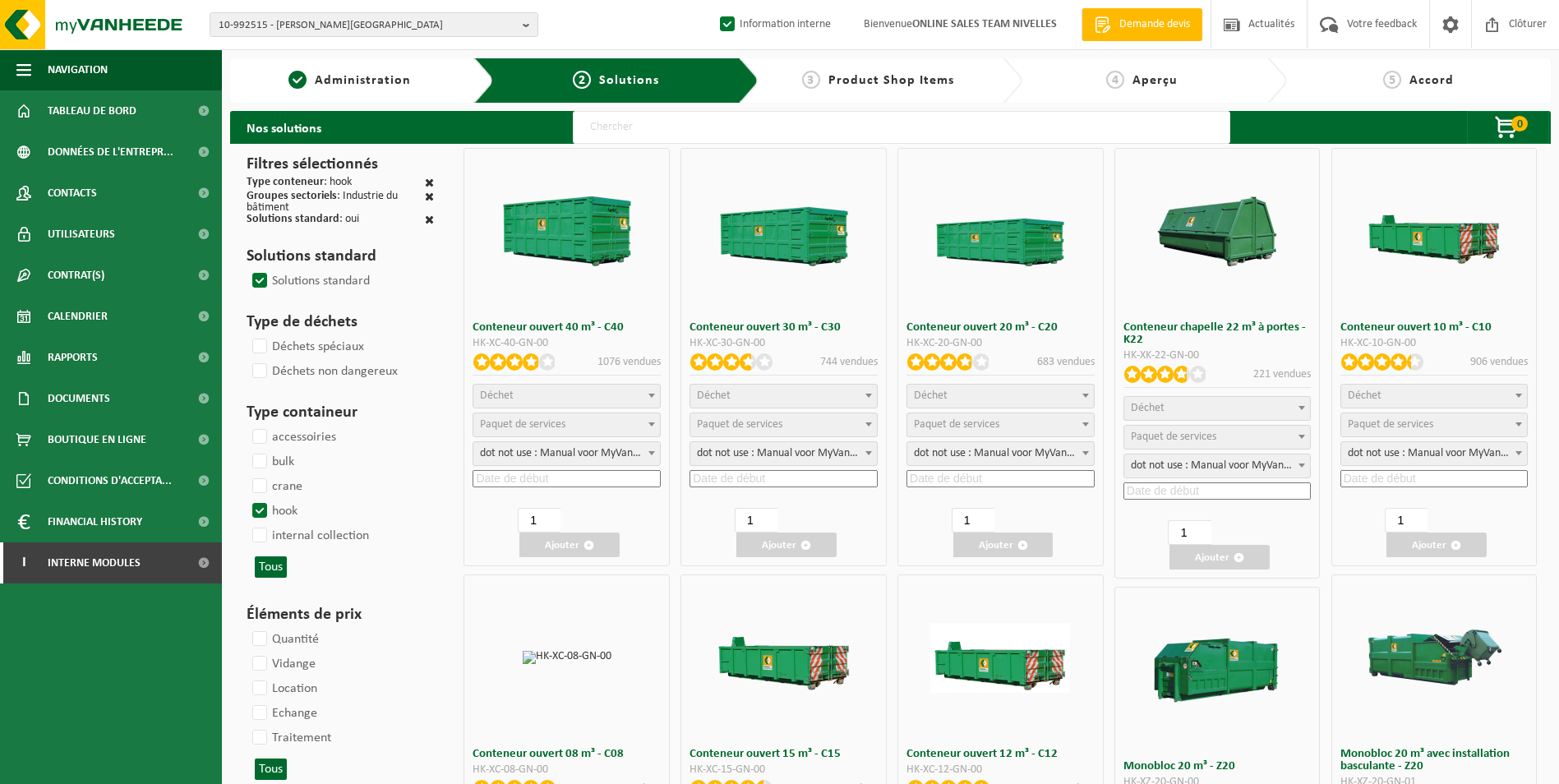
select select "8"
select select
select select "7"
select select
select select "7"
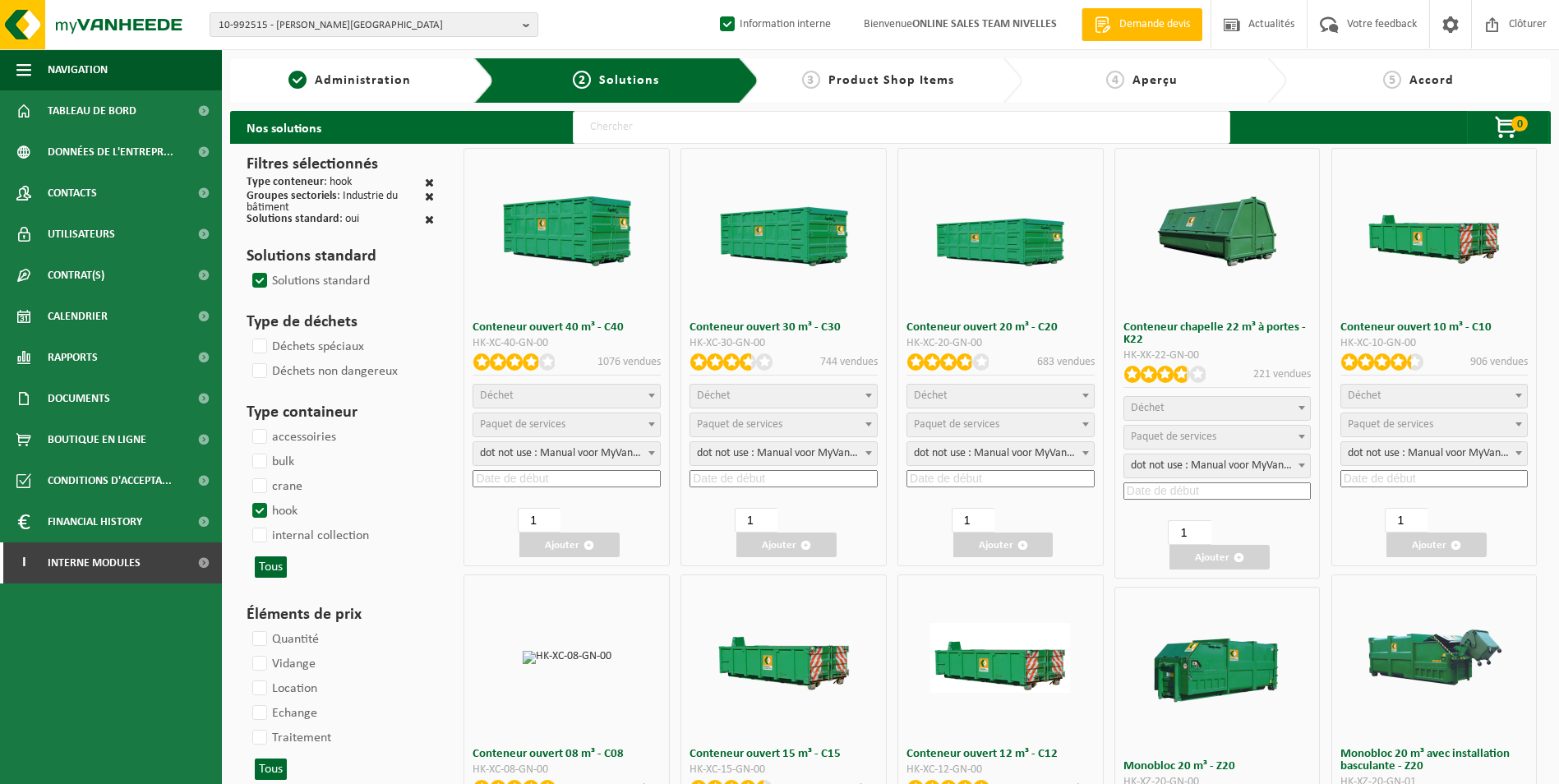
select select
select select "25"
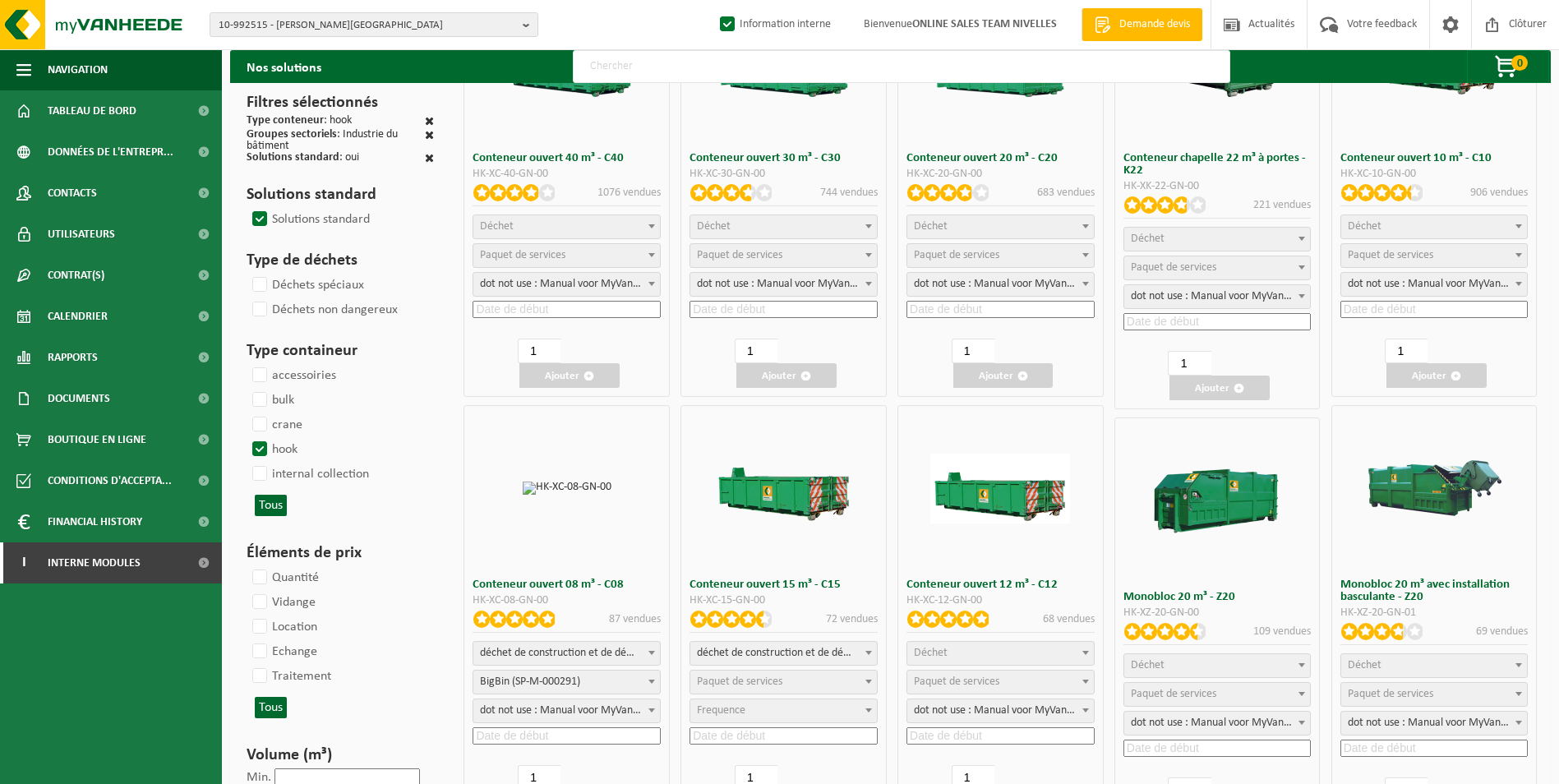
scroll to position [247, 0]
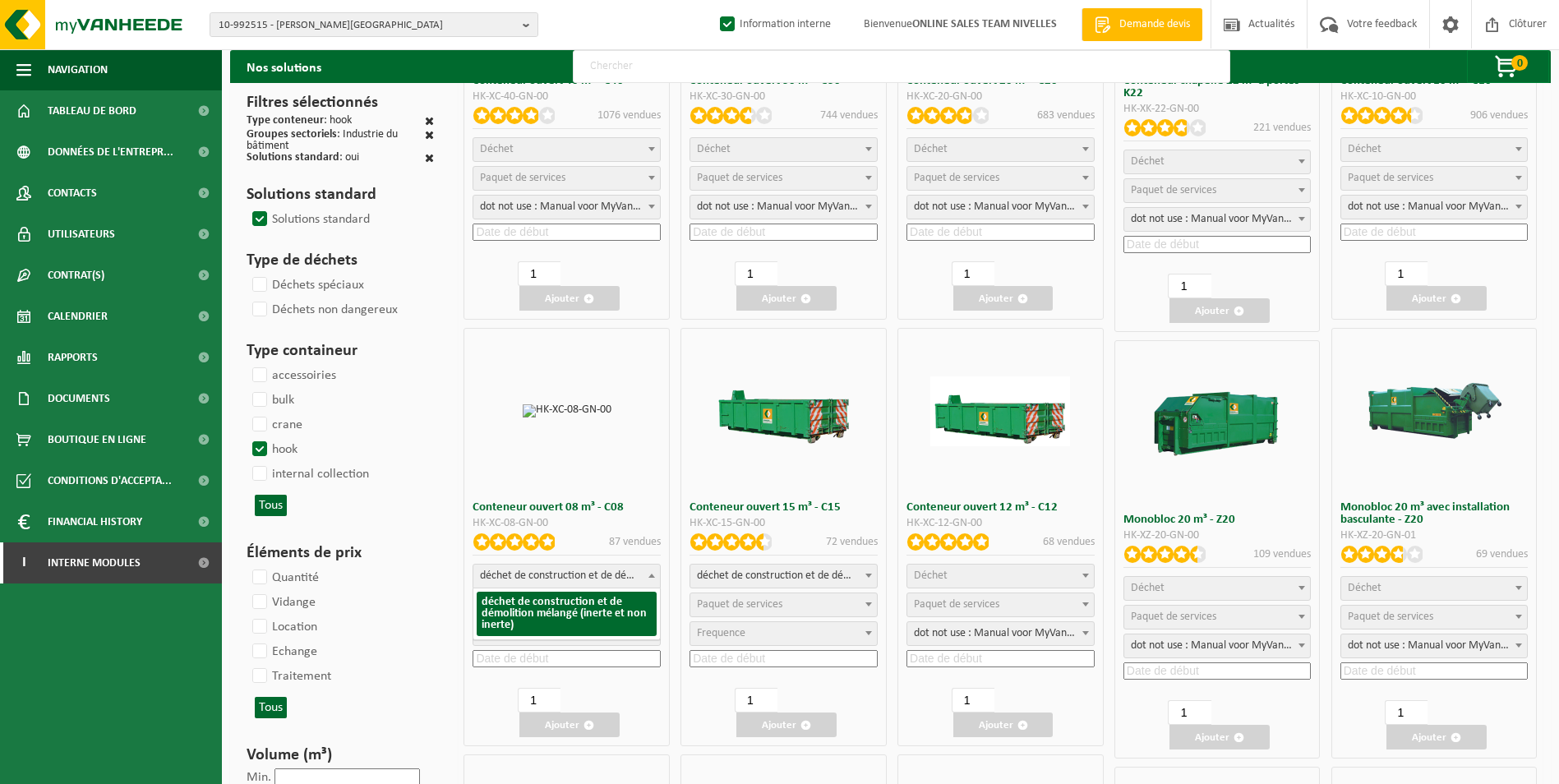
click at [572, 572] on span "déchet de construction et de démolition mélangé (inerte et non inerte)" at bounding box center [566, 575] width 187 height 23
select select
select select "197"
select select "25"
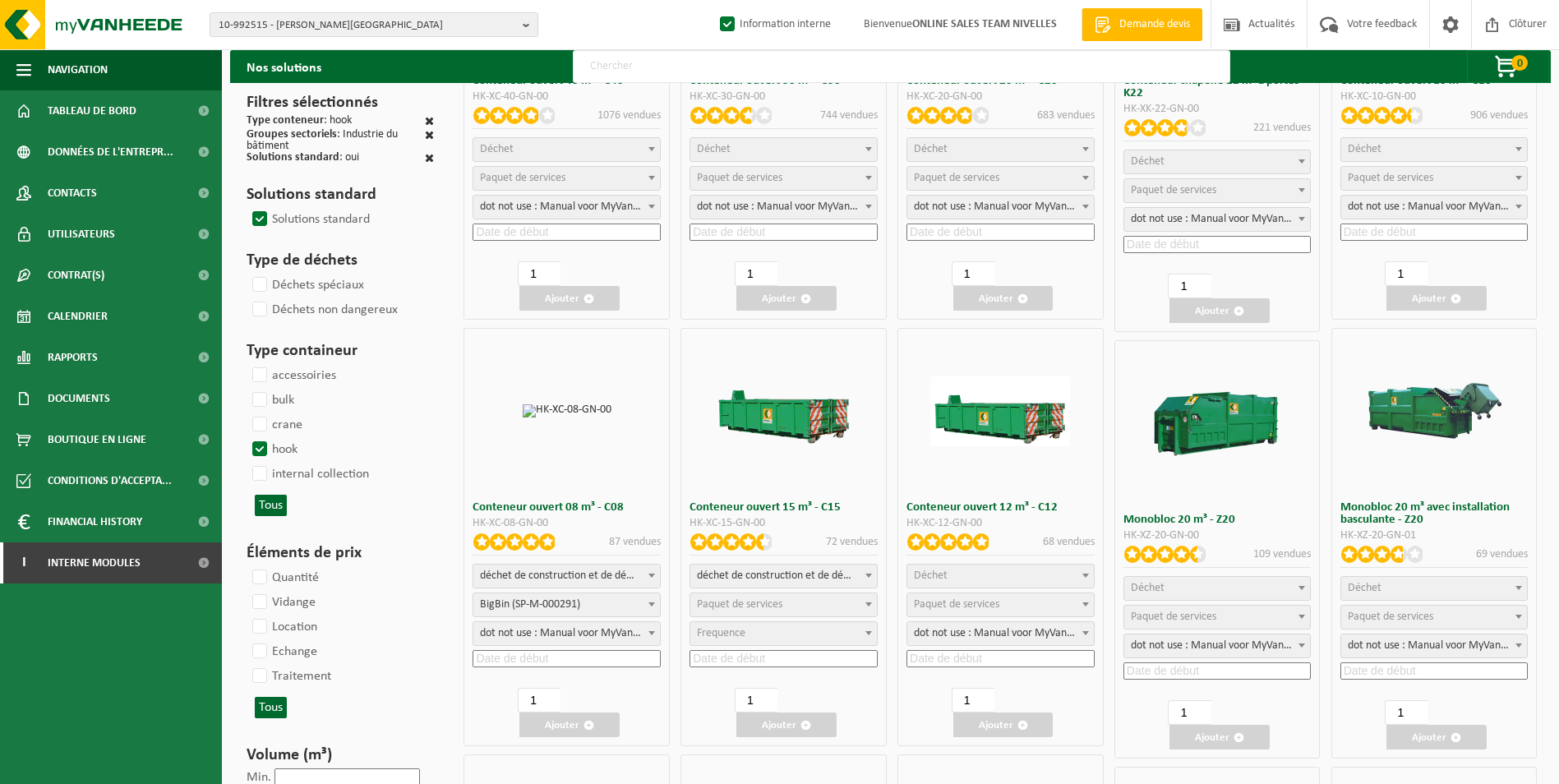
click at [528, 661] on input at bounding box center [566, 658] width 189 height 17
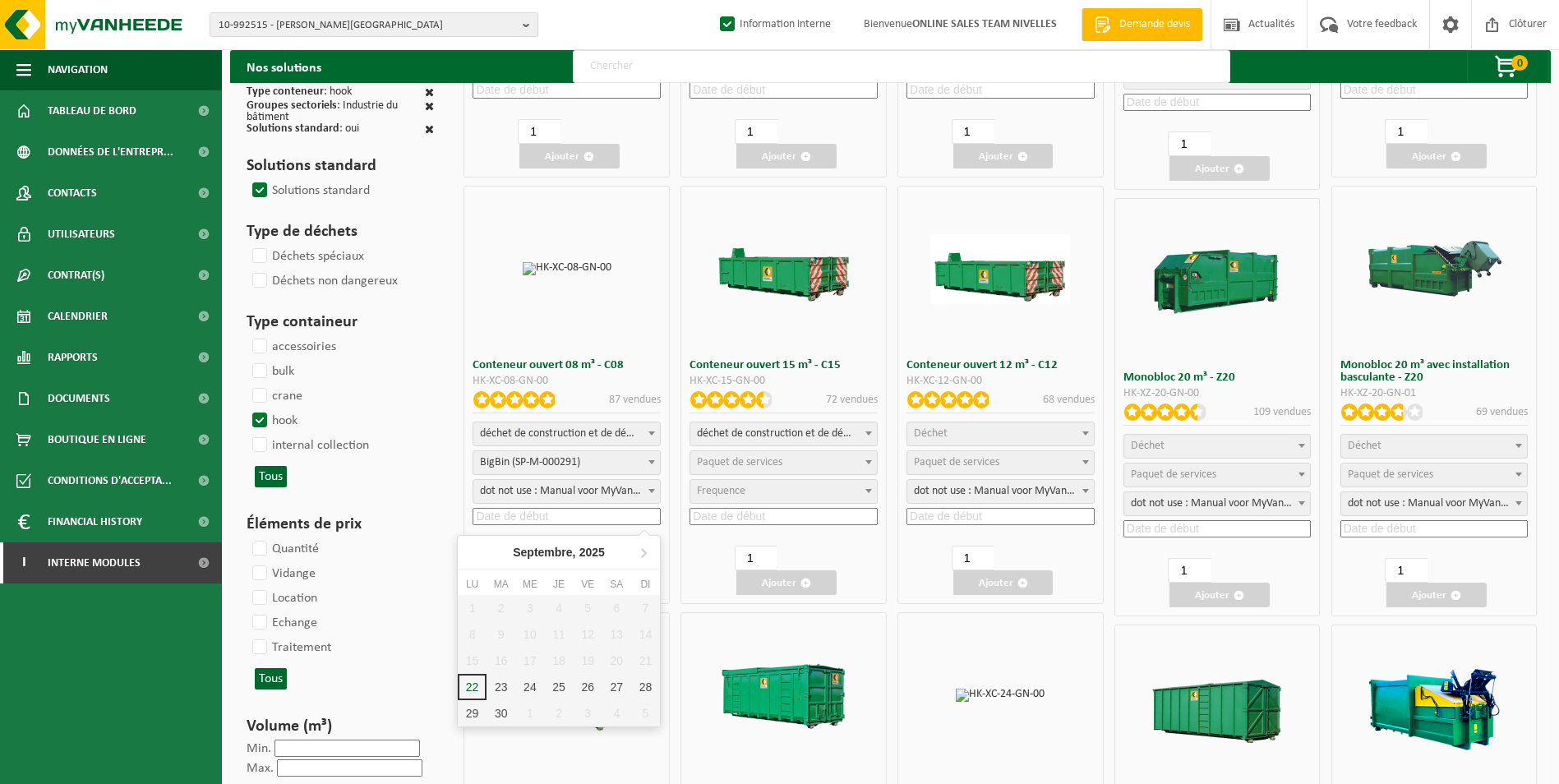
scroll to position [411, 0]
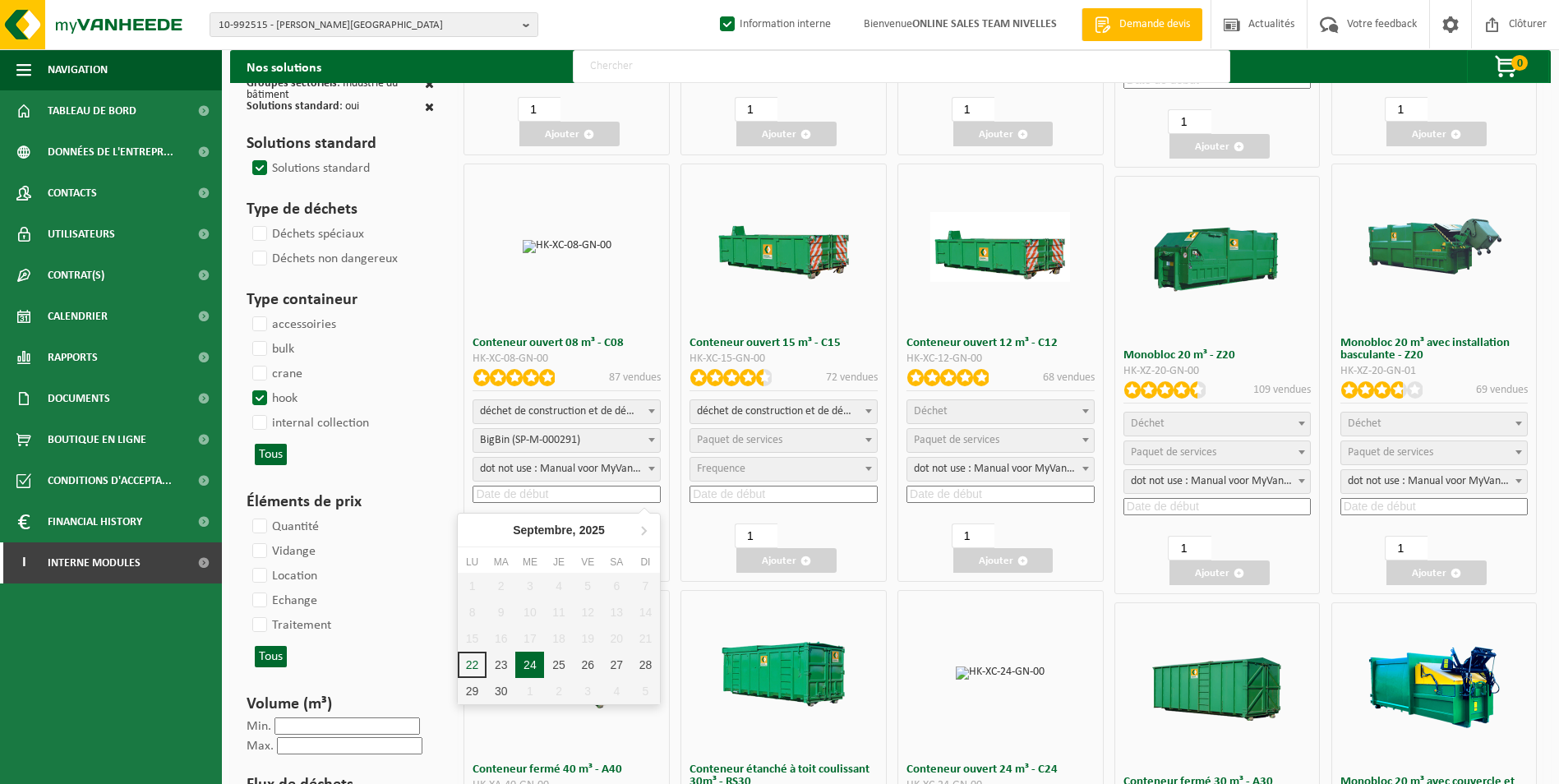
click at [526, 661] on div "24" at bounding box center [530, 665] width 29 height 26
type input "2025-09-24"
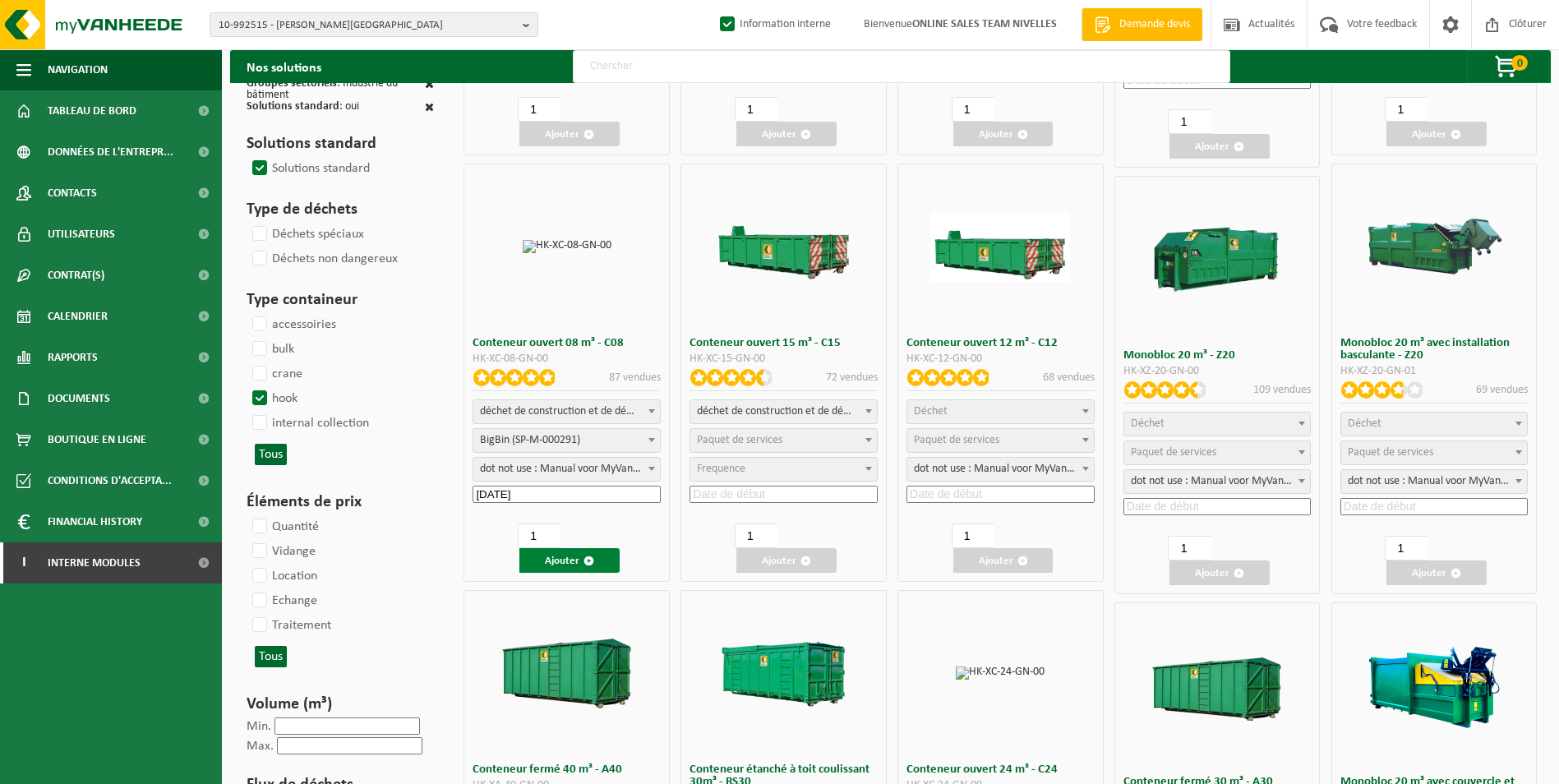
click at [544, 558] on button "Ajouter" at bounding box center [569, 560] width 100 height 25
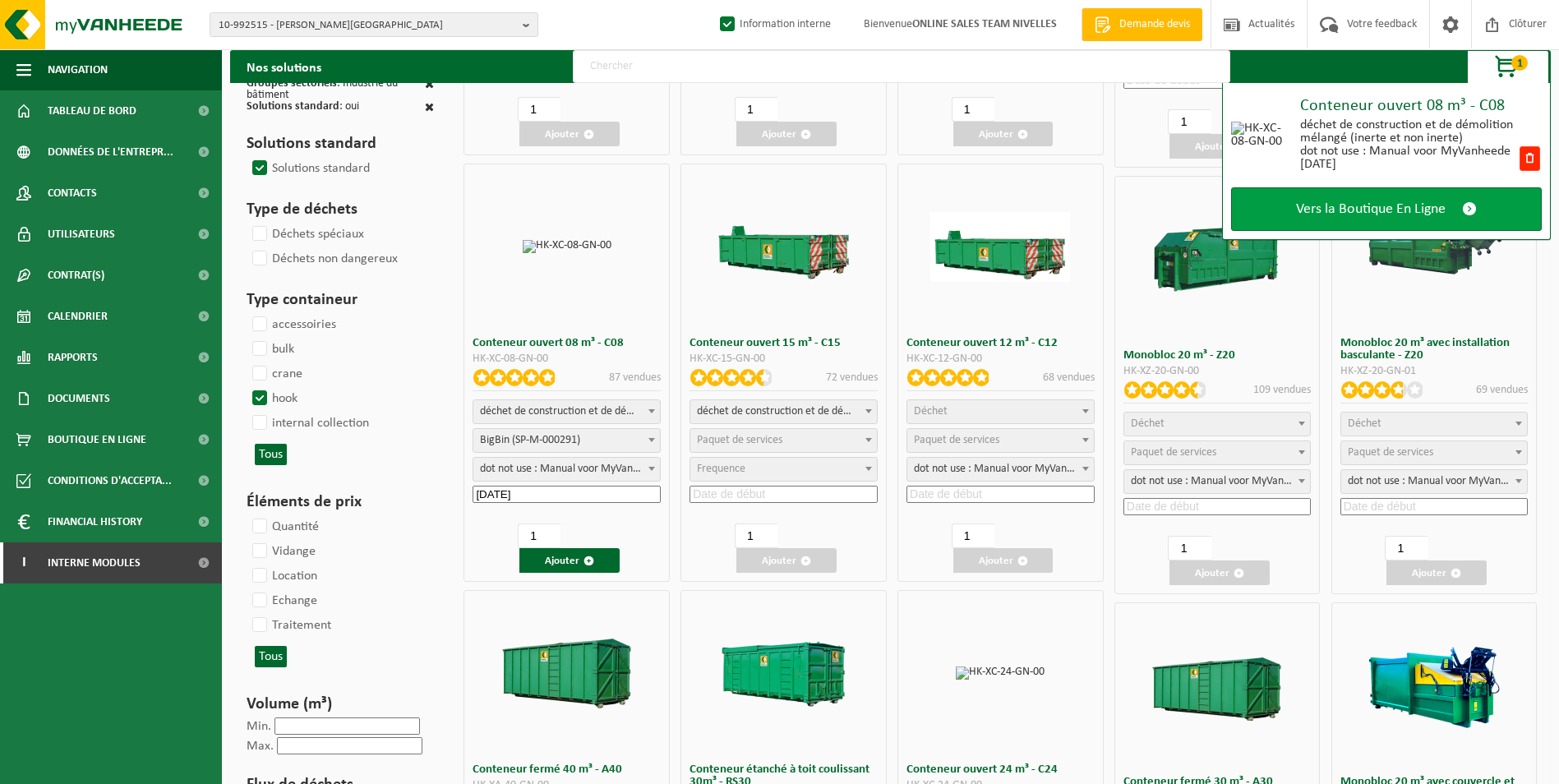
click at [1304, 202] on span "Vers la Boutique En Ligne" at bounding box center [1370, 209] width 149 height 17
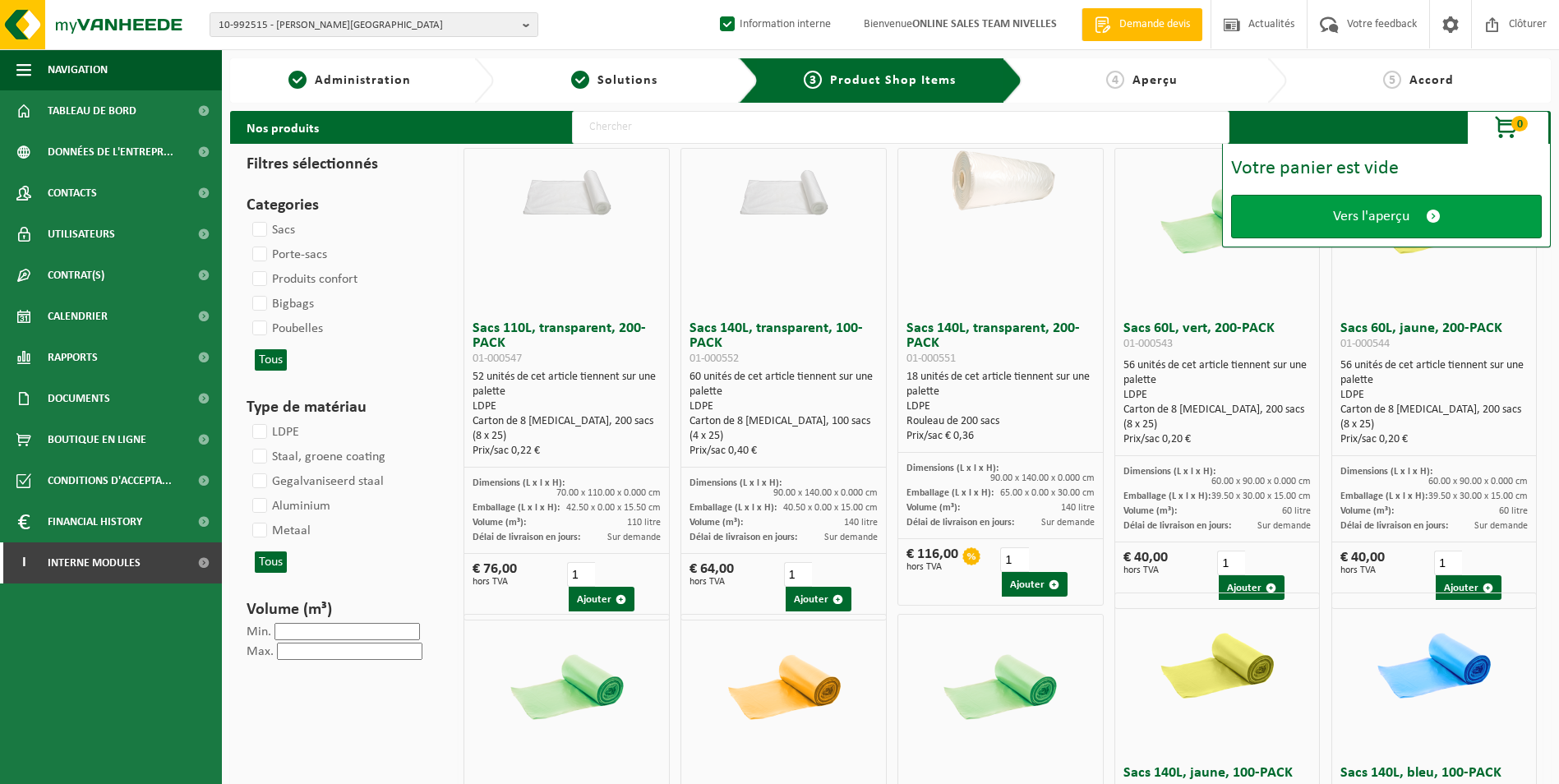
click at [1319, 215] on link "Vers l'aperçu" at bounding box center [1386, 217] width 311 height 44
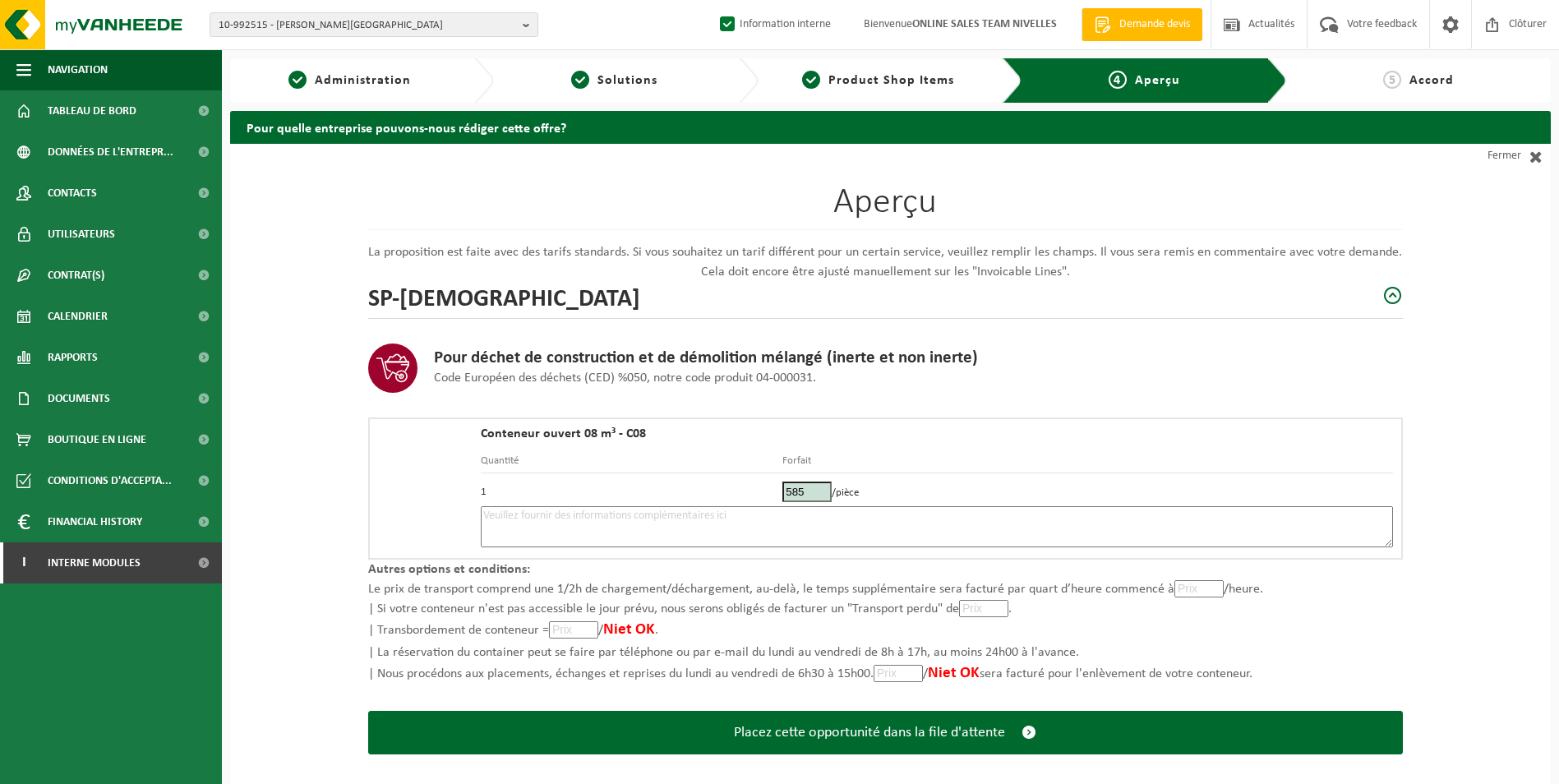
click at [800, 520] on textarea at bounding box center [937, 526] width 912 height 41
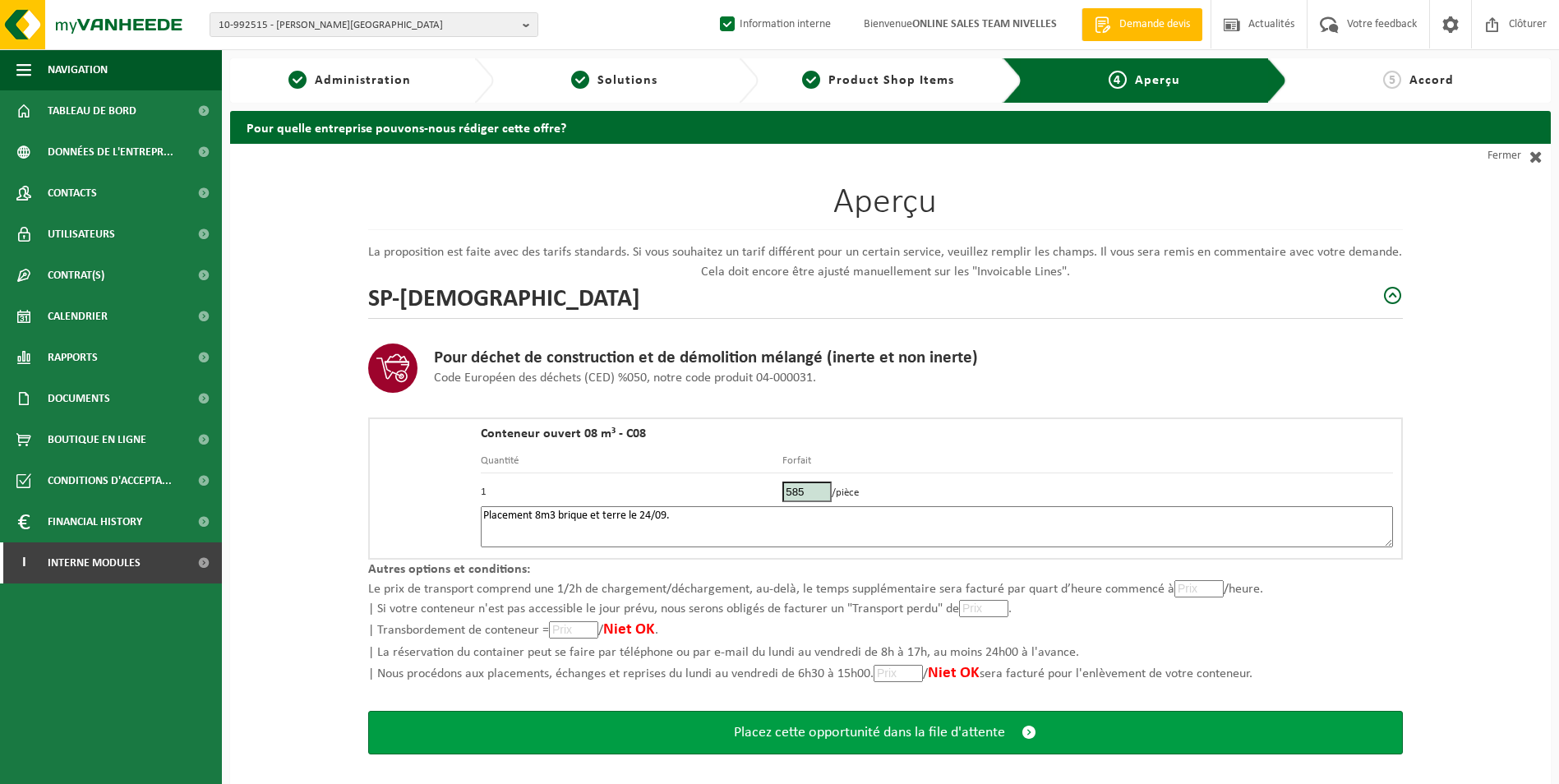
type textarea "Placement 8m3 brique et terre le 24/09."
click at [857, 735] on span "Placez cette opportunité dans la file d'attente" at bounding box center [870, 732] width 271 height 17
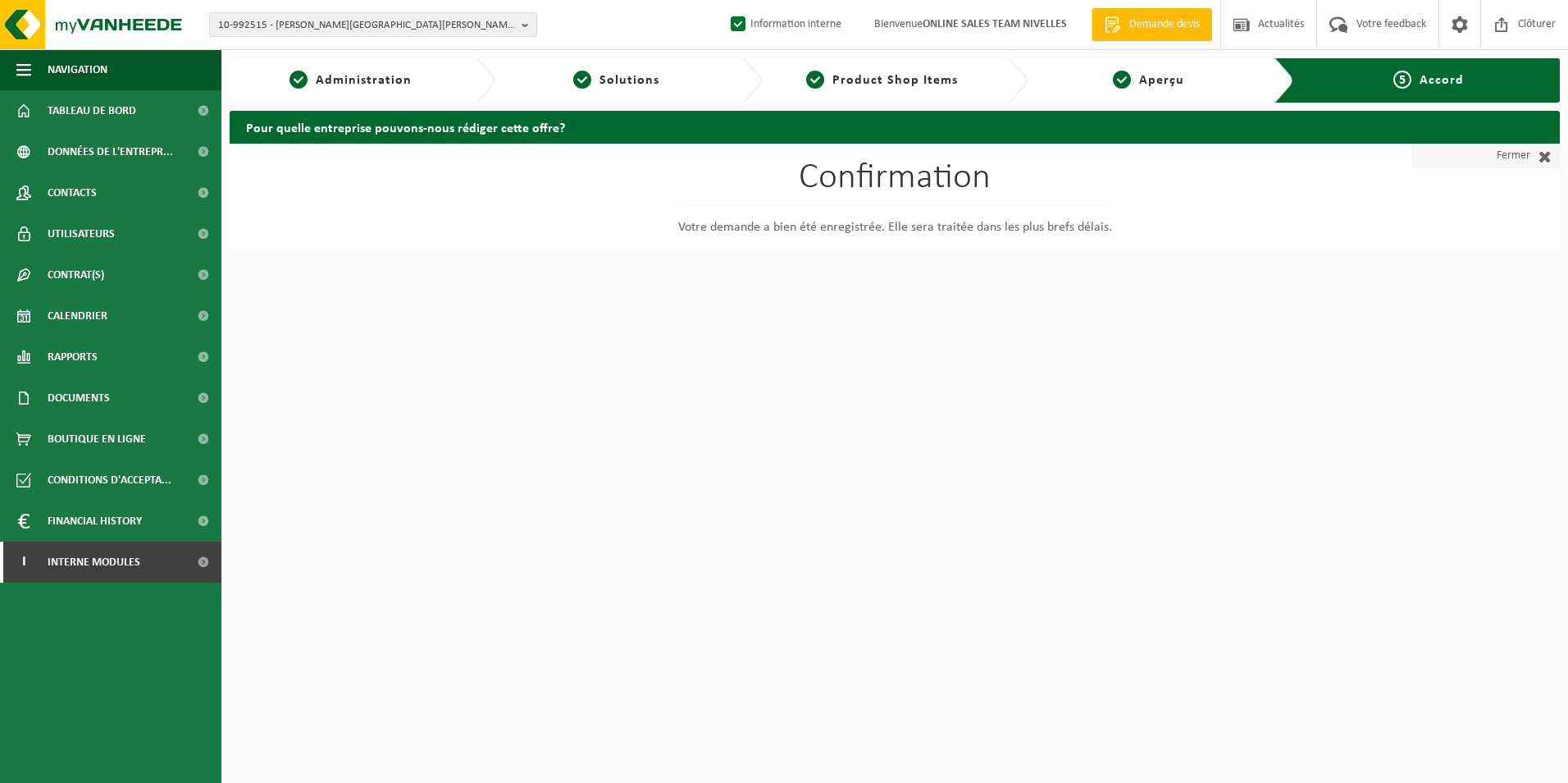
click at [1508, 156] on link "Fermer" at bounding box center [1486, 156] width 147 height 25
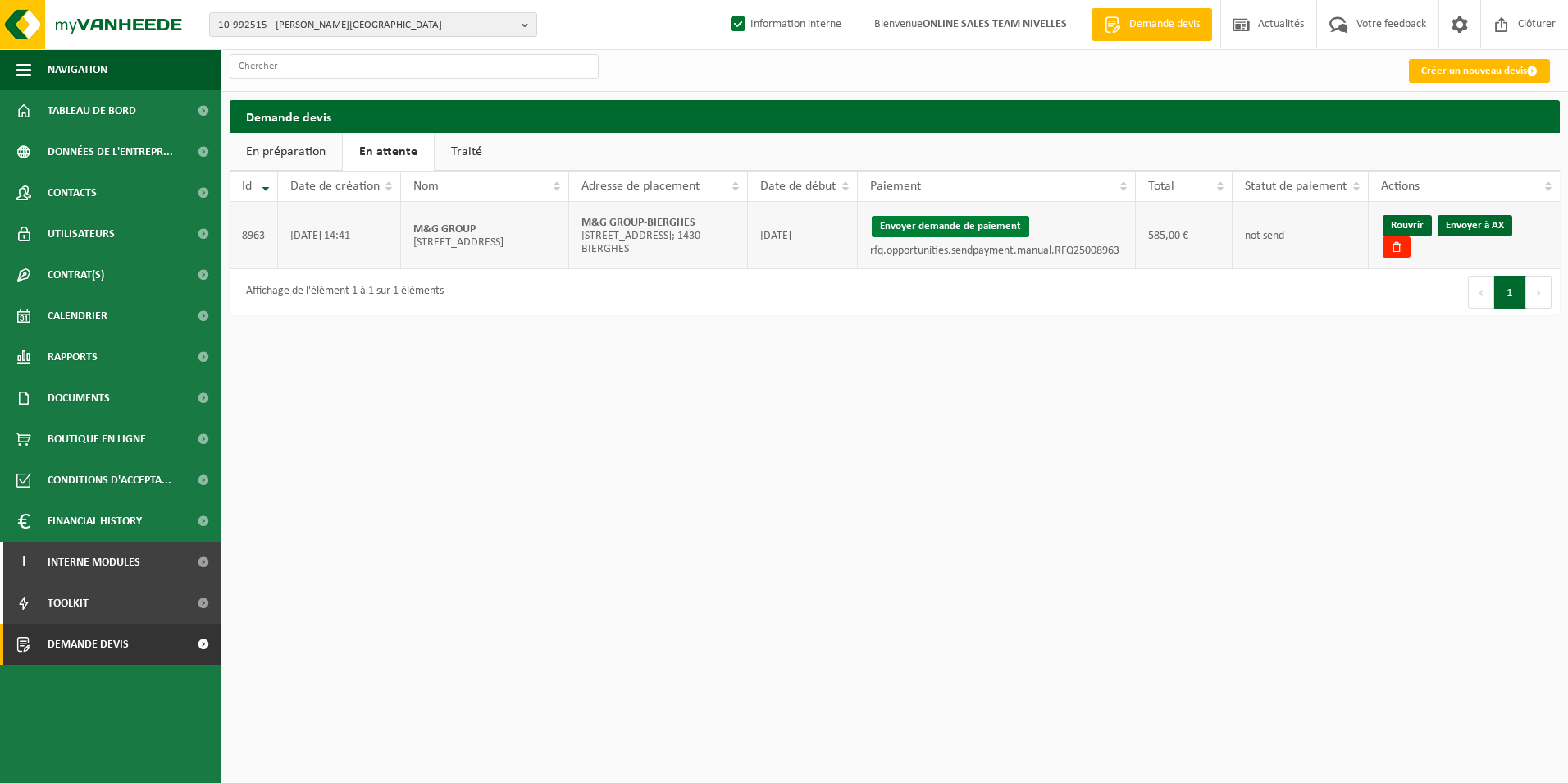
click at [961, 226] on button "Envoyer demande de paiement" at bounding box center [950, 226] width 157 height 21
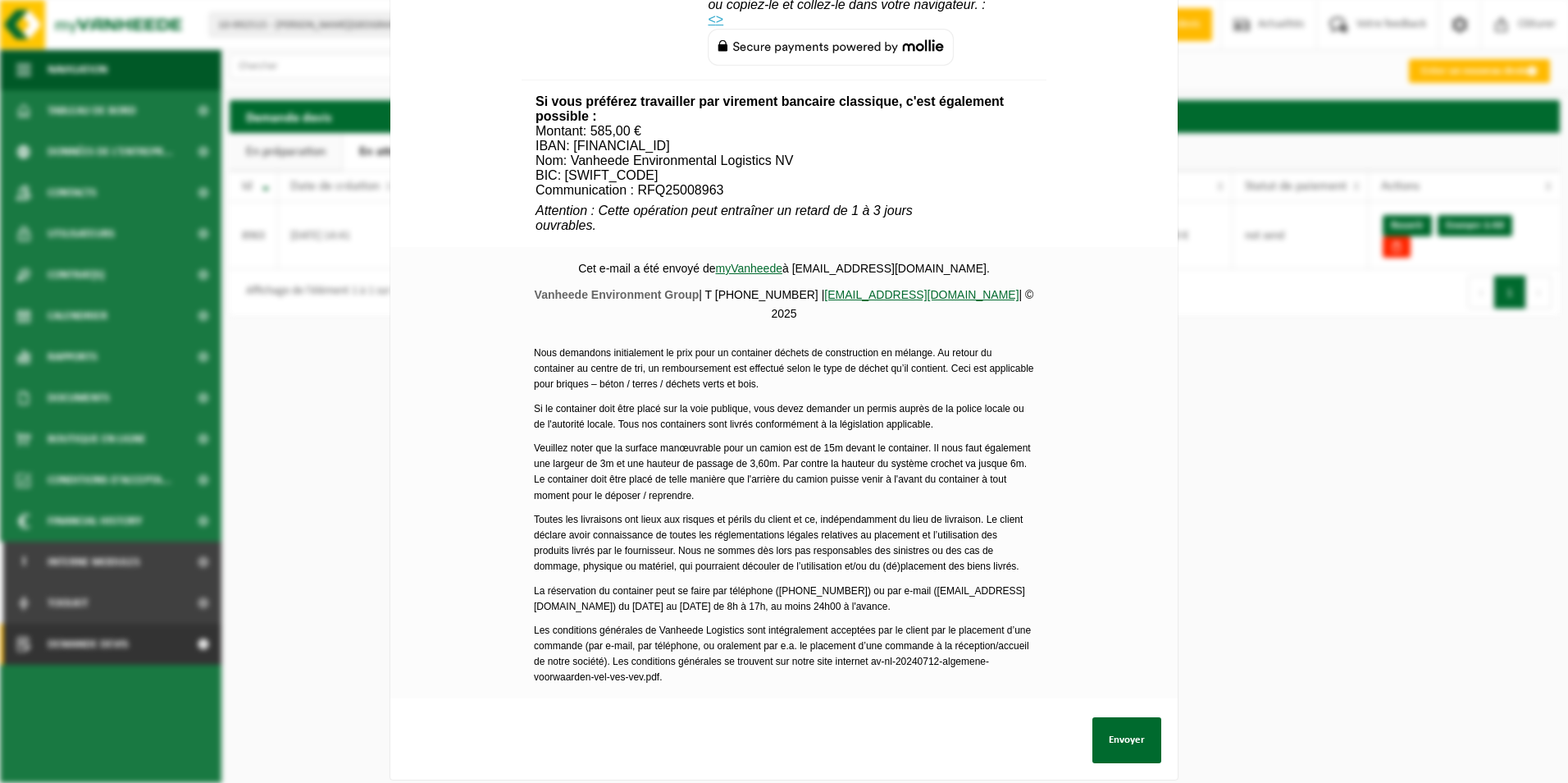
scroll to position [559, 0]
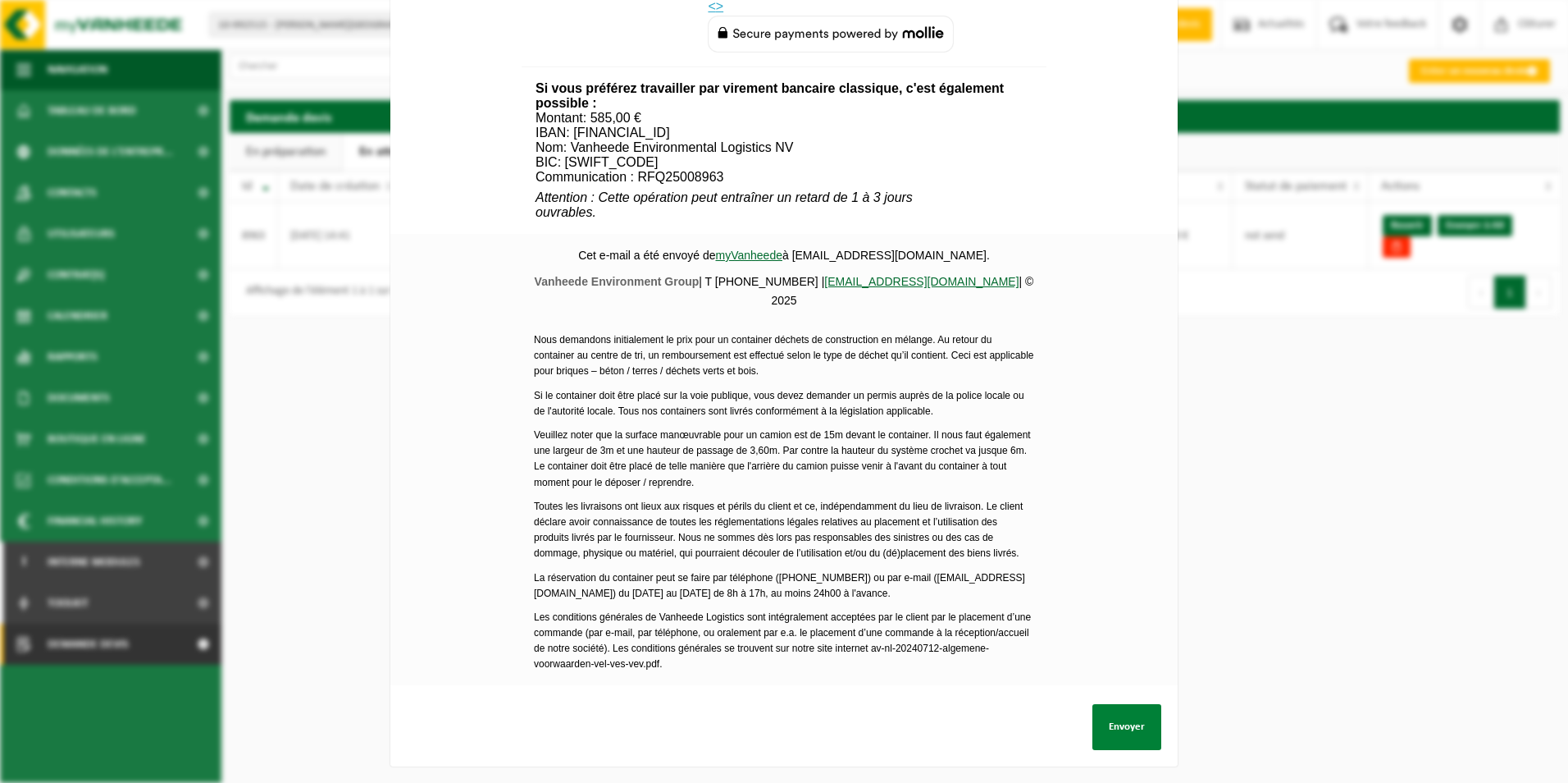
click at [1119, 710] on button "Envoyer" at bounding box center [1127, 727] width 69 height 46
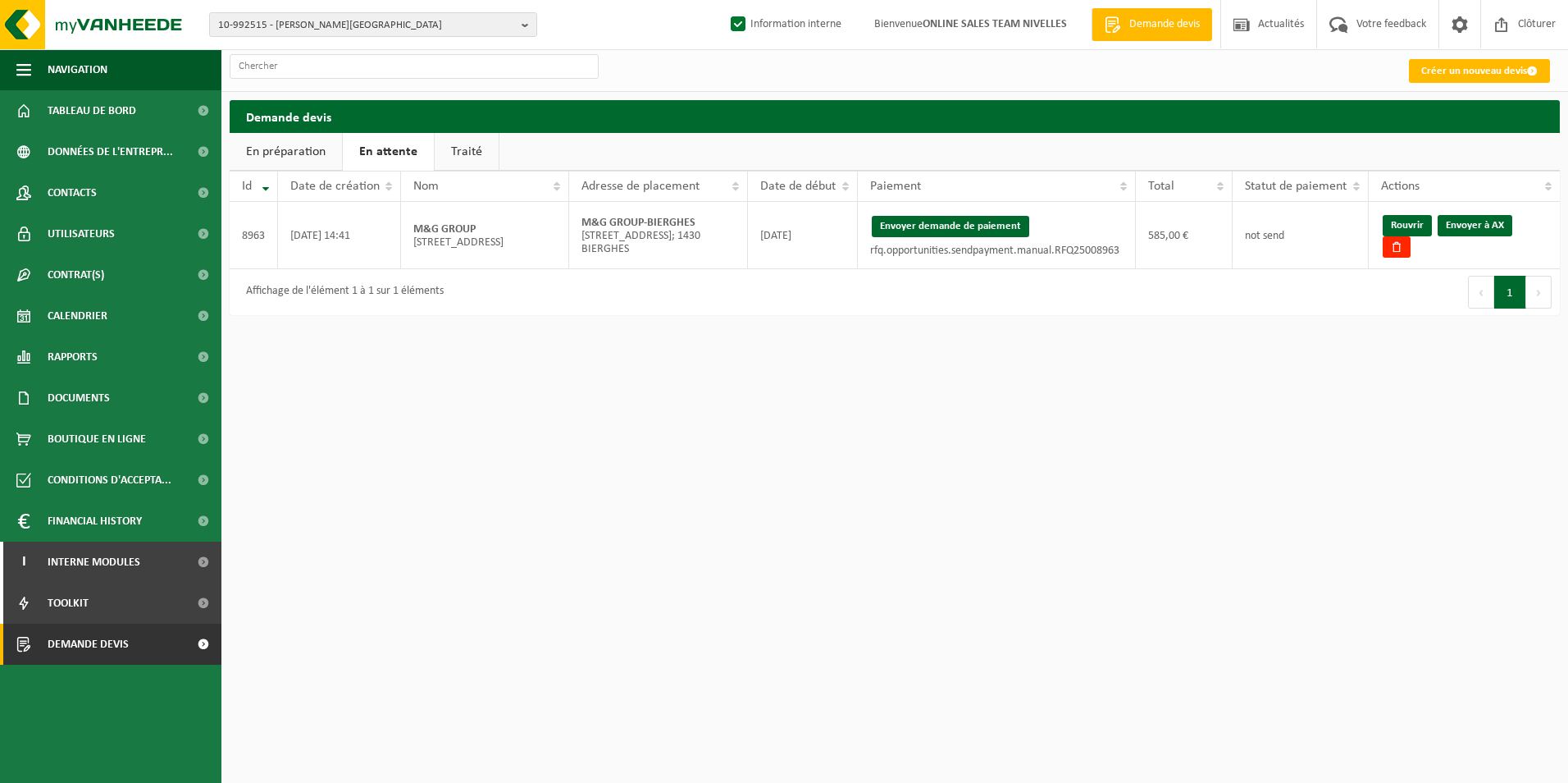
drag, startPoint x: 1459, startPoint y: 234, endPoint x: 864, endPoint y: 72, distance: 616.7
click at [1459, 234] on link "Envoyer à AX" at bounding box center [1475, 225] width 75 height 21
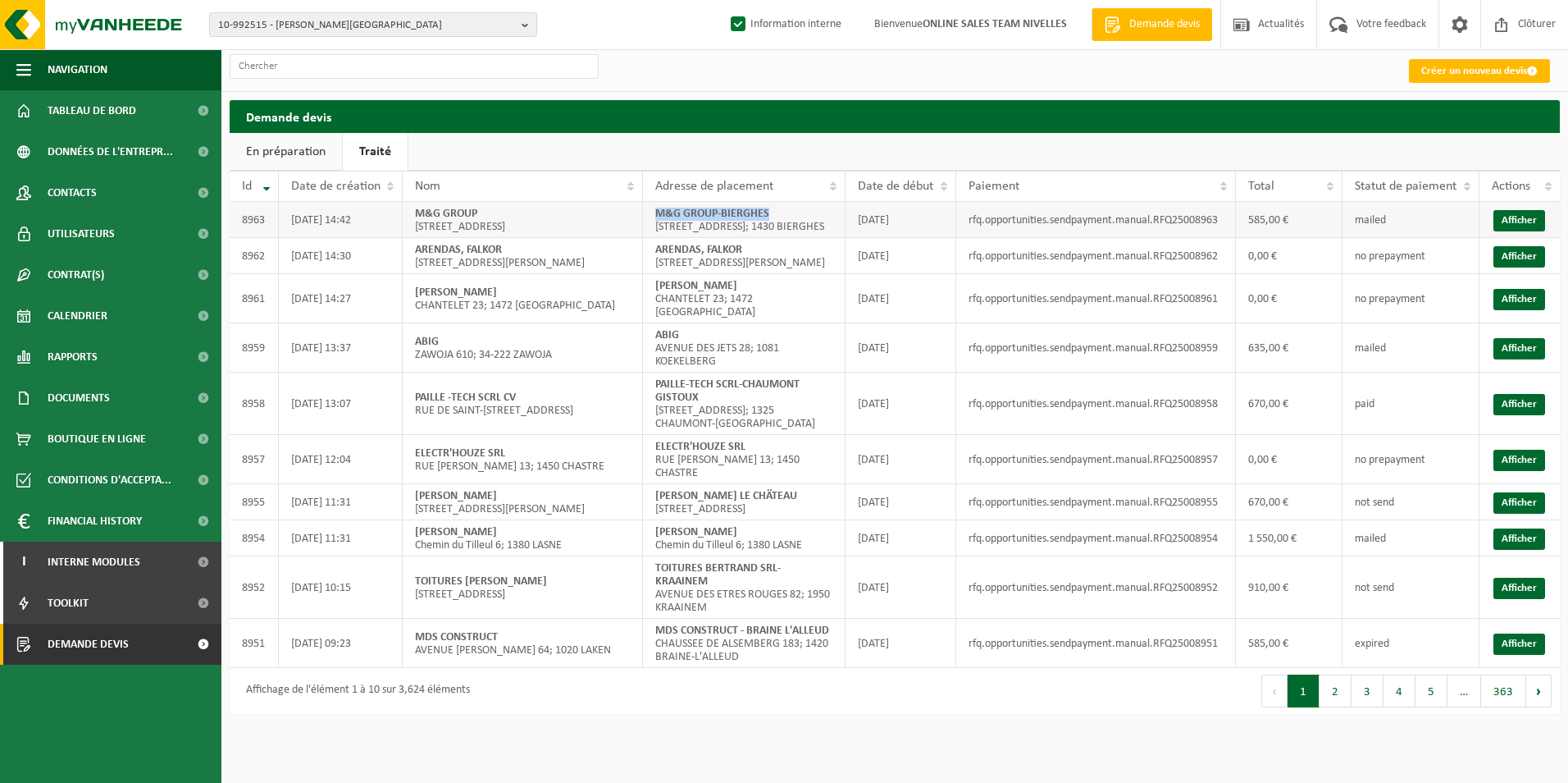
drag, startPoint x: 656, startPoint y: 213, endPoint x: 792, endPoint y: 213, distance: 136.0
click at [792, 213] on td "M&G GROUP-BIERGHES [STREET_ADDRESS]; 1430 BIERGHES" at bounding box center [744, 220] width 203 height 36
copy strong "M&G GROUP-BIERGHES"
click at [322, 26] on span "10-992515 - CONRAD JEAN-MARC - WOLUWE-SAINT-LAMBERT" at bounding box center [366, 25] width 297 height 25
click at [324, 52] on input "text" at bounding box center [374, 51] width 320 height 21
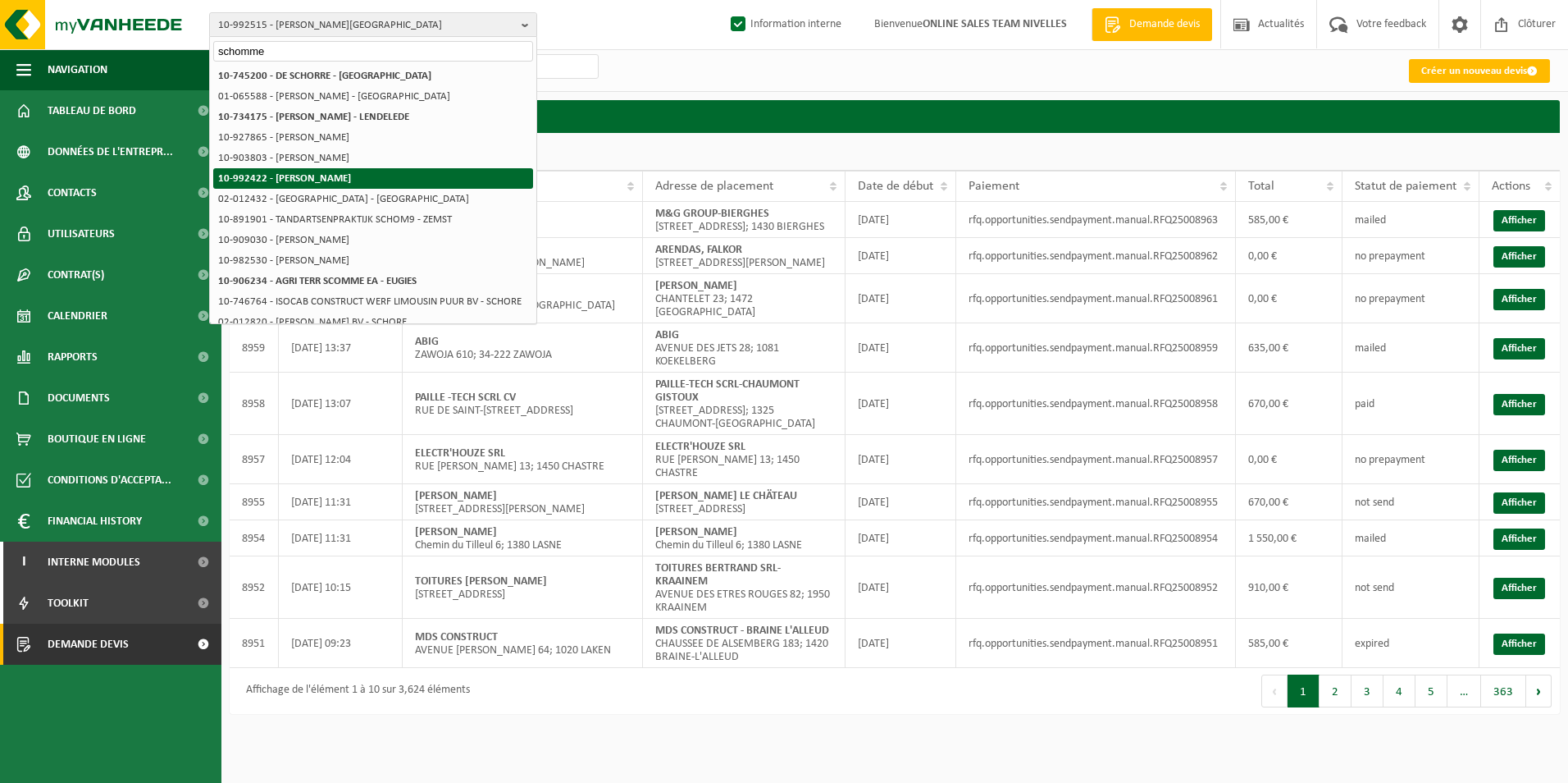
type input "schomme"
click at [339, 183] on strong "10-992422 - [PERSON_NAME]" at bounding box center [285, 178] width 133 height 11
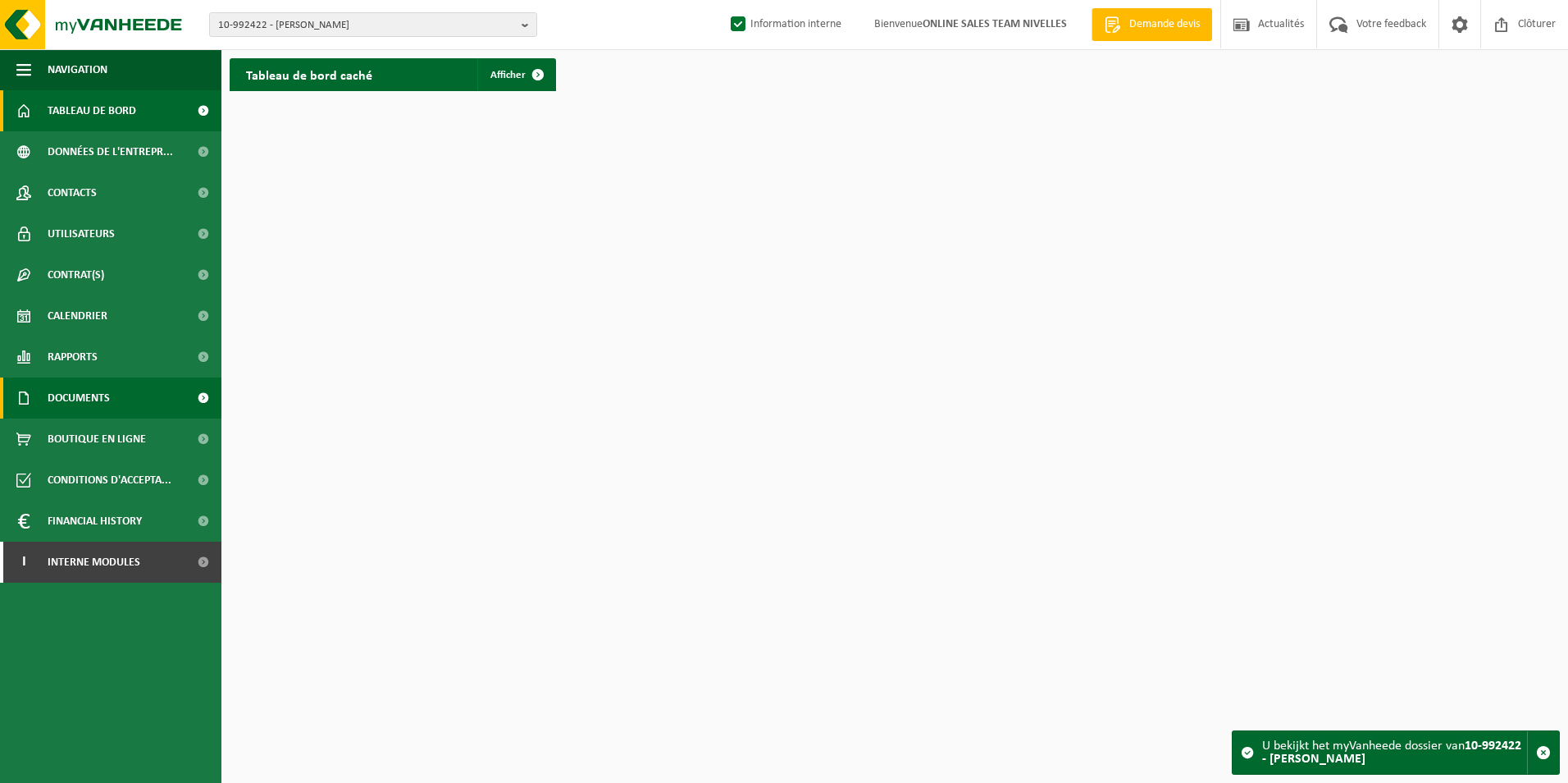
click at [46, 390] on link "Documents" at bounding box center [111, 397] width 222 height 41
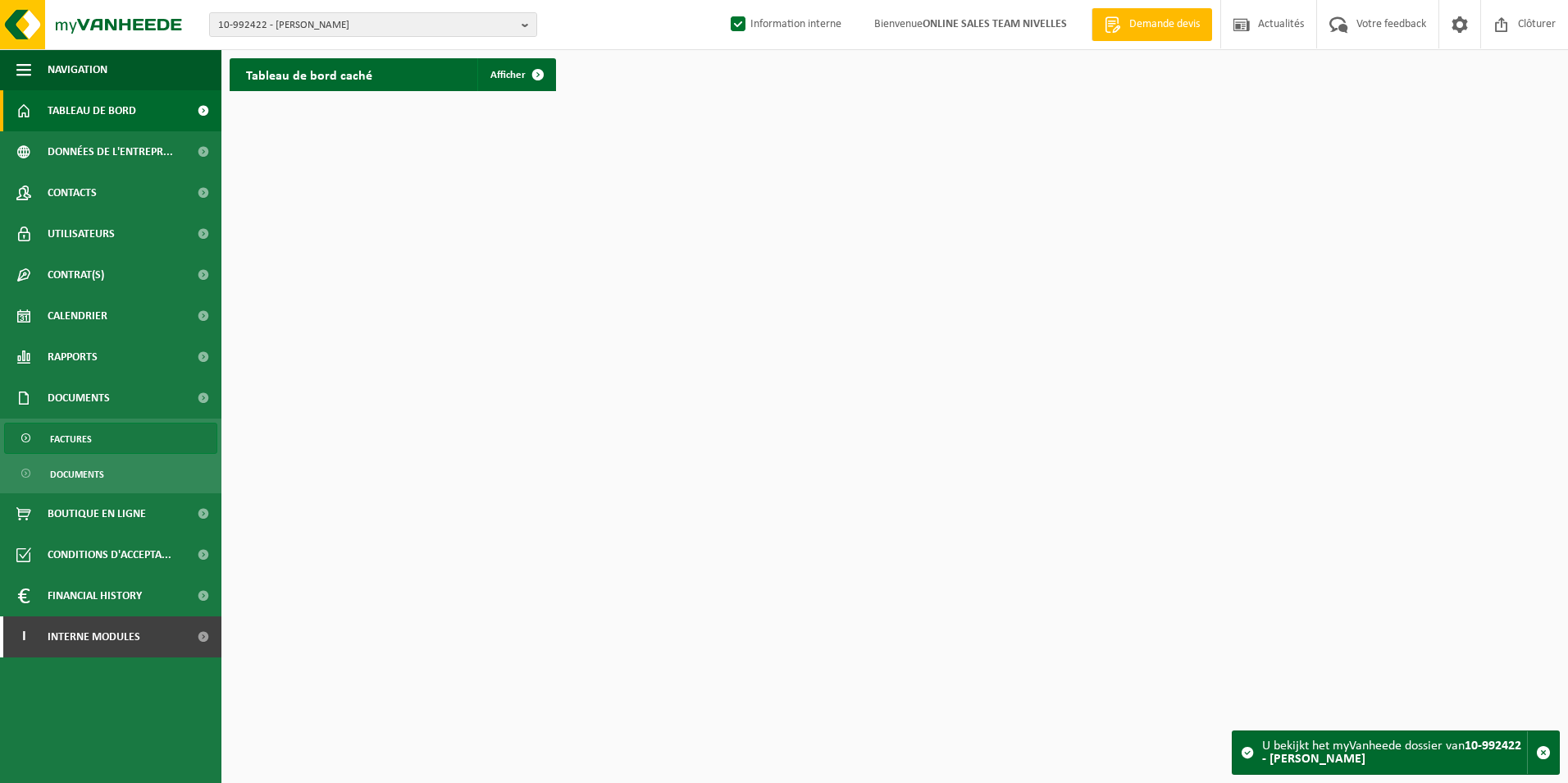
click at [57, 442] on span "Factures" at bounding box center [71, 439] width 42 height 31
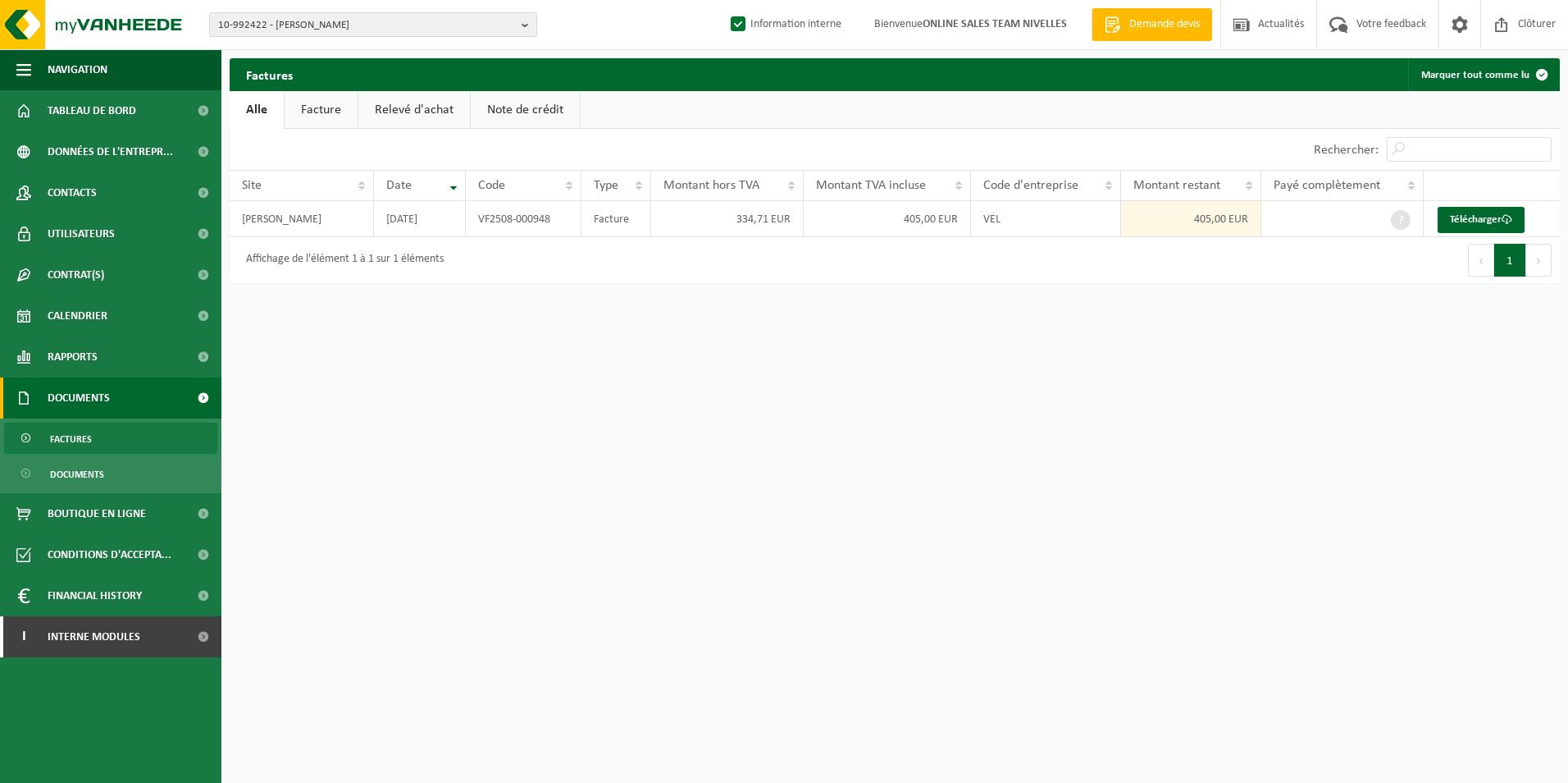
click at [325, 107] on link "Facture" at bounding box center [321, 110] width 73 height 38
click at [1470, 225] on link "Télécharger" at bounding box center [1482, 219] width 87 height 26
